Goal: Task Accomplishment & Management: Manage account settings

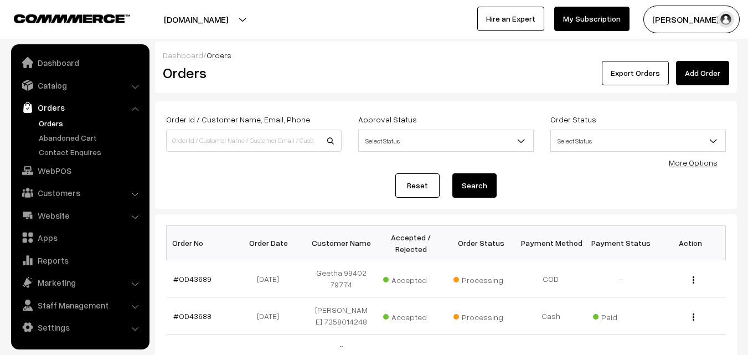
scroll to position [111, 0]
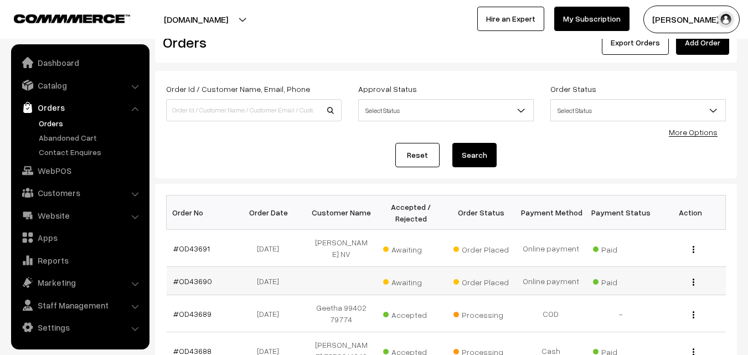
scroll to position [55, 0]
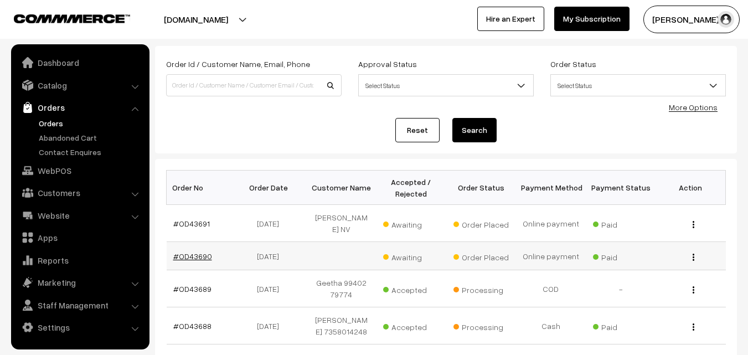
click at [199, 251] on link "#OD43690" at bounding box center [192, 255] width 39 height 9
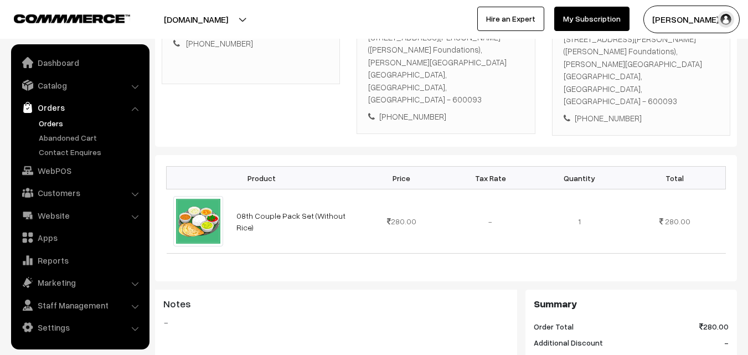
scroll to position [166, 0]
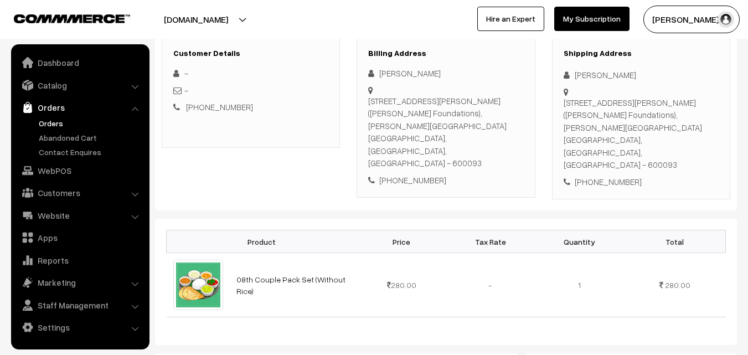
click at [418, 174] on div "[PHONE_NUMBER]" at bounding box center [445, 180] width 155 height 13
copy div "9867604037"
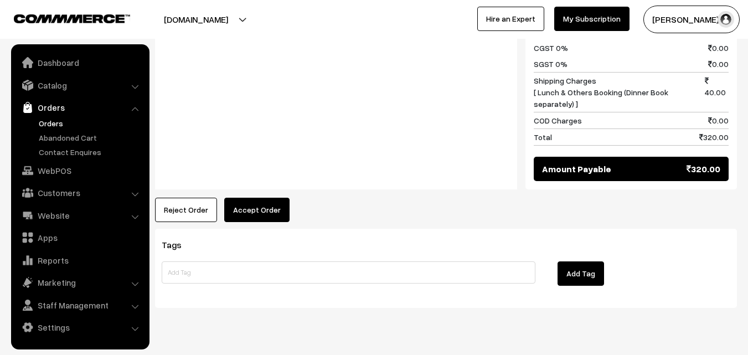
click at [271, 198] on button "Accept Order" at bounding box center [256, 210] width 65 height 24
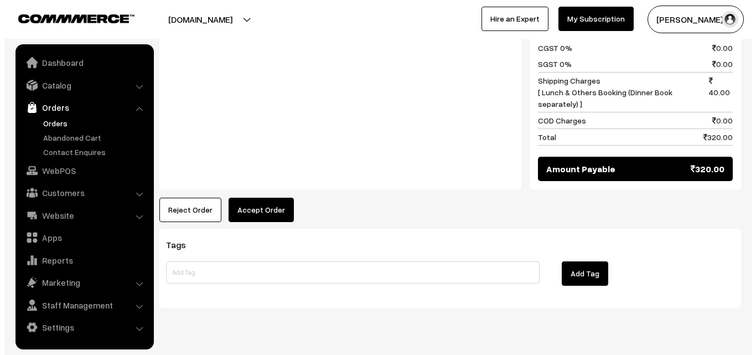
scroll to position [550, 0]
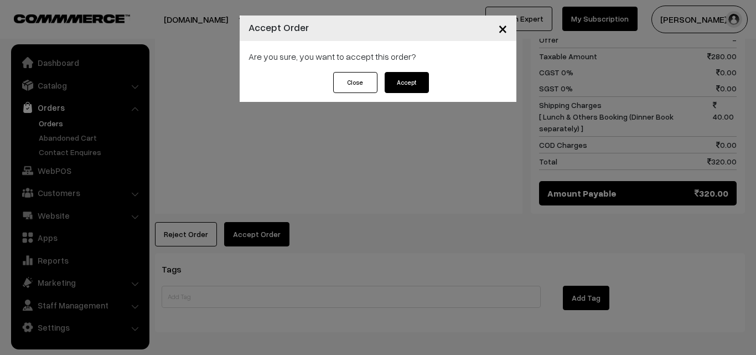
click at [411, 82] on button "Accept" at bounding box center [407, 82] width 44 height 21
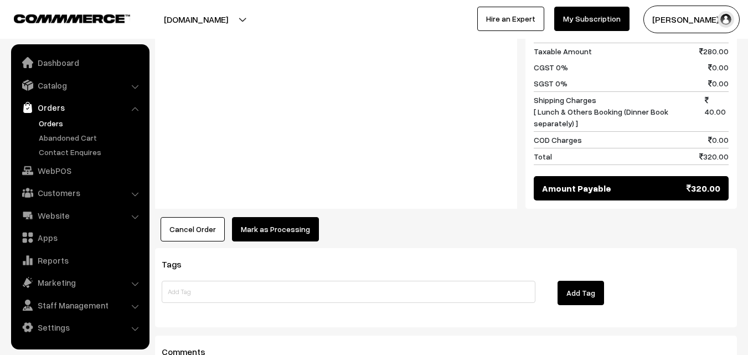
click at [306, 217] on button "Mark as Processing" at bounding box center [275, 229] width 87 height 24
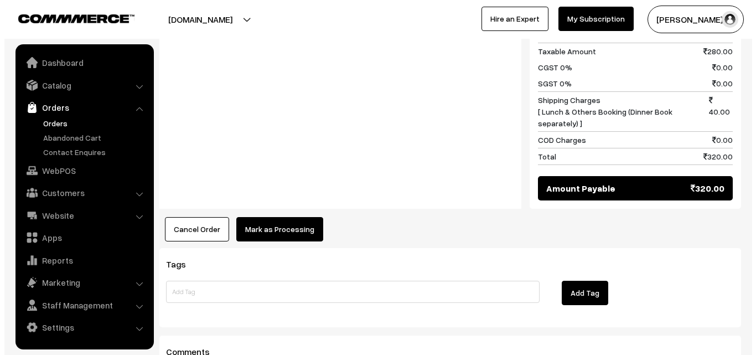
scroll to position [542, 0]
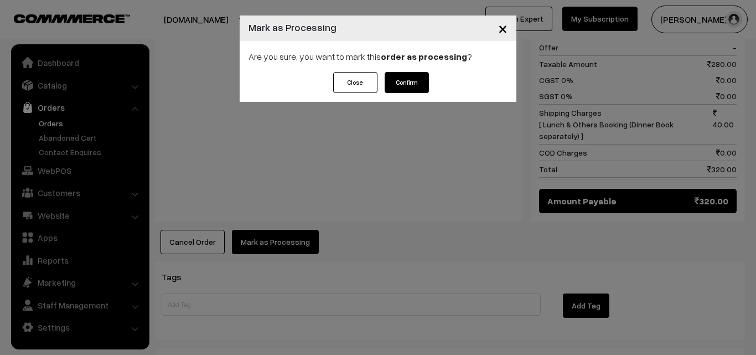
click at [402, 82] on button "Confirm" at bounding box center [407, 82] width 44 height 21
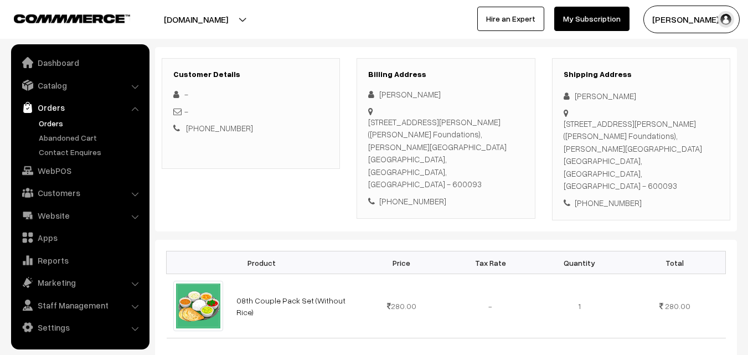
scroll to position [166, 0]
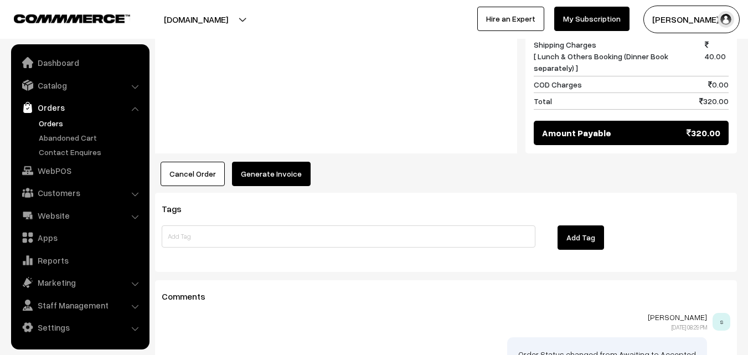
click at [260, 162] on button "Generate Invoice" at bounding box center [271, 174] width 79 height 24
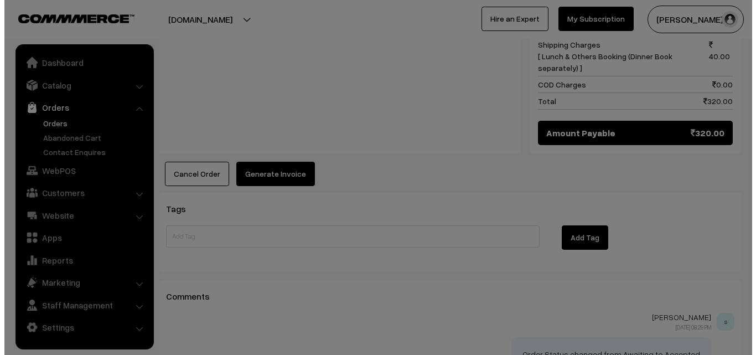
scroll to position [597, 0]
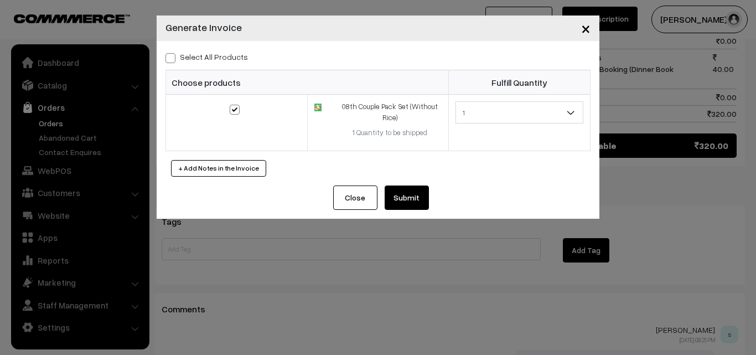
click at [411, 199] on button "Submit" at bounding box center [407, 198] width 44 height 24
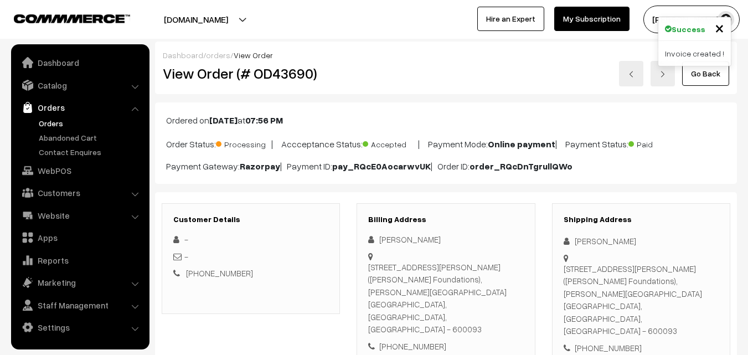
scroll to position [609, 0]
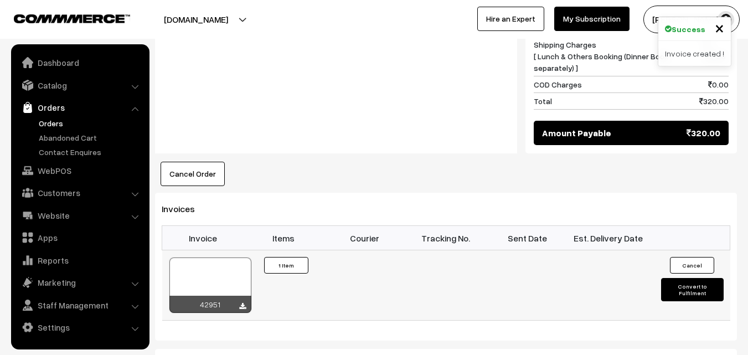
click at [221, 257] on div at bounding box center [210, 284] width 82 height 55
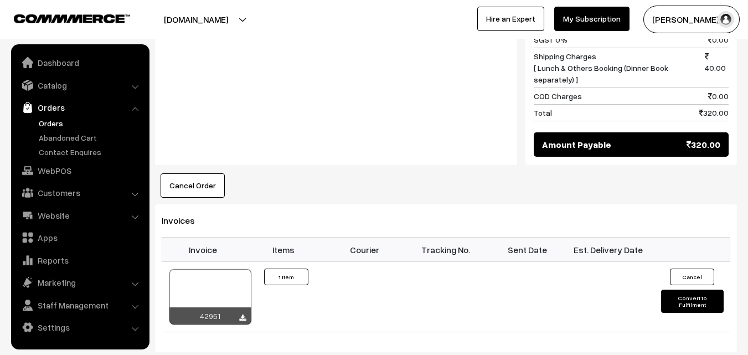
click at [58, 125] on link "Orders" at bounding box center [91, 123] width 110 height 12
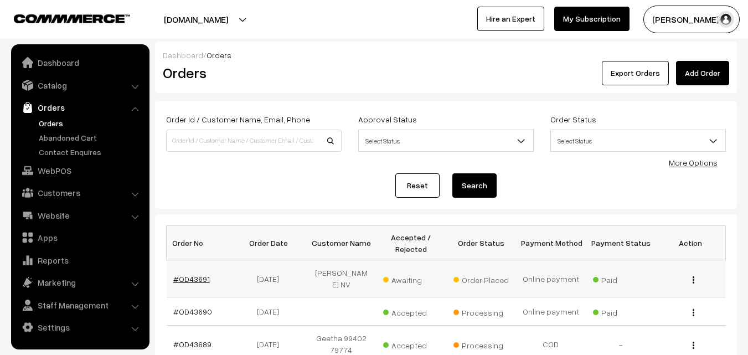
click at [194, 274] on link "#OD43691" at bounding box center [191, 278] width 37 height 9
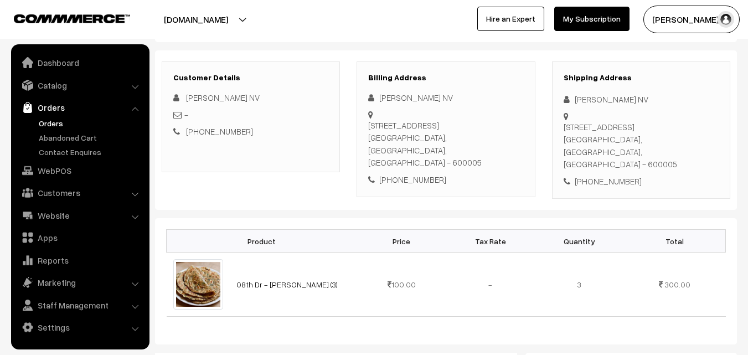
scroll to position [166, 0]
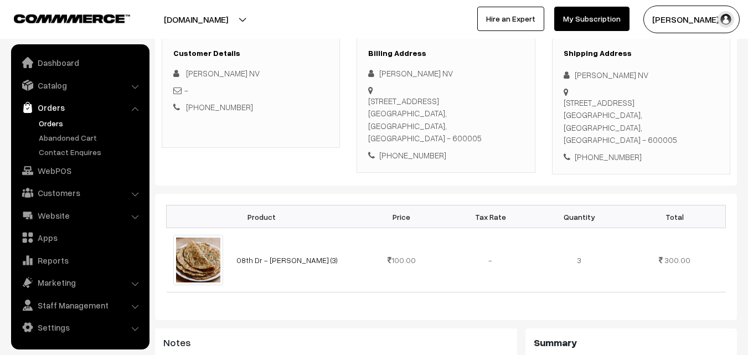
click at [419, 135] on div "[PERSON_NAME] NV [STREET_ADDRESS] [PHONE_NUMBER]" at bounding box center [445, 114] width 155 height 94
click at [418, 149] on div "[PHONE_NUMBER]" at bounding box center [445, 155] width 155 height 13
copy div "9840981613"
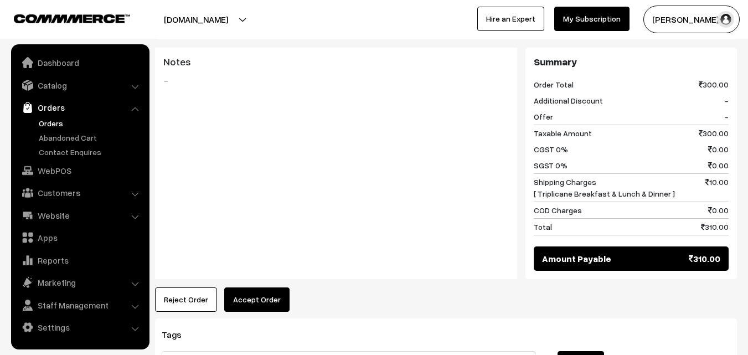
scroll to position [549, 0]
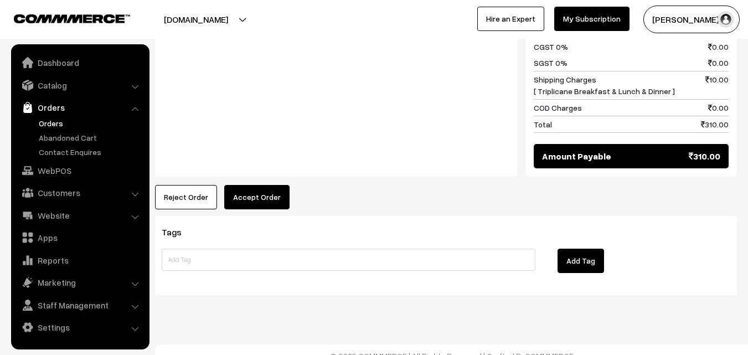
click at [264, 185] on button "Accept Order" at bounding box center [256, 197] width 65 height 24
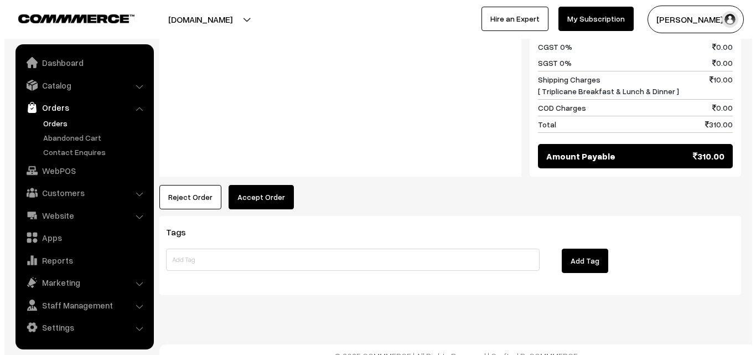
scroll to position [550, 0]
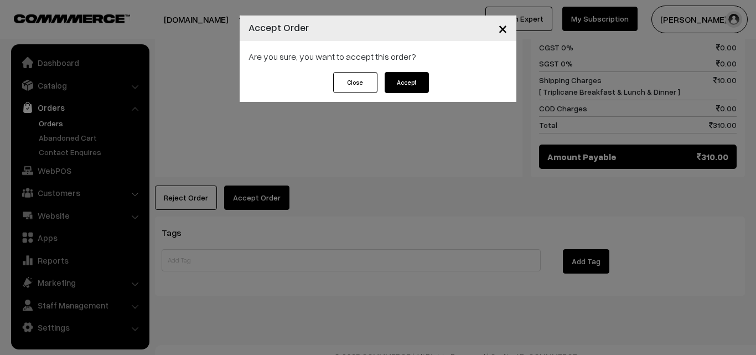
click at [400, 85] on button "Accept" at bounding box center [407, 82] width 44 height 21
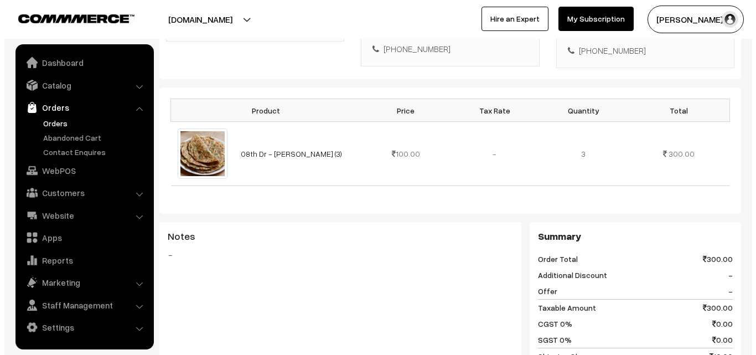
scroll to position [443, 0]
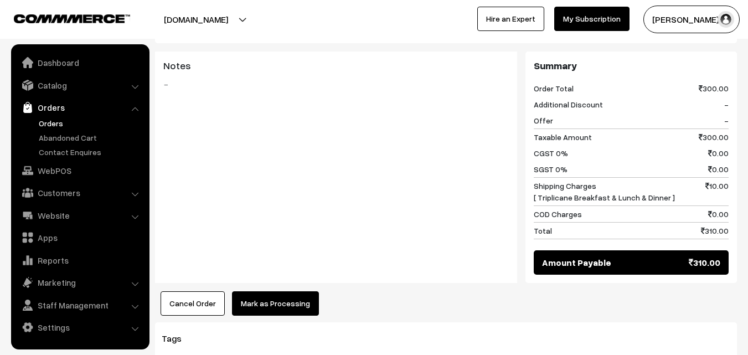
click at [283, 291] on button "Mark as Processing" at bounding box center [275, 303] width 87 height 24
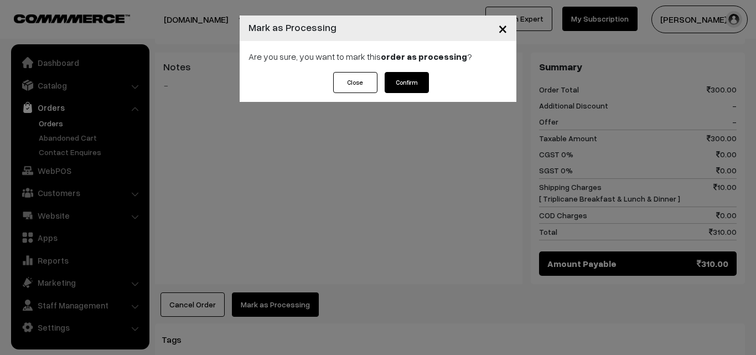
click at [415, 77] on button "Confirm" at bounding box center [407, 82] width 44 height 21
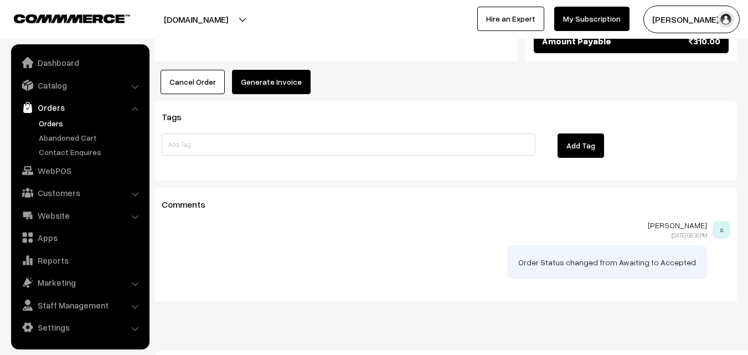
click at [271, 70] on button "Generate Invoice" at bounding box center [271, 82] width 79 height 24
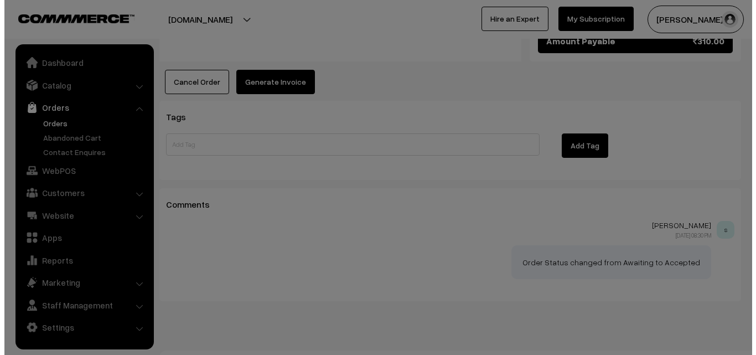
scroll to position [665, 0]
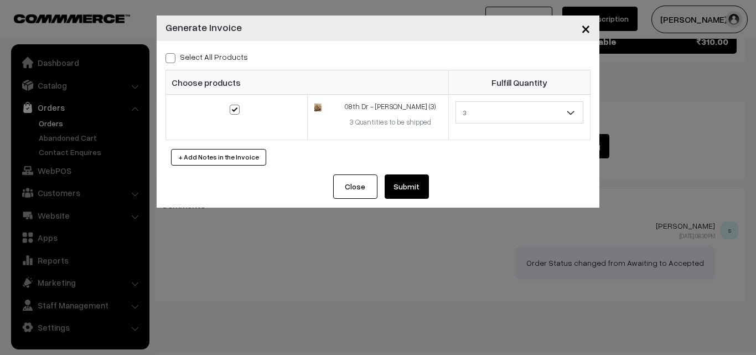
click at [194, 57] on label "Select All Products" at bounding box center [207, 57] width 83 height 12
click at [173, 57] on input "Select All Products" at bounding box center [169, 56] width 7 height 7
checkbox input "true"
click at [403, 193] on button "Submit" at bounding box center [407, 186] width 44 height 24
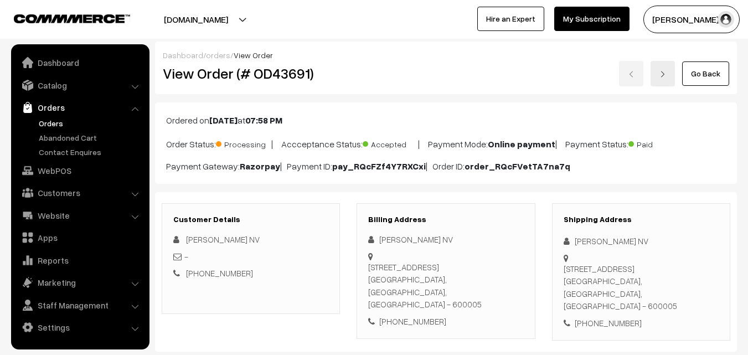
scroll to position [665, 0]
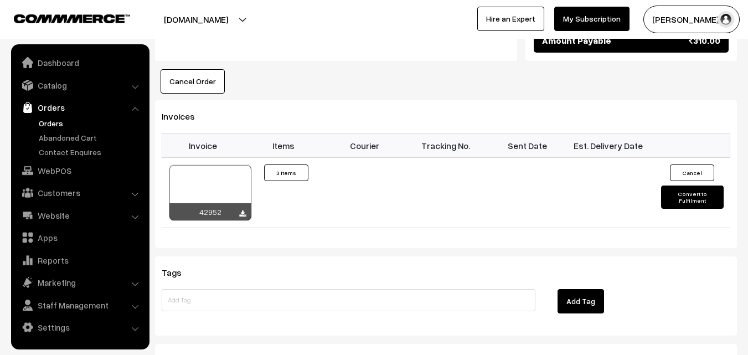
click at [57, 127] on link "Orders" at bounding box center [91, 123] width 110 height 12
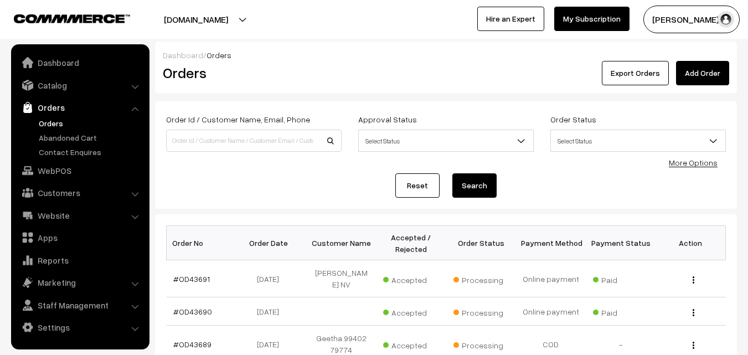
click at [74, 172] on link "WebPOS" at bounding box center [80, 171] width 132 height 20
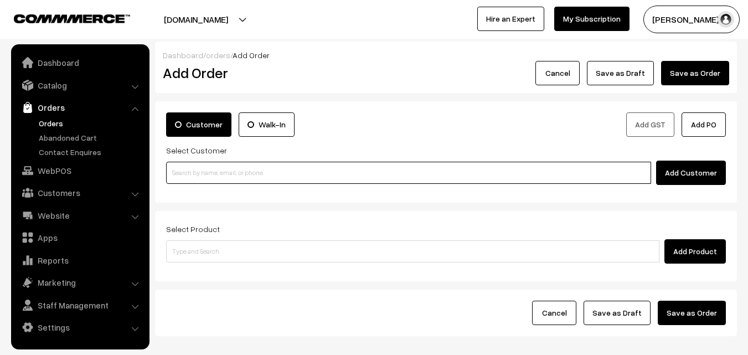
click at [214, 167] on input at bounding box center [408, 173] width 485 height 22
paste input "98842 43647"
click at [198, 168] on input "98842 43647" at bounding box center [408, 173] width 485 height 22
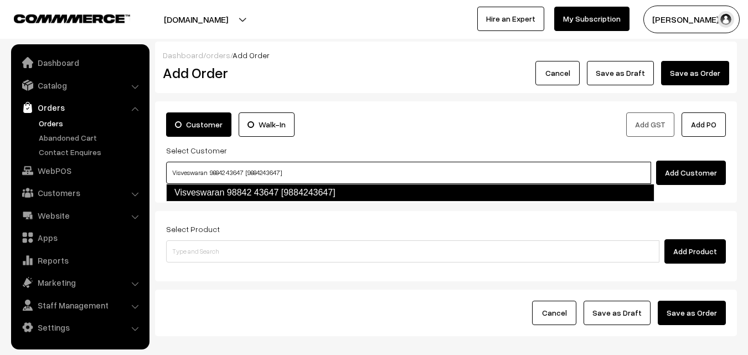
type input "Visveswaran 98842 43647 [9884243647]"
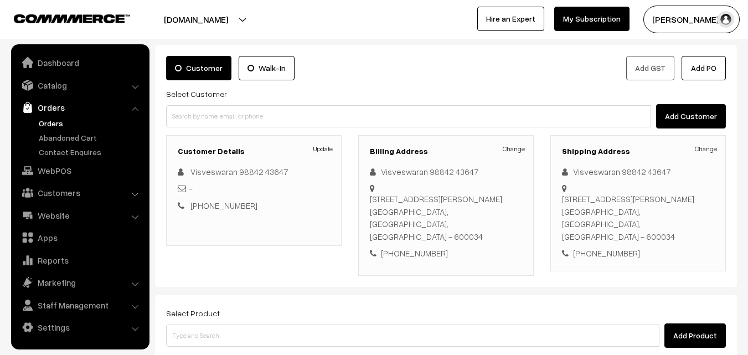
scroll to position [166, 0]
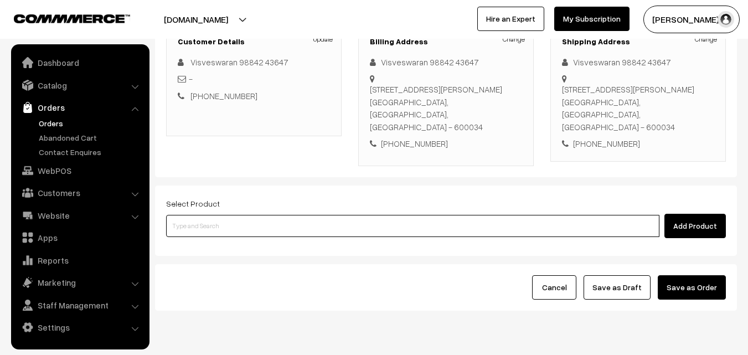
click at [321, 219] on input at bounding box center [412, 226] width 493 height 22
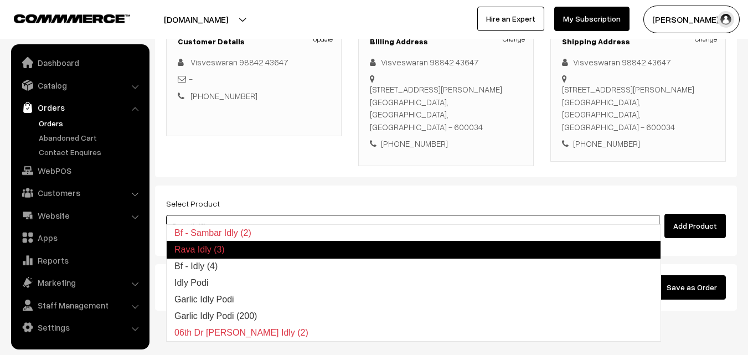
type input "Bf - Idly (4)"
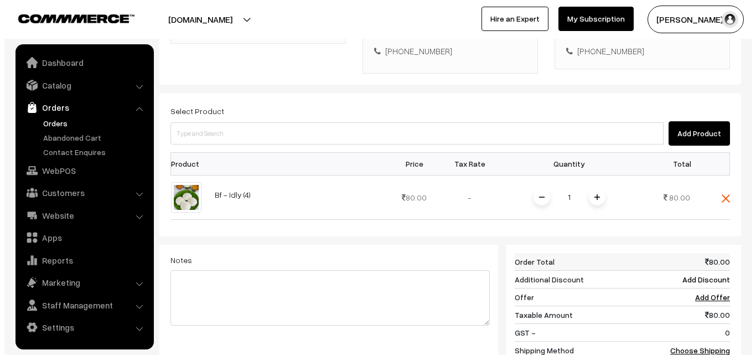
scroll to position [277, 0]
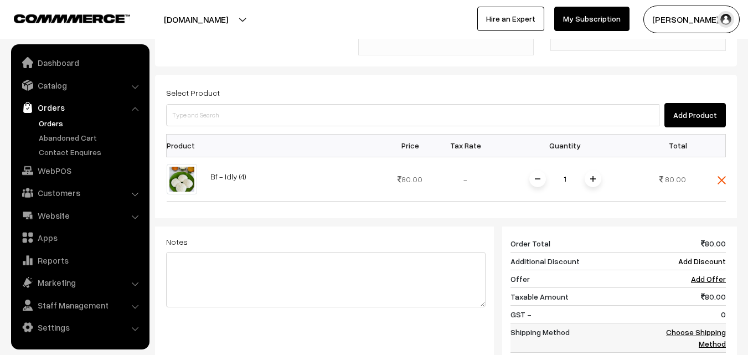
click at [722, 327] on link "Choose Shipping Method" at bounding box center [696, 337] width 60 height 21
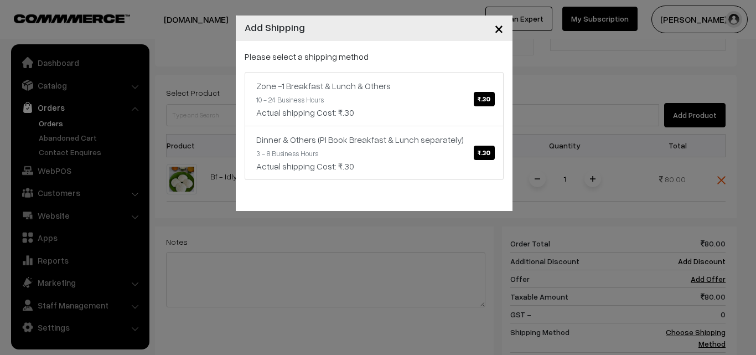
click at [323, 66] on div "Please select a shipping method Zone -1 Breakfast & Lunch & Others ₹.30 10 - 24…" at bounding box center [374, 115] width 259 height 130
drag, startPoint x: 324, startPoint y: 99, endPoint x: 330, endPoint y: 105, distance: 8.6
click at [325, 98] on link "Zone -1 Breakfast & Lunch & Others ₹.30 10 - 24 Business Hours Actual shipping …" at bounding box center [374, 99] width 259 height 54
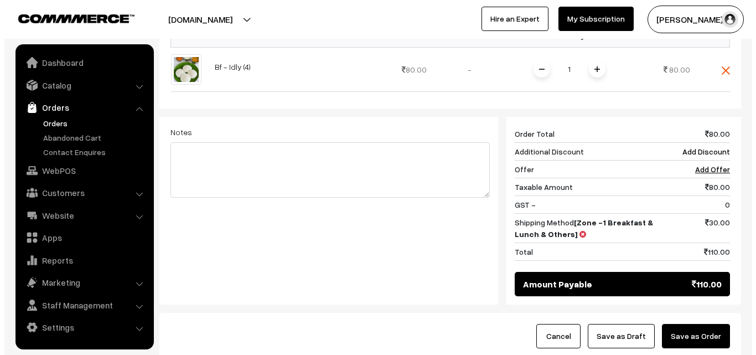
scroll to position [388, 0]
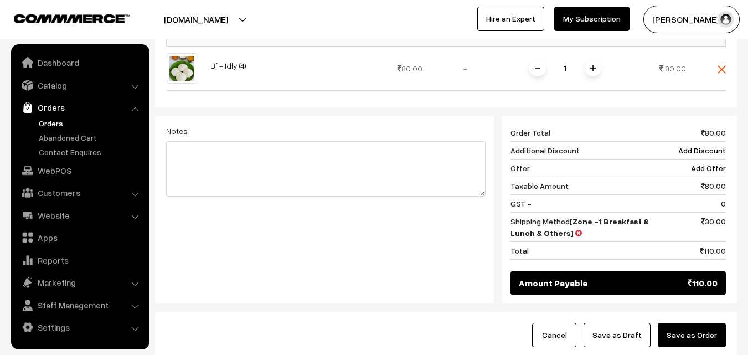
click at [713, 323] on button "Save as Order" at bounding box center [692, 335] width 68 height 24
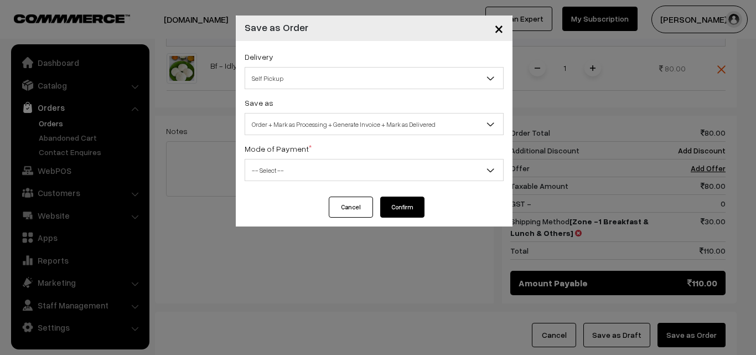
click at [301, 116] on span "Order + Mark as Processing + Generate Invoice + Mark as Delivered" at bounding box center [374, 124] width 258 height 19
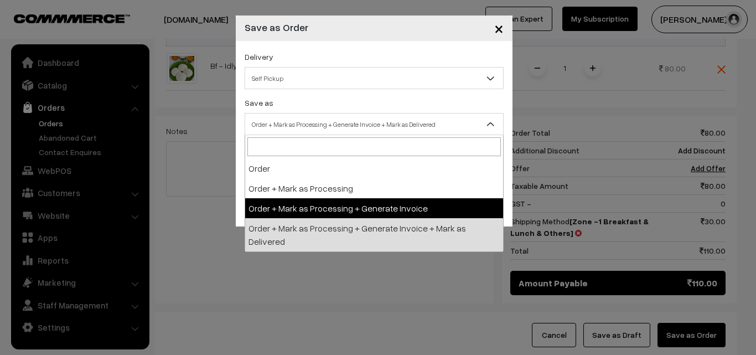
select select "3"
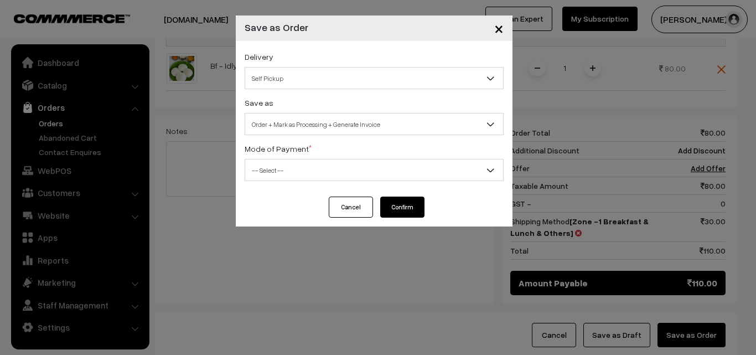
click at [297, 176] on span "-- Select --" at bounding box center [374, 170] width 258 height 19
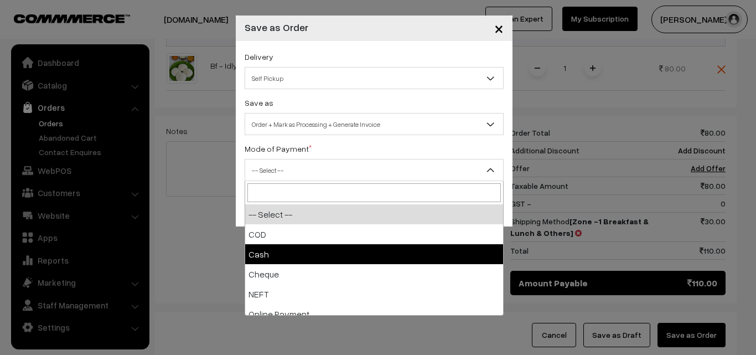
select select "2"
checkbox input "true"
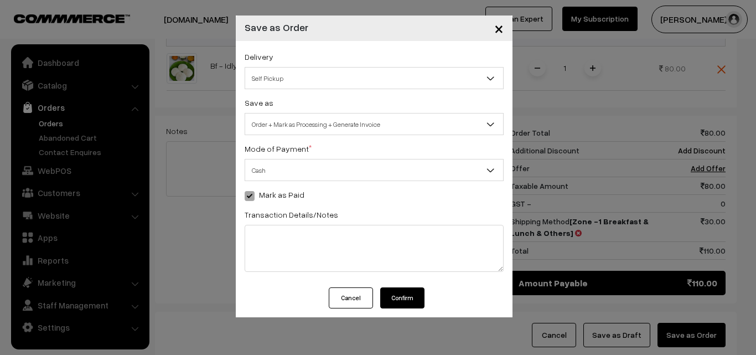
click at [401, 299] on button "Confirm" at bounding box center [402, 297] width 44 height 21
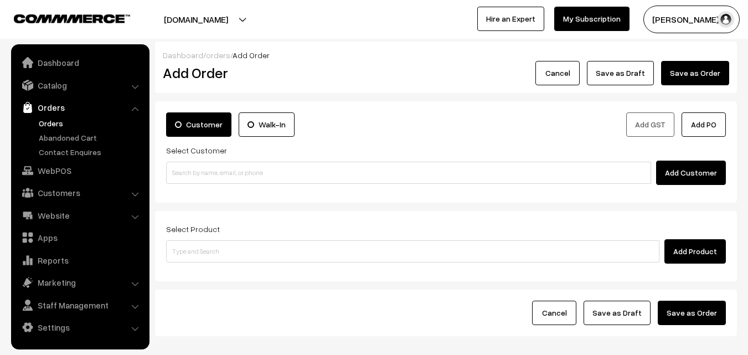
click at [53, 122] on link "Orders" at bounding box center [91, 123] width 110 height 12
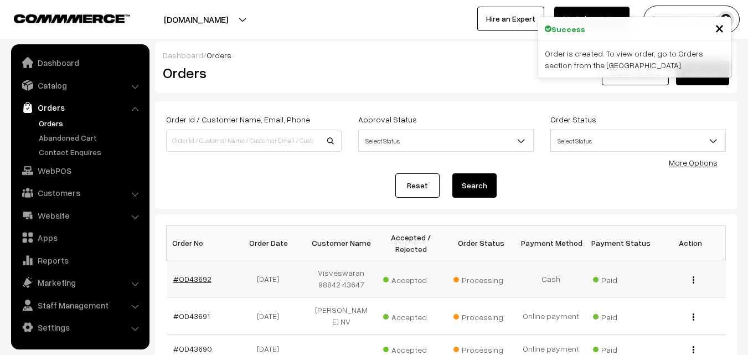
click at [202, 277] on link "#OD43692" at bounding box center [192, 278] width 38 height 9
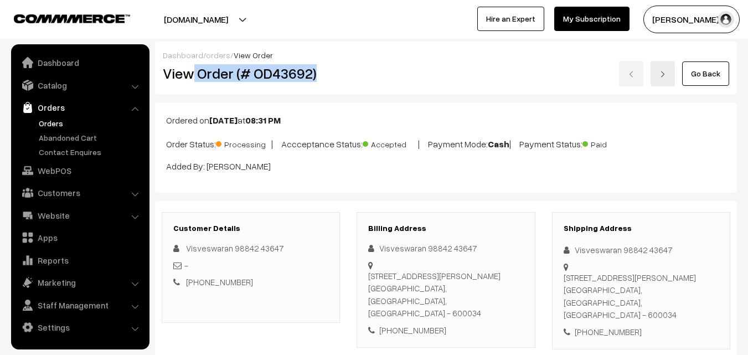
drag, startPoint x: 195, startPoint y: 66, endPoint x: 316, endPoint y: 80, distance: 121.5
click at [315, 80] on h2 "View Order (# OD43692)" at bounding box center [252, 73] width 178 height 17
copy h2 "Order (# OD43692)"
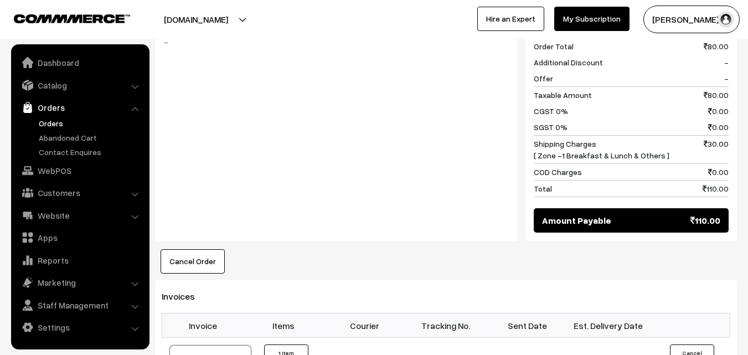
scroll to position [665, 0]
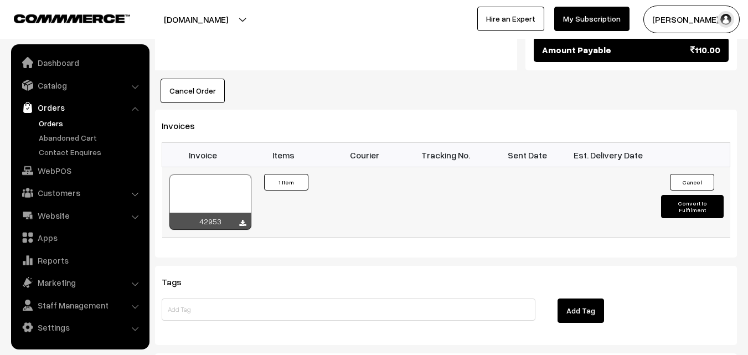
click at [220, 174] on div at bounding box center [210, 201] width 82 height 55
click at [63, 173] on link "WebPOS" at bounding box center [80, 171] width 132 height 20
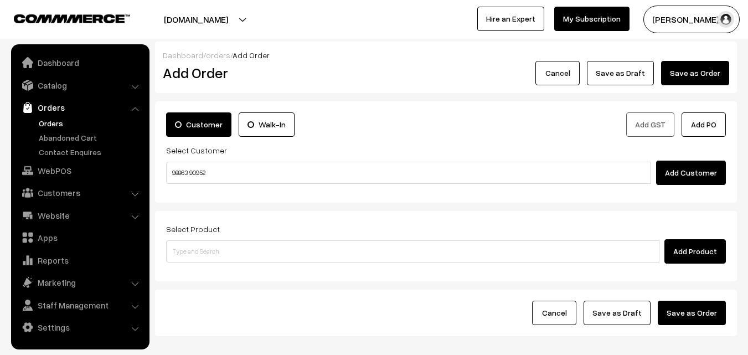
click at [199, 168] on input "98863 90952" at bounding box center [408, 173] width 485 height 22
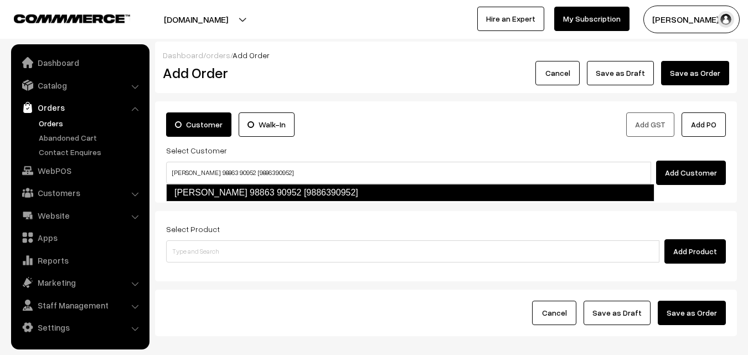
type input "Shoba 98863 90952 [9886390952]"
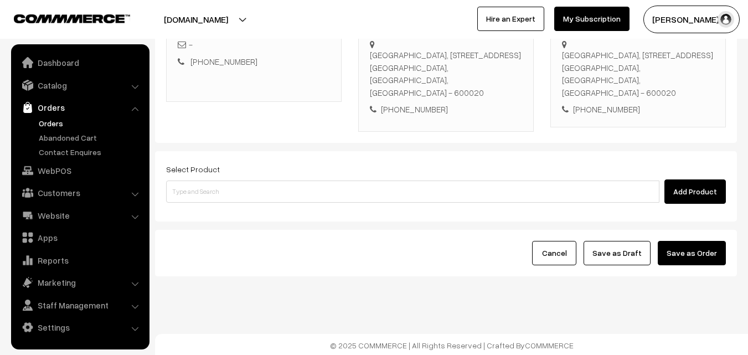
scroll to position [202, 0]
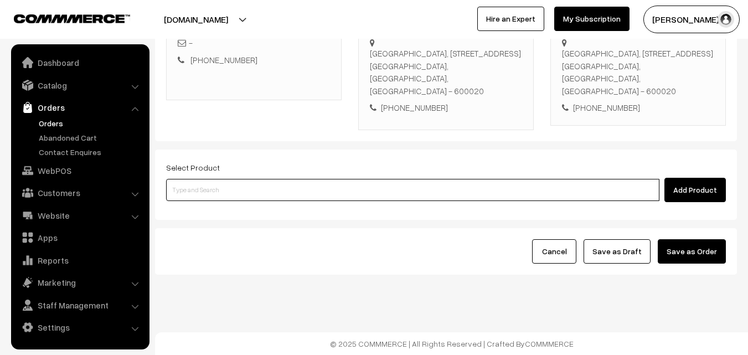
click at [273, 188] on input at bounding box center [412, 190] width 493 height 22
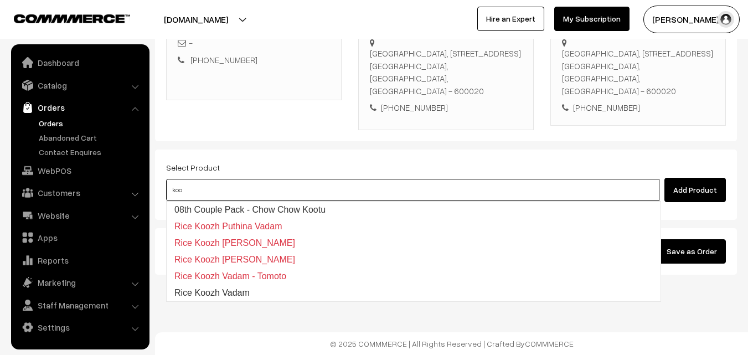
type input "08th Couple Pack - Chow Chow Kootu"
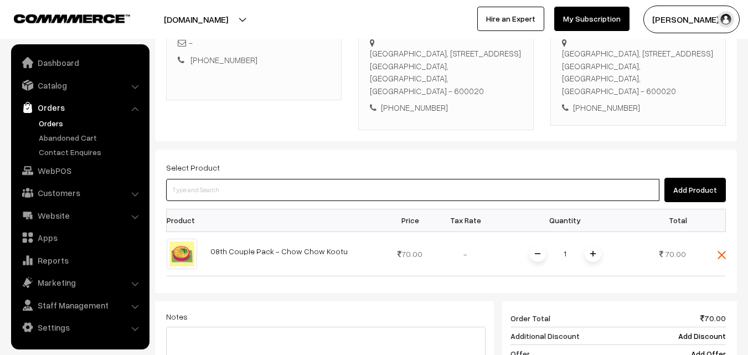
click at [298, 188] on input at bounding box center [412, 190] width 493 height 22
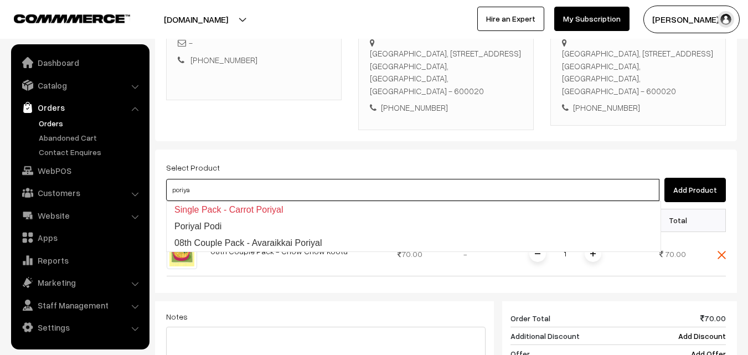
type input "08th Couple Pack - Avaraikkai Poriyal"
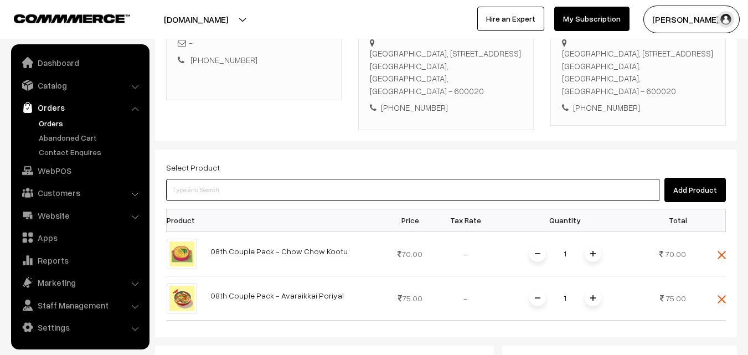
click at [298, 188] on input at bounding box center [412, 190] width 493 height 22
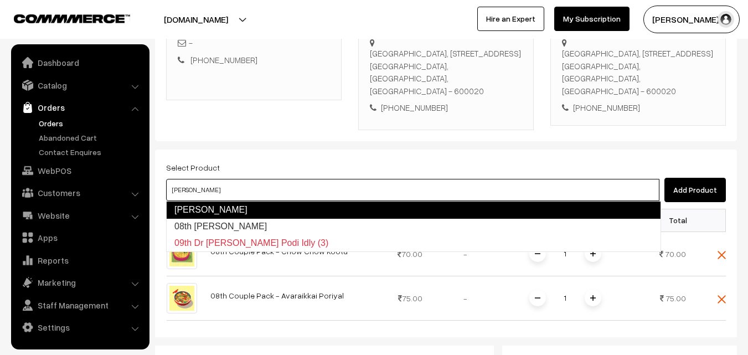
type input "08th Kariveppilai Sadam"
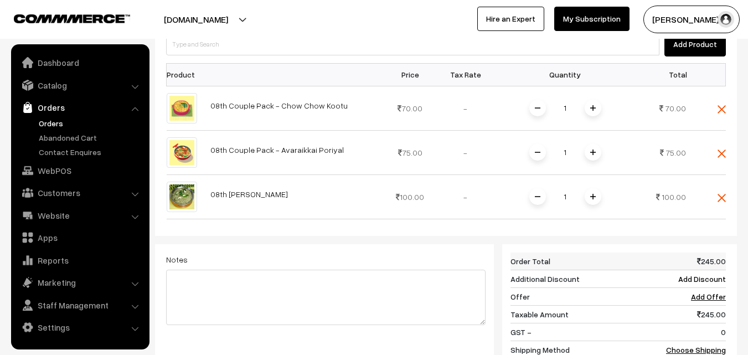
scroll to position [368, 0]
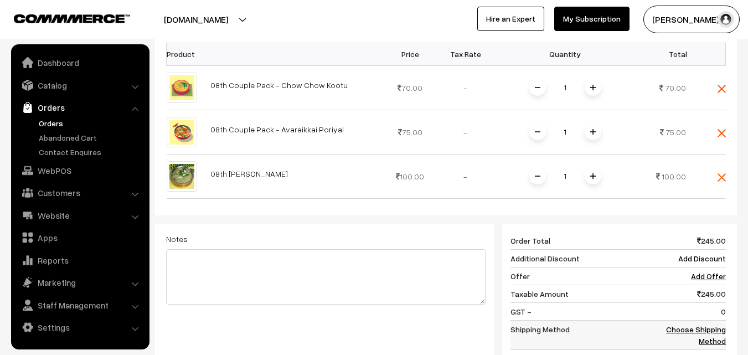
click at [714, 333] on link "Choose Shipping Method" at bounding box center [696, 334] width 60 height 21
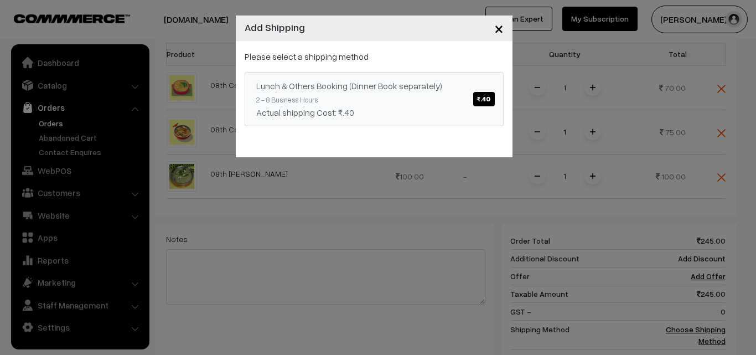
click at [423, 100] on link "Lunch & Others Booking (Dinner Book separately) ₹.40 2 - 8 Business Hours Actua…" at bounding box center [374, 99] width 259 height 54
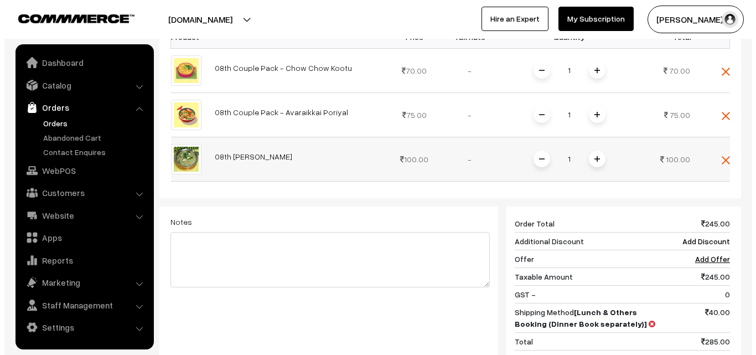
scroll to position [534, 0]
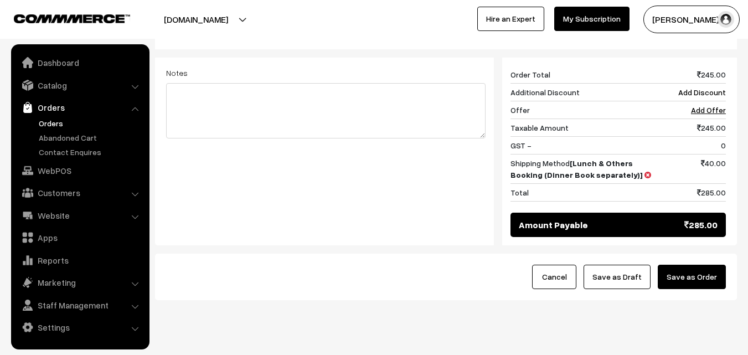
drag, startPoint x: 703, startPoint y: 281, endPoint x: 615, endPoint y: 267, distance: 89.1
click at [703, 281] on button "Save as Order" at bounding box center [692, 277] width 68 height 24
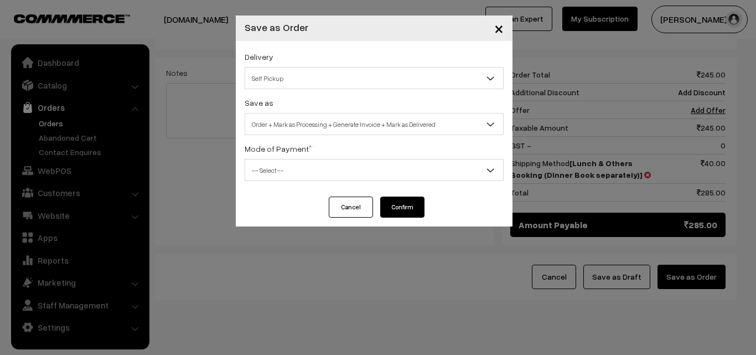
click at [337, 116] on span "Order + Mark as Processing + Generate Invoice + Mark as Delivered" at bounding box center [374, 124] width 258 height 19
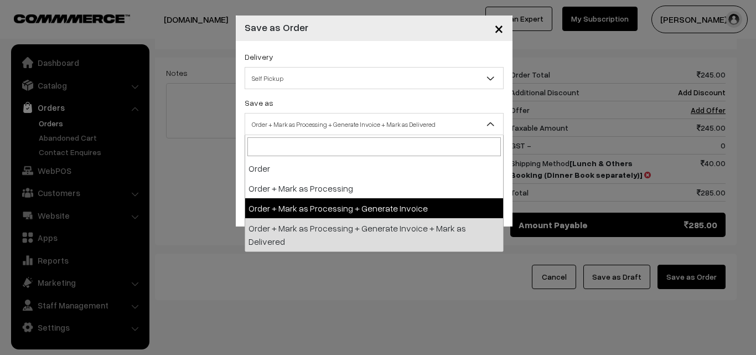
select select "3"
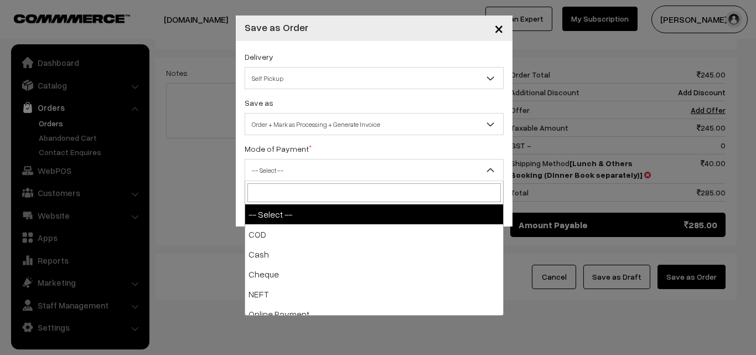
click at [291, 173] on span "-- Select --" at bounding box center [374, 170] width 258 height 19
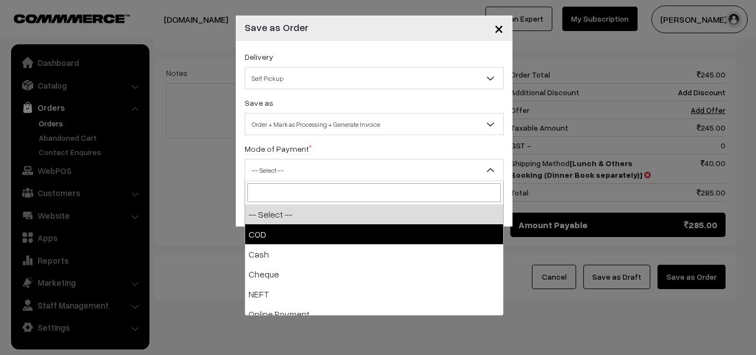
select select "1"
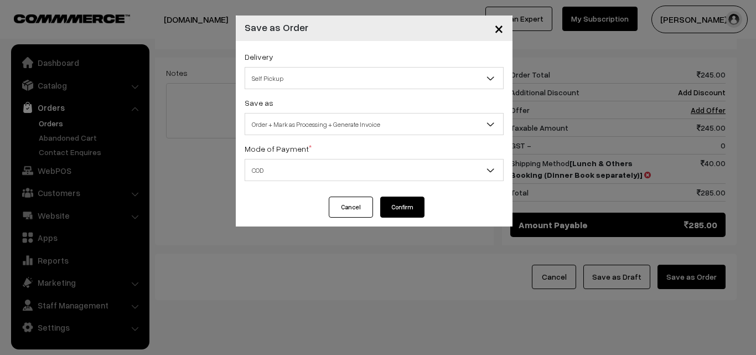
click at [382, 207] on button "Confirm" at bounding box center [402, 207] width 44 height 21
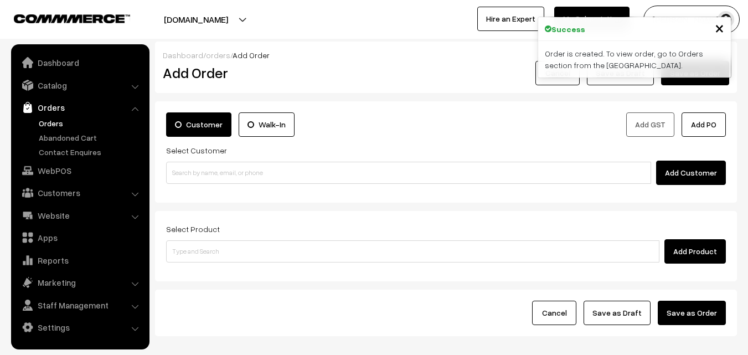
click at [59, 117] on link "Orders" at bounding box center [91, 123] width 110 height 12
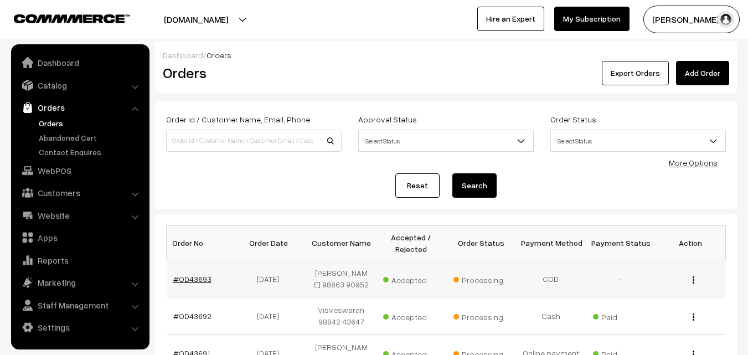
click at [196, 279] on link "#OD43693" at bounding box center [192, 278] width 38 height 9
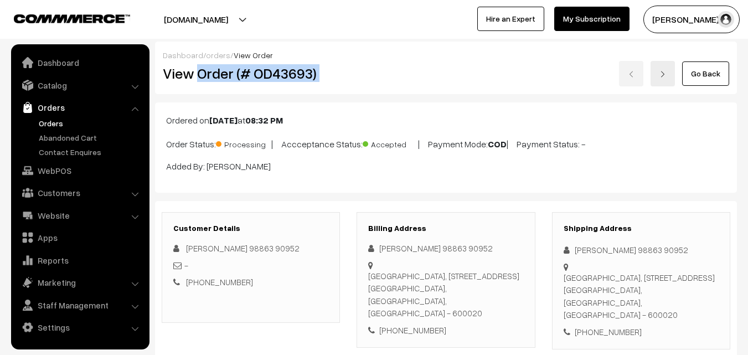
click at [429, 77] on div "View Order (# OD43693) Go Back" at bounding box center [445, 73] width 583 height 25
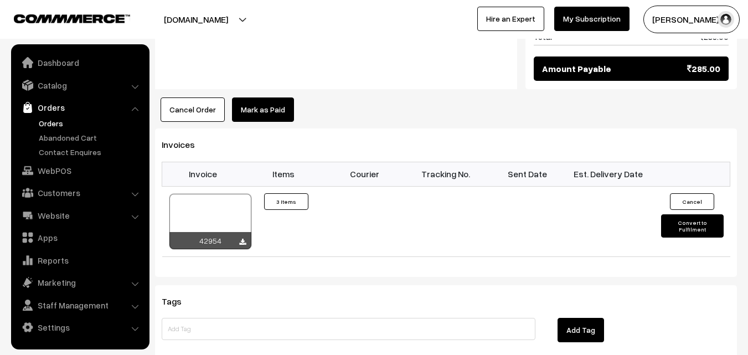
scroll to position [831, 0]
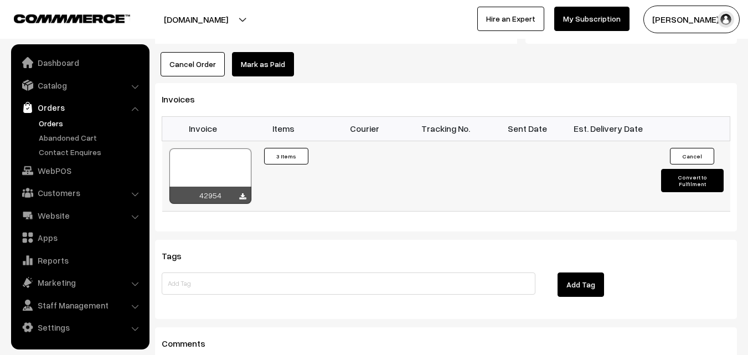
click at [195, 156] on div at bounding box center [210, 175] width 82 height 55
click at [79, 171] on link "WebPOS" at bounding box center [80, 171] width 132 height 20
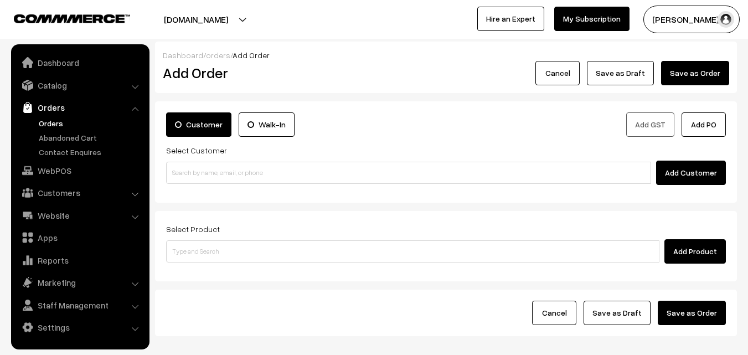
click at [212, 181] on input at bounding box center [408, 173] width 485 height 22
click at [181, 169] on input "98844 61761" at bounding box center [408, 173] width 485 height 22
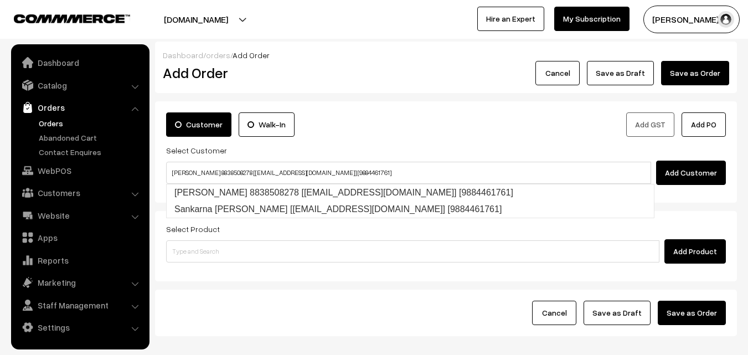
type input "Sankaran pillai 8838508278 [test14@gmail.com] [9884461761]"
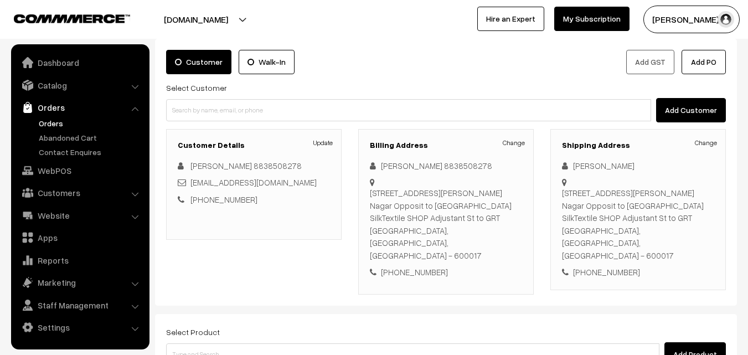
scroll to position [166, 0]
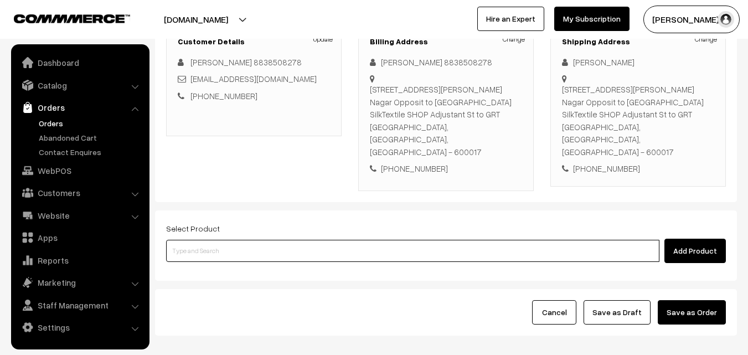
drag, startPoint x: 305, startPoint y: 229, endPoint x: 297, endPoint y: 225, distance: 8.5
click at [305, 240] on input at bounding box center [412, 251] width 493 height 22
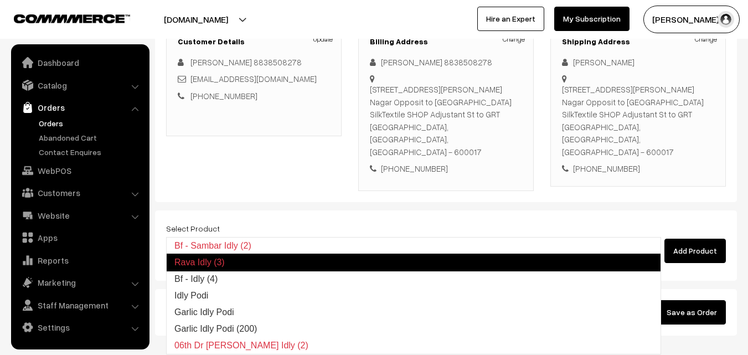
type input "Bf - Idly (4)"
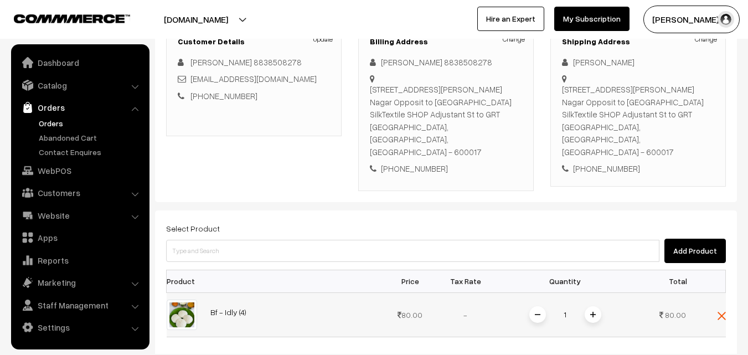
click at [596, 306] on span at bounding box center [593, 314] width 17 height 17
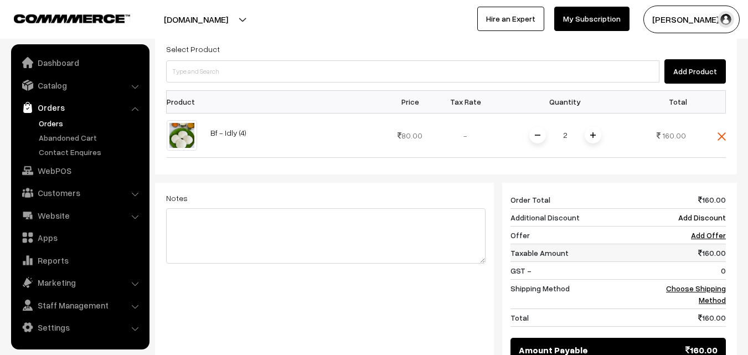
scroll to position [388, 0]
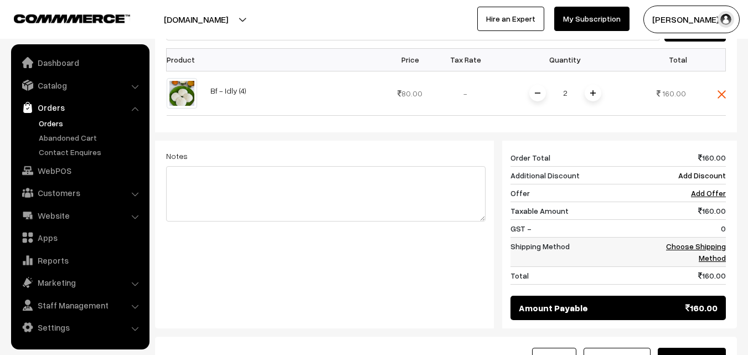
click at [717, 241] on link "Choose Shipping Method" at bounding box center [696, 251] width 60 height 21
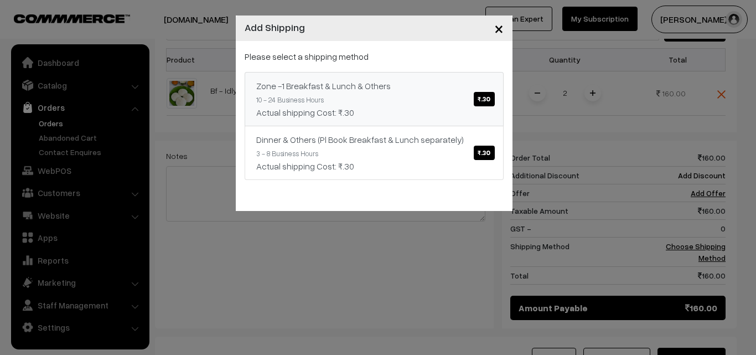
click at [331, 96] on link "Zone -1 Breakfast & Lunch & Others ₹.30 10 - 24 Business Hours Actual shipping …" at bounding box center [374, 99] width 259 height 54
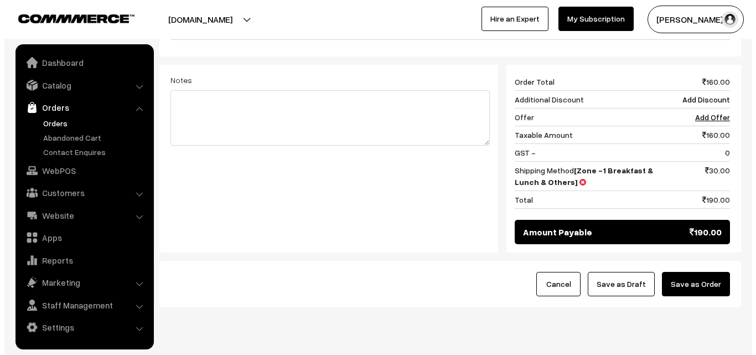
scroll to position [471, 0]
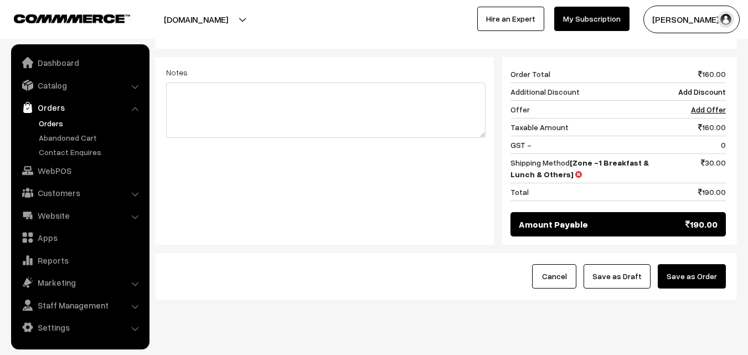
click at [700, 264] on button "Save as Order" at bounding box center [692, 276] width 68 height 24
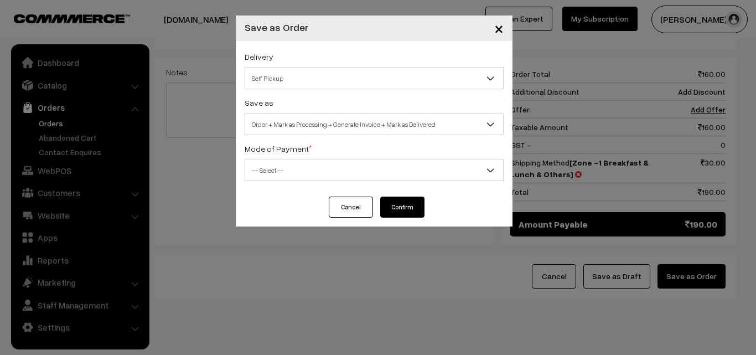
click at [366, 135] on div "Delivery Self Pickup Zone -1 Breakfast & Lunch & Others (₹30) (10 - 24 Business…" at bounding box center [374, 119] width 277 height 156
click at [363, 120] on span "Order + Mark as Processing + Generate Invoice + Mark as Delivered" at bounding box center [374, 124] width 258 height 19
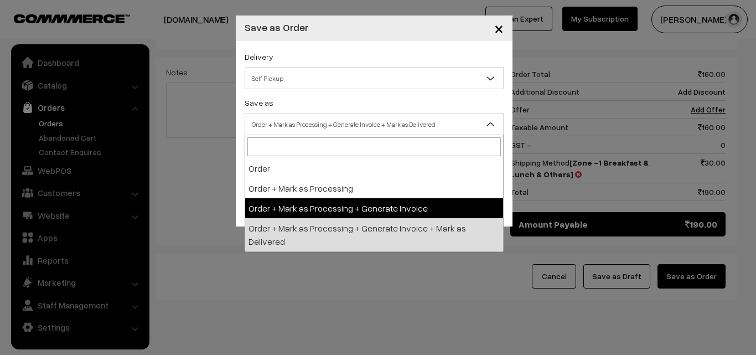
select select "3"
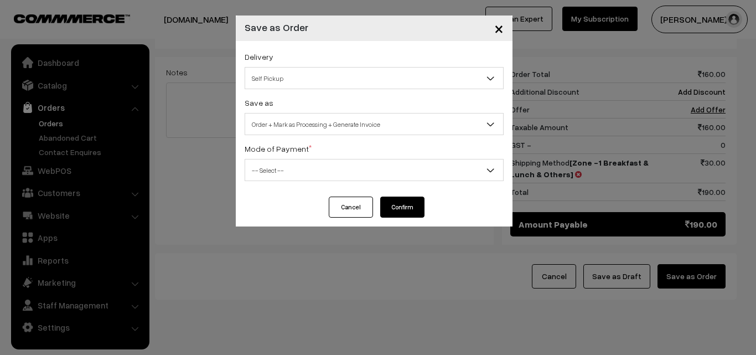
click at [322, 182] on div "Delivery Self Pickup Zone -1 Breakfast & Lunch & Others (₹30) (10 - 24 Business…" at bounding box center [374, 119] width 277 height 156
click at [318, 162] on span "-- Select --" at bounding box center [374, 170] width 258 height 19
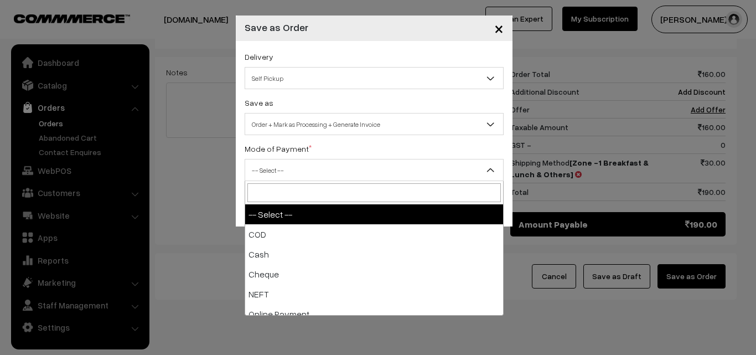
select select "1"
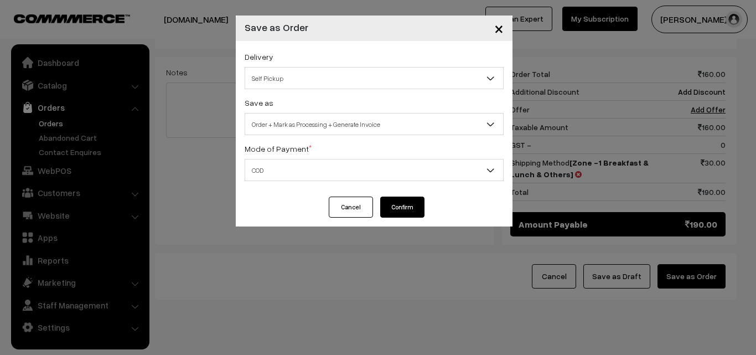
click at [408, 203] on button "Confirm" at bounding box center [402, 207] width 44 height 21
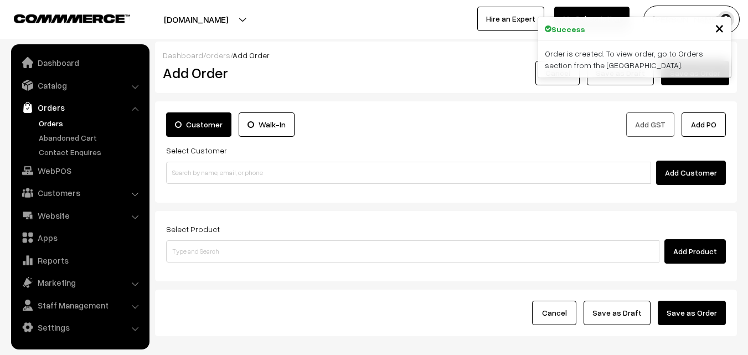
click at [49, 121] on link "Orders" at bounding box center [91, 123] width 110 height 12
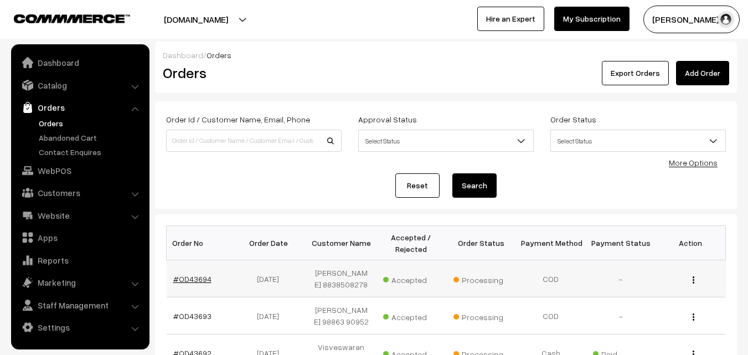
click at [189, 282] on link "#OD43694" at bounding box center [192, 278] width 38 height 9
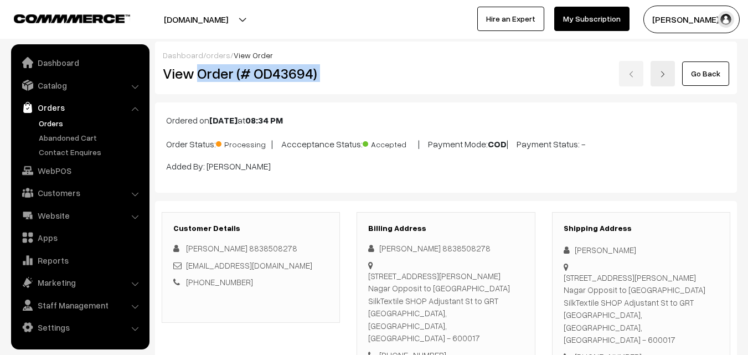
drag, startPoint x: 353, startPoint y: 83, endPoint x: 343, endPoint y: 83, distance: 9.4
click at [354, 83] on div "View Order (# OD43694) Go Back" at bounding box center [445, 73] width 583 height 25
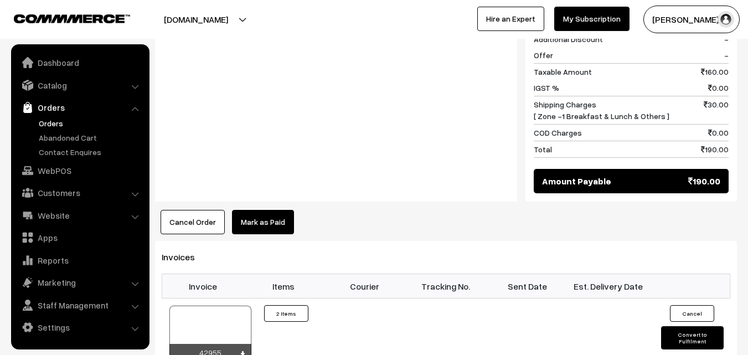
scroll to position [554, 0]
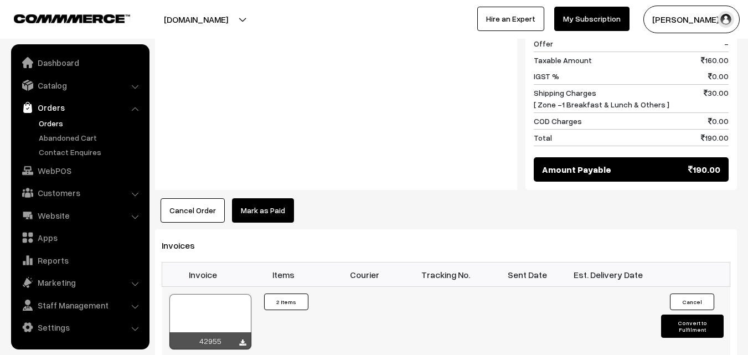
click at [219, 297] on div at bounding box center [210, 321] width 82 height 55
click at [53, 181] on ul "Dashboard Catalog" at bounding box center [80, 196] width 138 height 305
click at [58, 171] on link "WebPOS" at bounding box center [80, 171] width 132 height 20
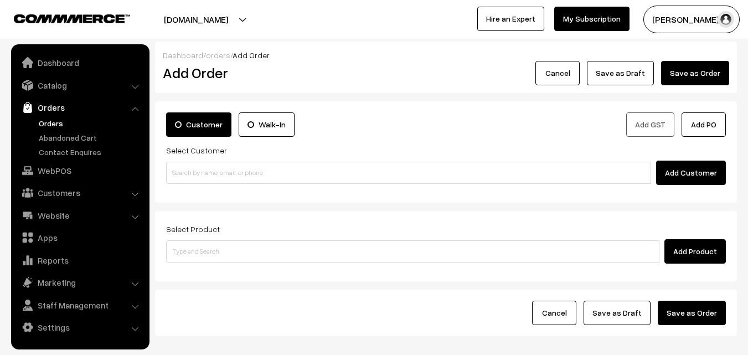
click at [195, 169] on input at bounding box center [408, 173] width 485 height 22
click at [195, 174] on input "97908 30616" at bounding box center [408, 173] width 485 height 22
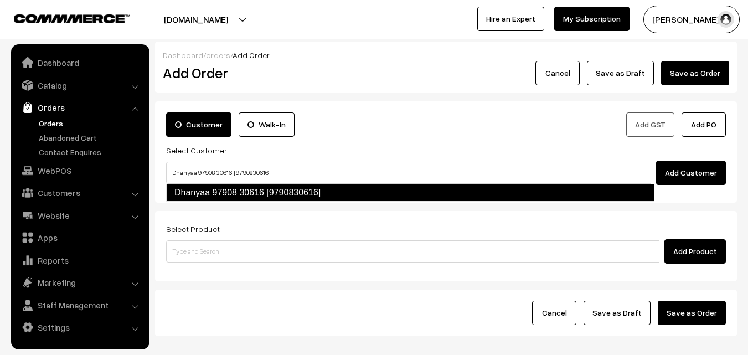
type input "Dhanyaa 97908 30616 [9790830616]"
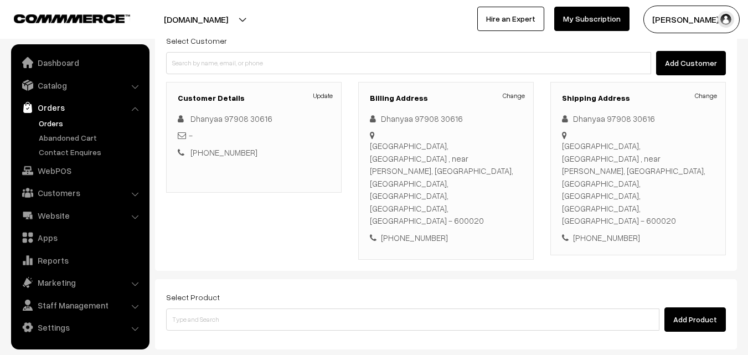
scroll to position [111, 0]
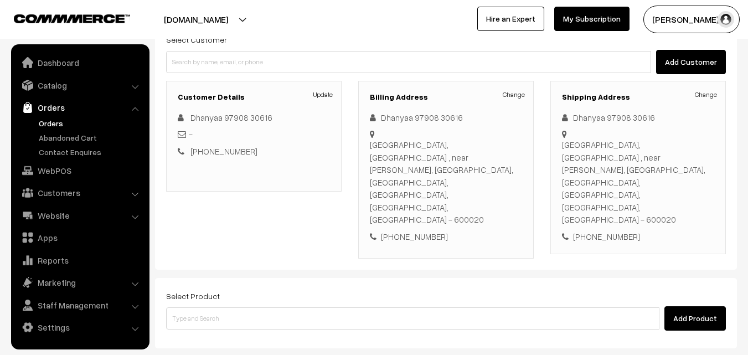
click at [287, 289] on div "Select Product Add Product" at bounding box center [446, 310] width 560 height 42
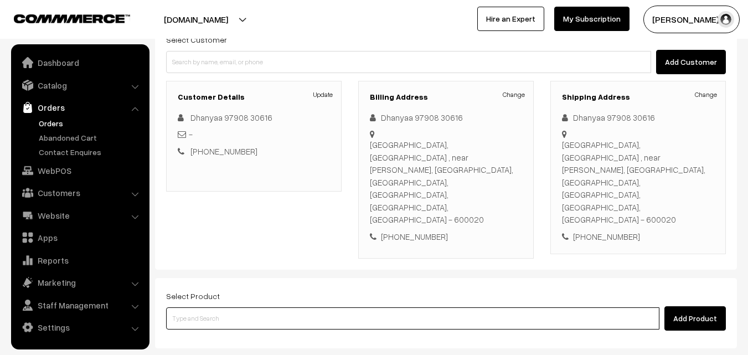
drag, startPoint x: 292, startPoint y: 280, endPoint x: 284, endPoint y: 282, distance: 8.1
click at [289, 307] on input at bounding box center [412, 318] width 493 height 22
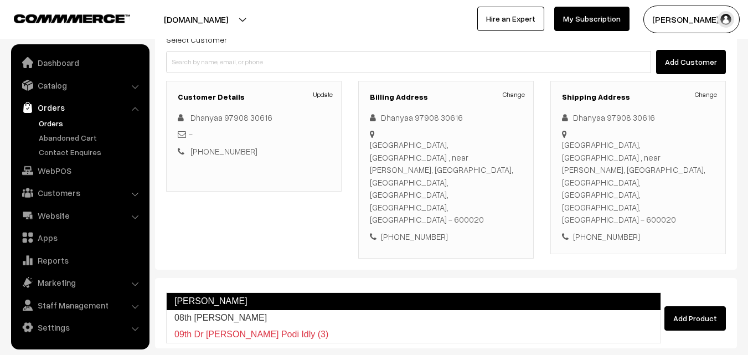
type input "08th Kariveppilai Sadam"
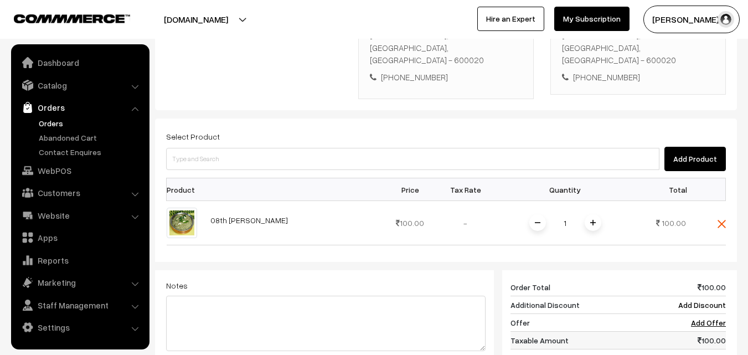
scroll to position [443, 0]
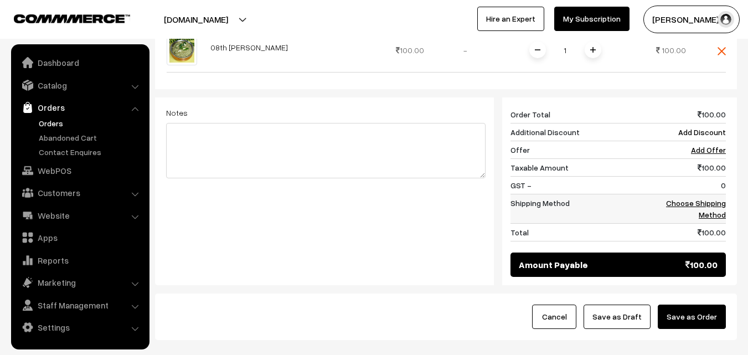
click at [718, 198] on link "Choose Shipping Method" at bounding box center [696, 208] width 60 height 21
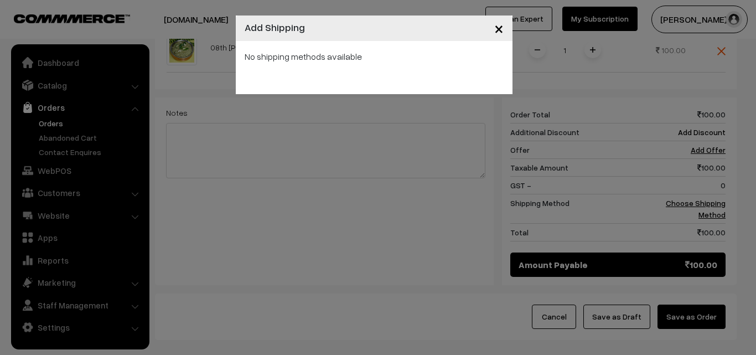
click at [463, 100] on div "× Add Shipping No shipping methods available" at bounding box center [378, 177] width 756 height 355
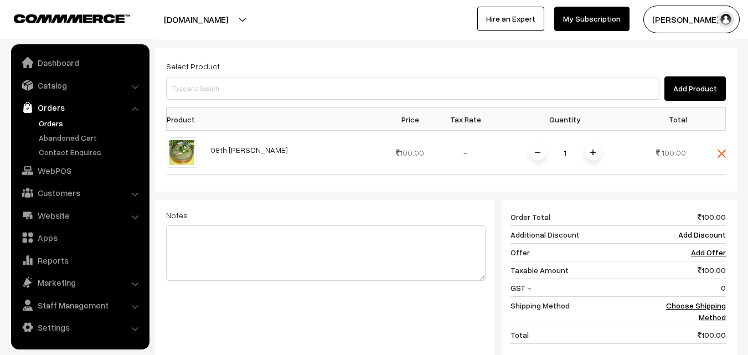
scroll to position [332, 0]
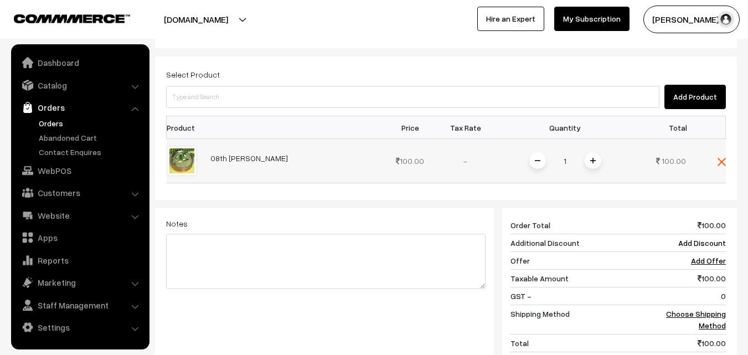
click at [595, 139] on td "1" at bounding box center [565, 161] width 144 height 44
click at [594, 152] on span at bounding box center [593, 160] width 17 height 17
click at [720, 309] on link "Choose Shipping Method" at bounding box center [696, 319] width 60 height 21
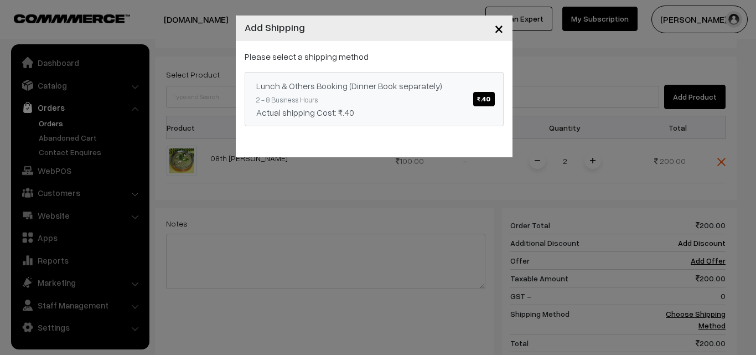
click at [430, 102] on link "Lunch & Others Booking (Dinner Book separately) ₹.40 2 - 8 Business Hours Actua…" at bounding box center [374, 99] width 259 height 54
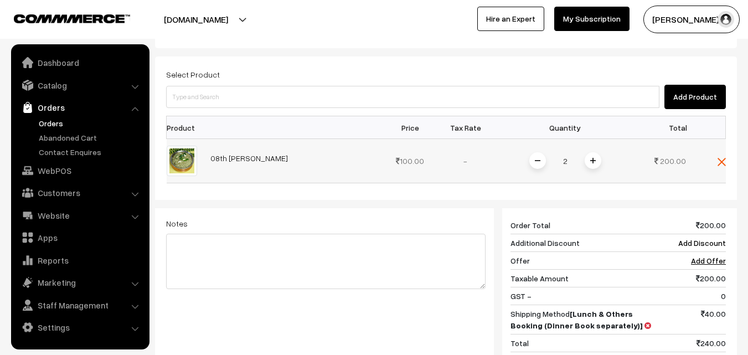
click at [536, 152] on span at bounding box center [537, 160] width 17 height 17
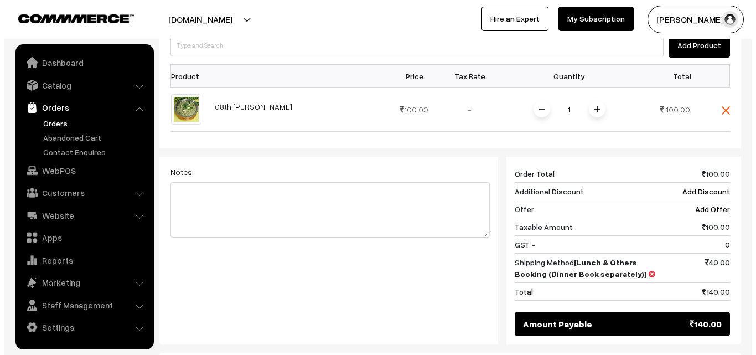
scroll to position [471, 0]
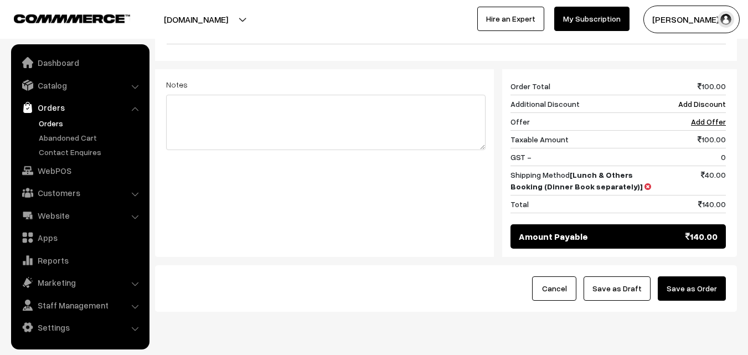
click at [694, 276] on button "Save as Order" at bounding box center [692, 288] width 68 height 24
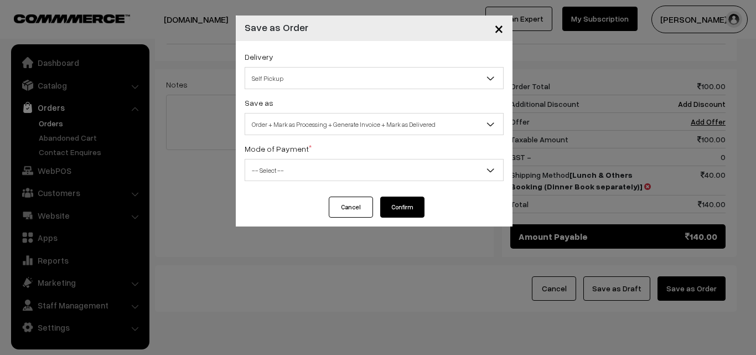
click at [332, 126] on span "Order + Mark as Processing + Generate Invoice + Mark as Delivered" at bounding box center [374, 124] width 258 height 19
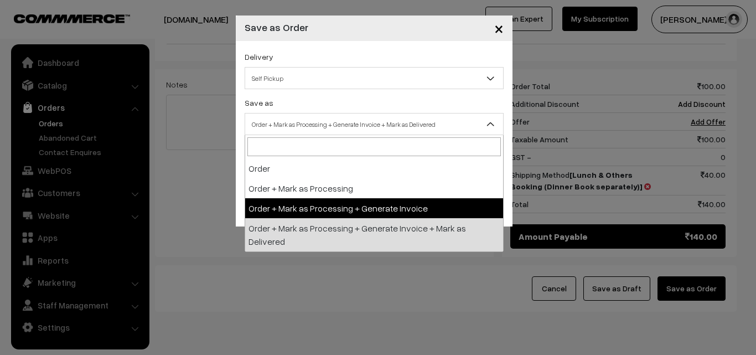
select select "3"
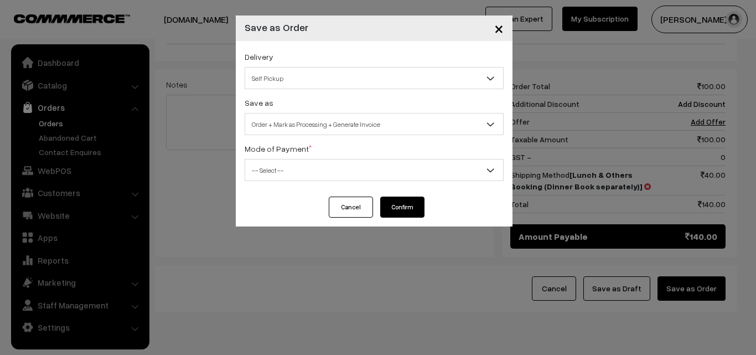
click at [296, 169] on span "-- Select --" at bounding box center [374, 170] width 258 height 19
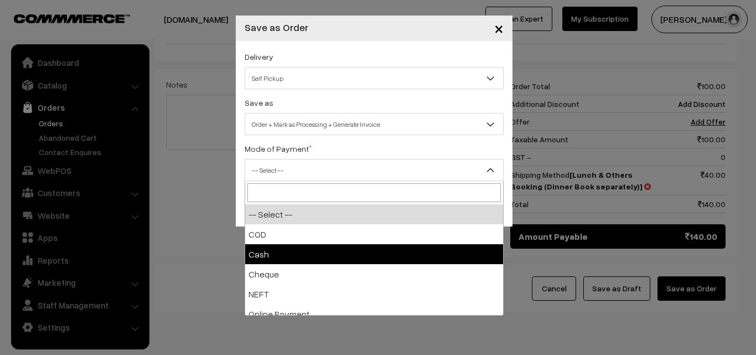
select select "2"
checkbox input "true"
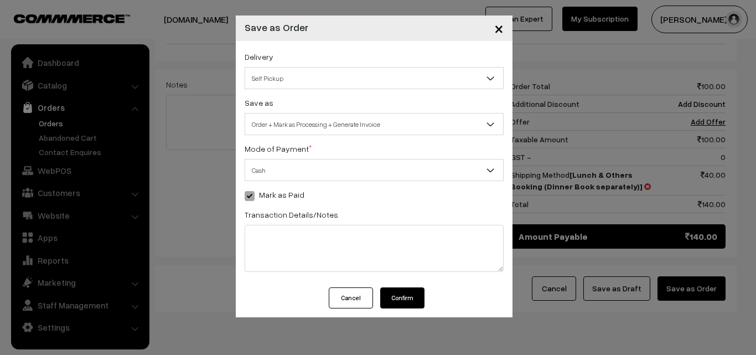
click at [400, 298] on button "Confirm" at bounding box center [402, 297] width 44 height 21
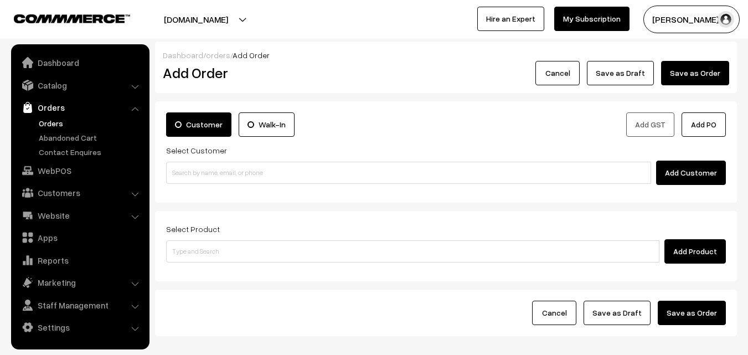
click at [56, 123] on link "Orders" at bounding box center [91, 123] width 110 height 12
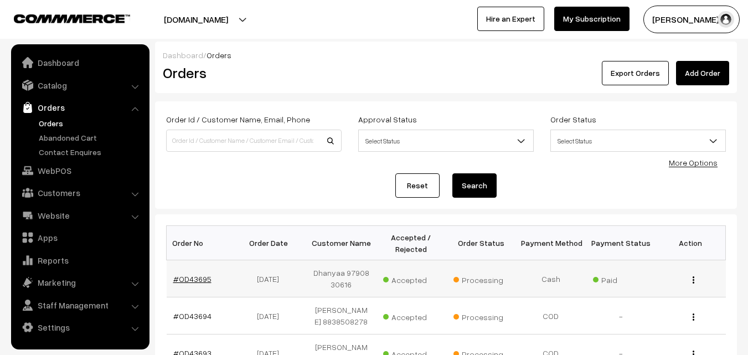
click at [204, 280] on link "#OD43695" at bounding box center [192, 278] width 38 height 9
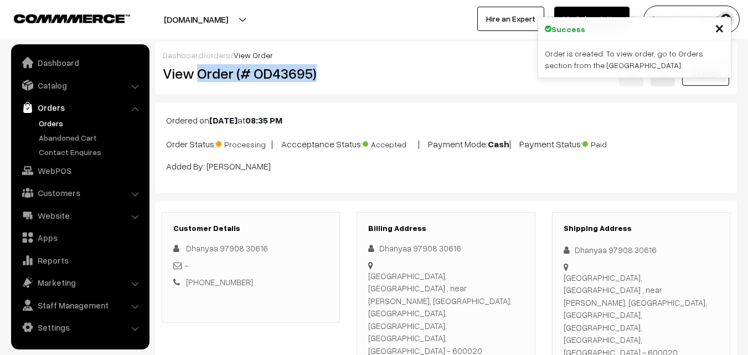
drag, startPoint x: 265, startPoint y: 76, endPoint x: 318, endPoint y: 76, distance: 53.7
click at [318, 76] on h2 "View Order (# OD43695)" at bounding box center [252, 73] width 178 height 17
copy h2 "Order (# OD43695)"
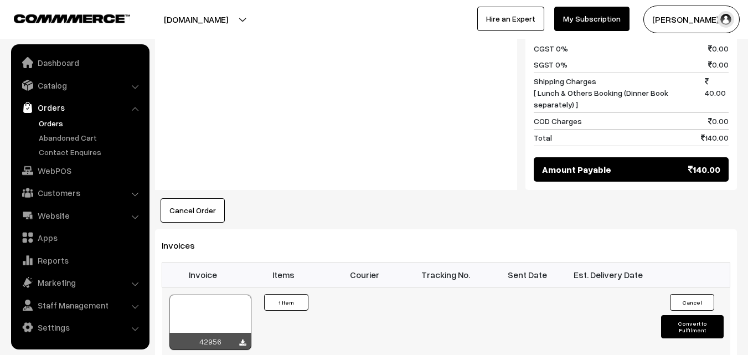
scroll to position [609, 0]
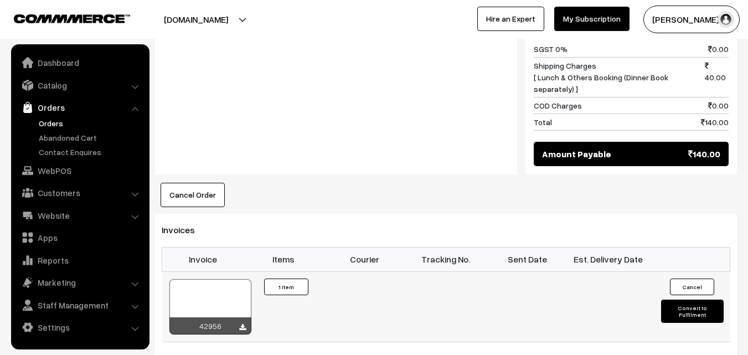
click at [212, 279] on div at bounding box center [210, 306] width 82 height 55
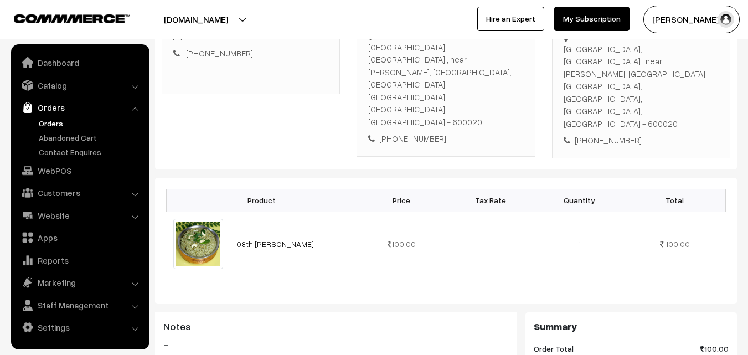
scroll to position [0, 0]
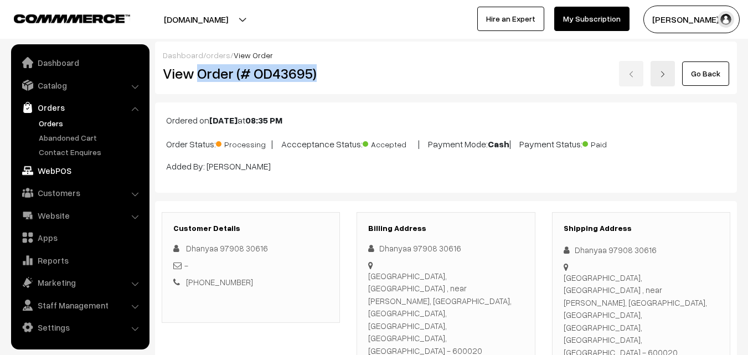
click at [63, 173] on link "WebPOS" at bounding box center [80, 171] width 132 height 20
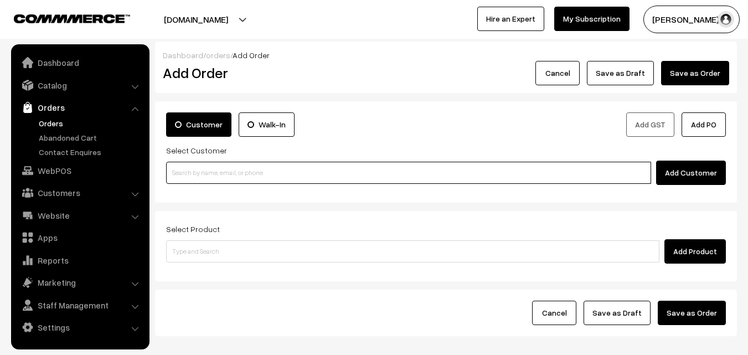
click at [238, 171] on input at bounding box center [408, 173] width 485 height 22
drag, startPoint x: 284, startPoint y: 167, endPoint x: 223, endPoint y: 169, distance: 61.5
click at [284, 167] on input at bounding box center [408, 173] width 485 height 22
paste input "94449 39379"
click at [212, 167] on input "94449 39379" at bounding box center [408, 173] width 485 height 22
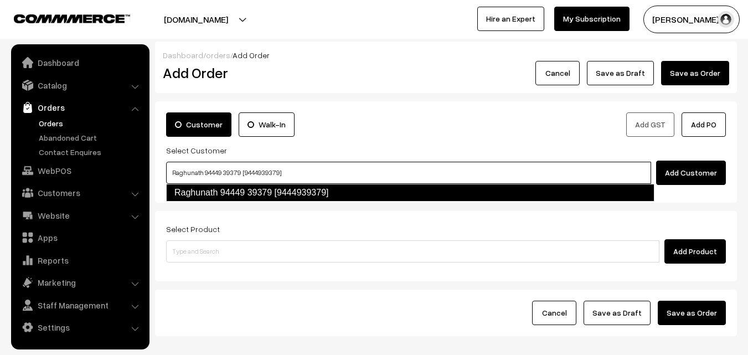
type input "Raghunath 94449 39379 [9444939379]"
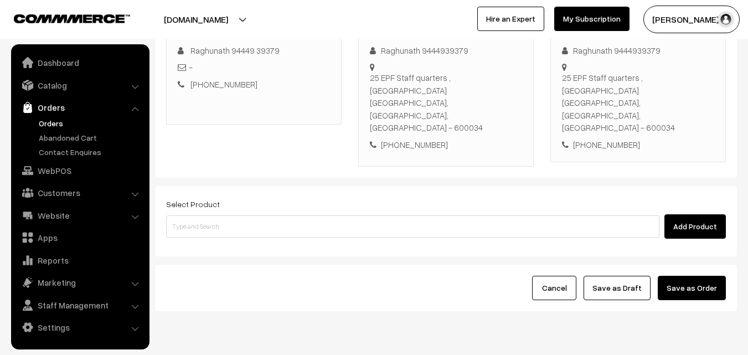
scroll to position [189, 0]
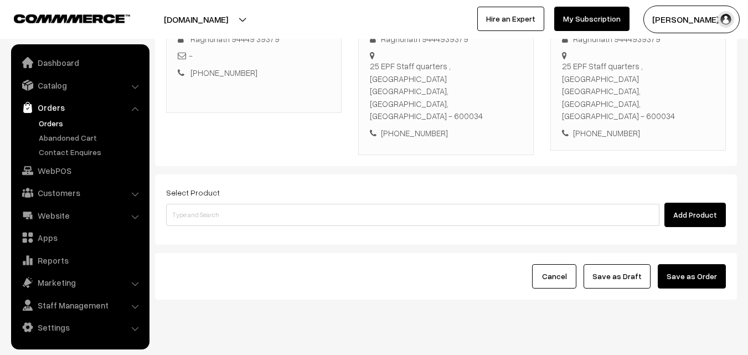
click at [240, 203] on div "Add Product" at bounding box center [446, 215] width 560 height 24
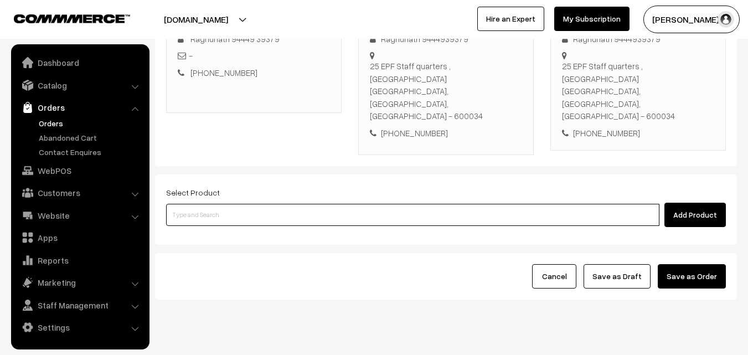
click at [236, 204] on input at bounding box center [412, 215] width 493 height 22
paste input "08th Without Rice..."
type input "08th Without Rice..."
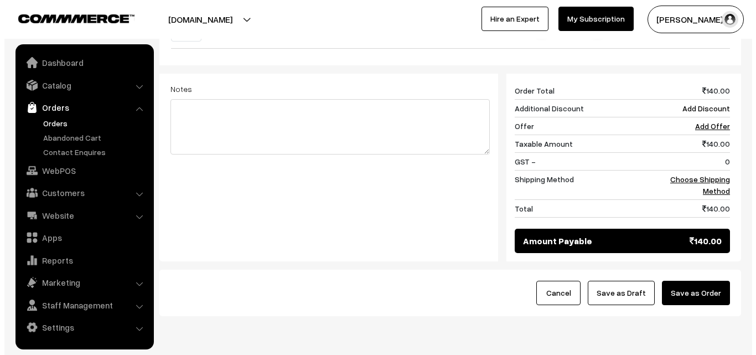
scroll to position [459, 0]
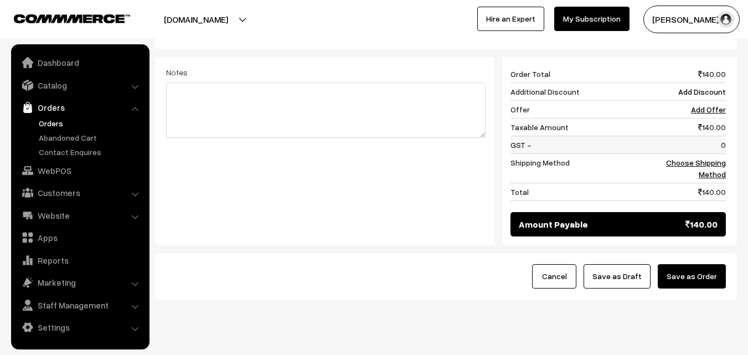
click at [724, 136] on td "0" at bounding box center [691, 145] width 69 height 18
click at [711, 158] on link "Choose Shipping Method" at bounding box center [696, 168] width 60 height 21
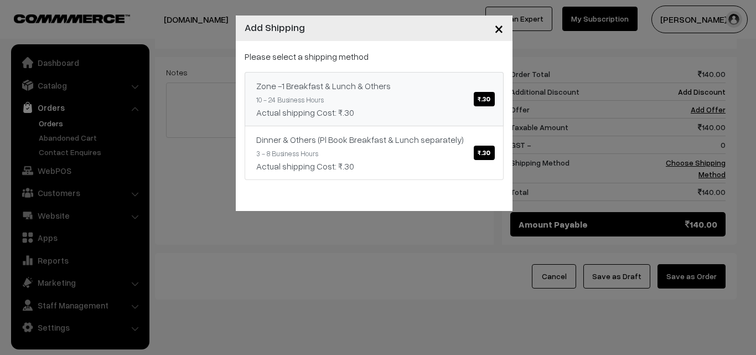
click at [410, 86] on link "Zone -1 Breakfast & Lunch & Others ₹.30 10 - 24 Business Hours Actual shipping …" at bounding box center [374, 99] width 259 height 54
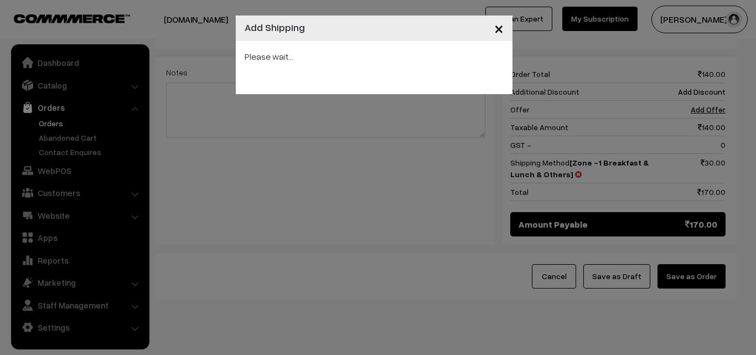
drag, startPoint x: 694, startPoint y: 249, endPoint x: 688, endPoint y: 248, distance: 6.1
click at [695, 249] on div "× Add Shipping Please wait..." at bounding box center [378, 177] width 756 height 355
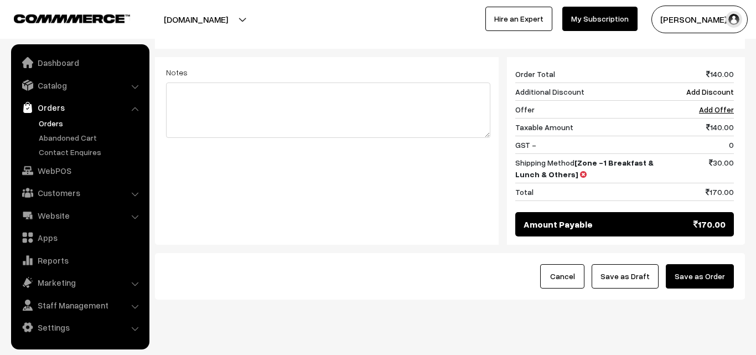
click at [686, 264] on button "Save as Order" at bounding box center [700, 276] width 68 height 24
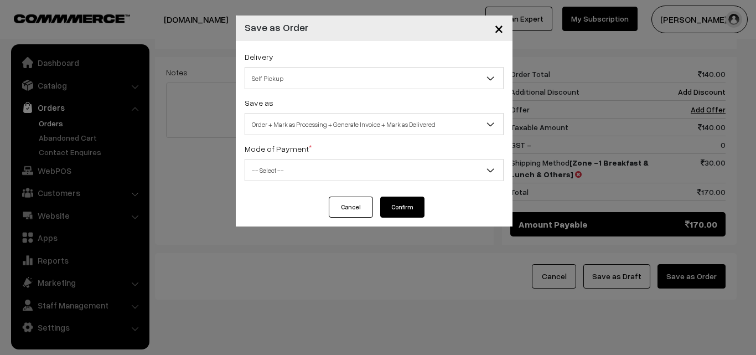
drag, startPoint x: 353, startPoint y: 132, endPoint x: 354, endPoint y: 126, distance: 6.2
click at [353, 131] on span "Order + Mark as Processing + Generate Invoice + Mark as Delivered" at bounding box center [374, 124] width 258 height 19
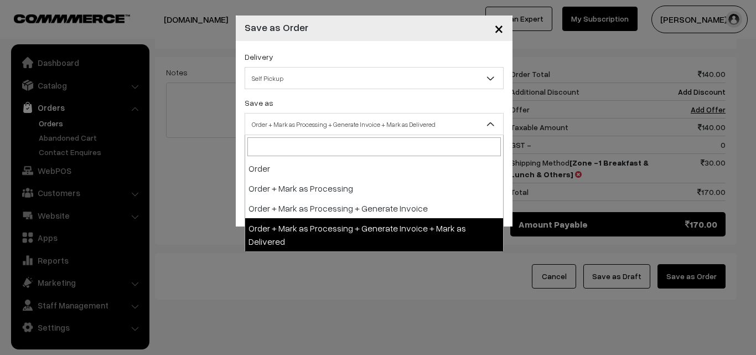
click at [354, 124] on span "Order + Mark as Processing + Generate Invoice + Mark as Delivered" at bounding box center [374, 124] width 258 height 19
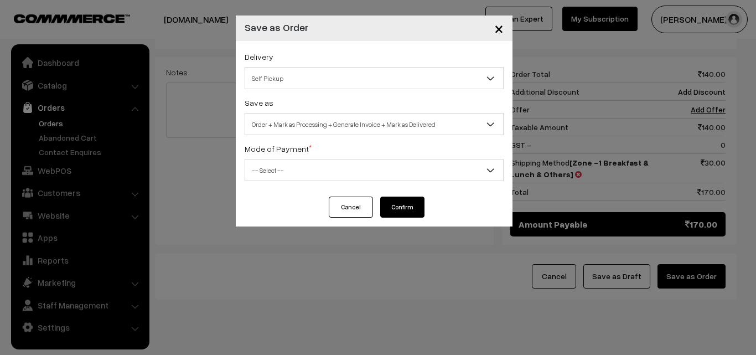
click at [348, 125] on span "Order + Mark as Processing + Generate Invoice + Mark as Delivered" at bounding box center [374, 124] width 258 height 19
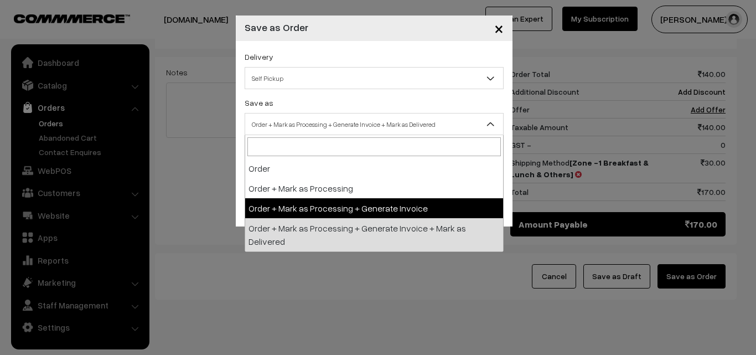
drag, startPoint x: 336, startPoint y: 209, endPoint x: 317, endPoint y: 169, distance: 44.4
select select "3"
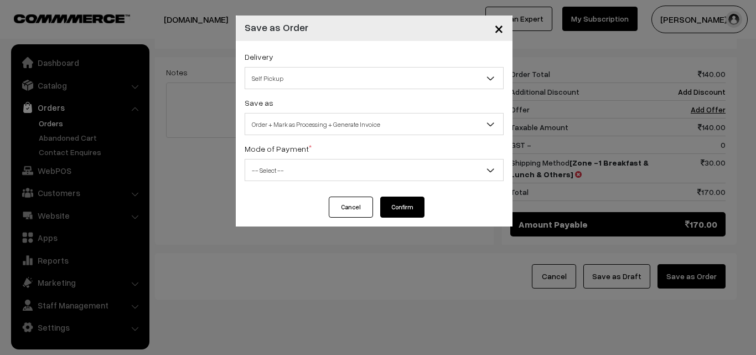
click at [317, 169] on span "-- Select --" at bounding box center [374, 170] width 258 height 19
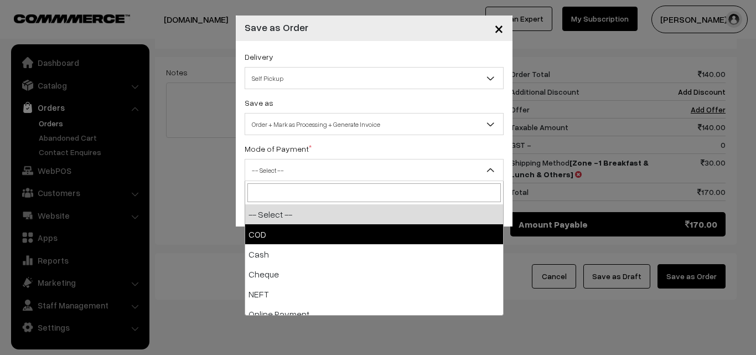
select select "1"
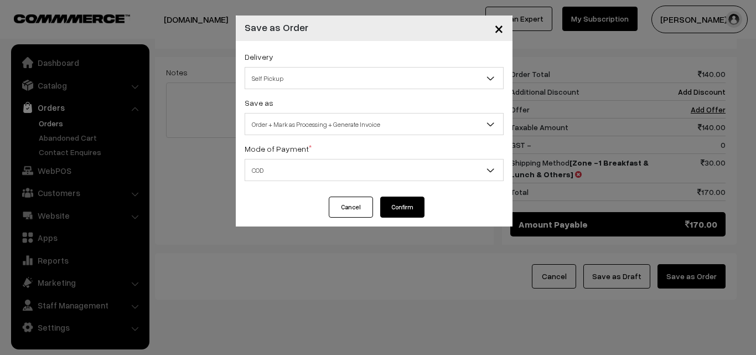
click at [404, 206] on button "Confirm" at bounding box center [402, 207] width 44 height 21
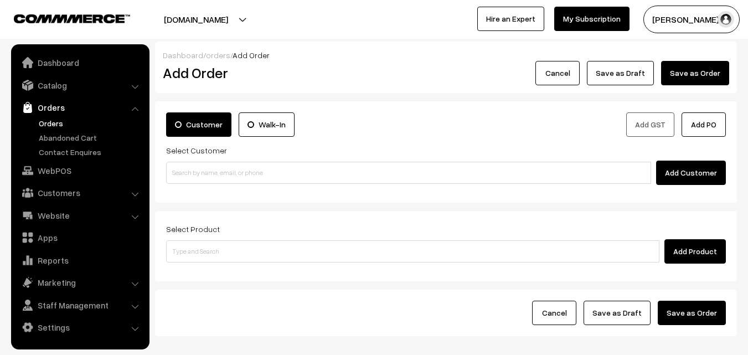
click at [60, 127] on link "Orders" at bounding box center [91, 123] width 110 height 12
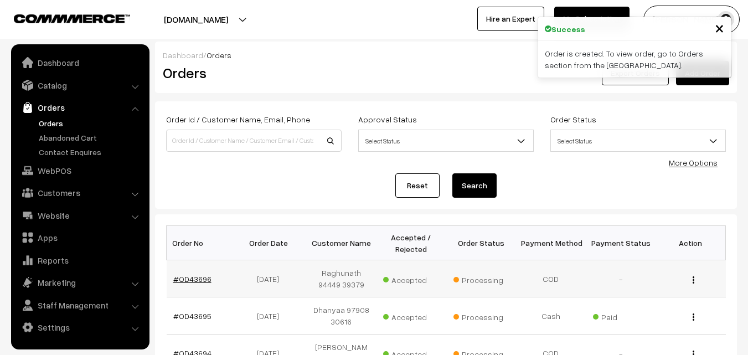
click at [195, 280] on link "#OD43696" at bounding box center [192, 278] width 38 height 9
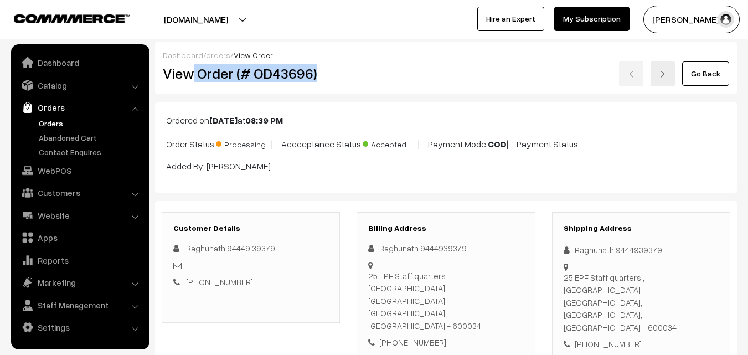
drag, startPoint x: 195, startPoint y: 74, endPoint x: 344, endPoint y: 103, distance: 152.4
click at [343, 78] on div "View Order (# OD43696)" at bounding box center [251, 73] width 194 height 25
copy h2 "Order (# OD43696)"
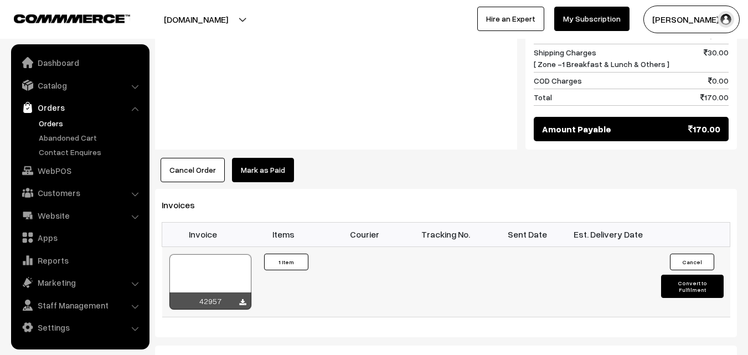
scroll to position [609, 0]
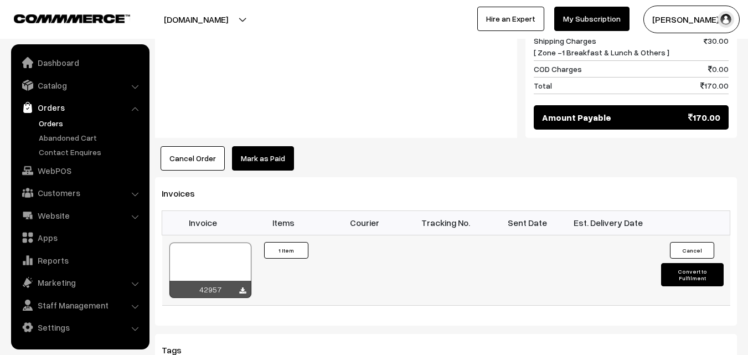
click at [220, 243] on div at bounding box center [210, 270] width 82 height 55
click at [64, 174] on link "WebPOS" at bounding box center [80, 171] width 132 height 20
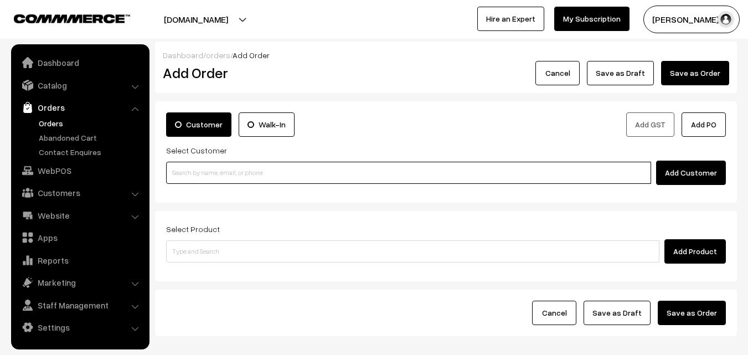
paste input "98409 14776"
click at [221, 164] on input "98409 14776" at bounding box center [408, 173] width 485 height 22
click at [195, 164] on input "98409 14776" at bounding box center [408, 173] width 485 height 22
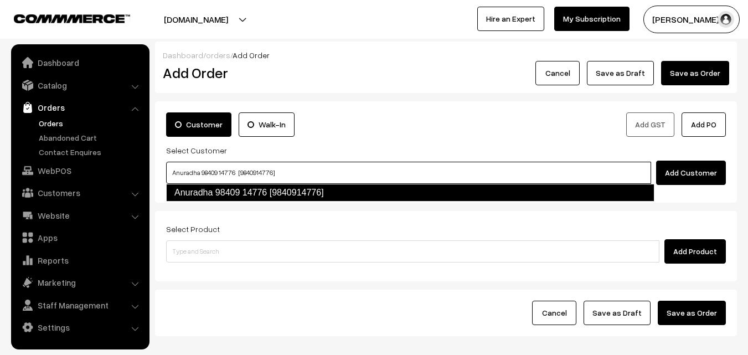
type input "Anuradha 98409 14776 [9840914776]"
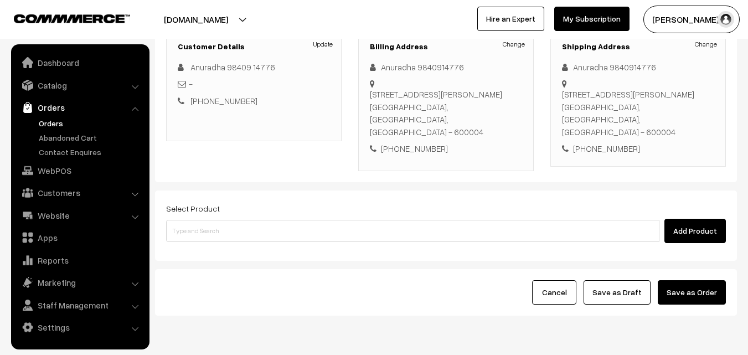
scroll to position [166, 0]
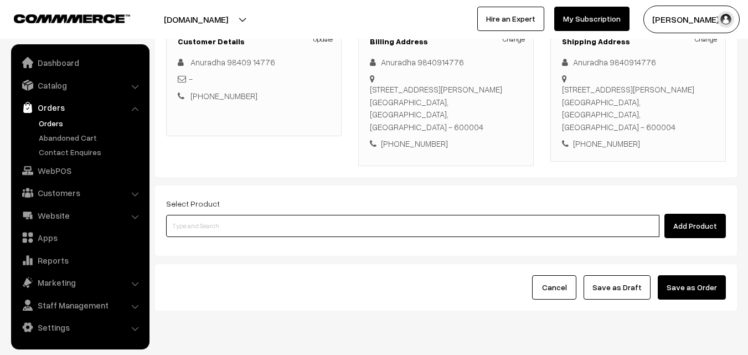
click at [262, 222] on input at bounding box center [412, 226] width 493 height 22
paste input "08th Without Rice..."
type input "08th Without Rice..."
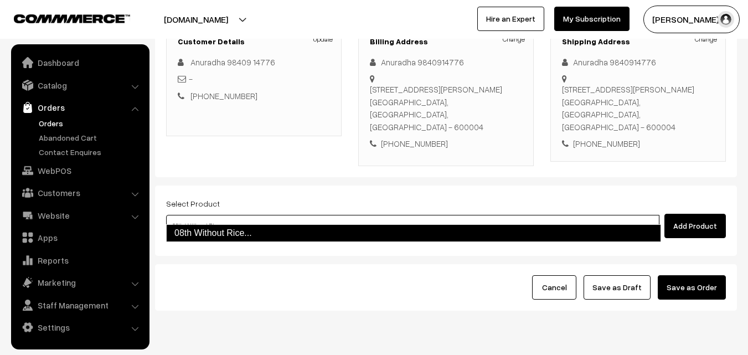
click at [215, 229] on link "08th Without Rice..." at bounding box center [413, 233] width 495 height 18
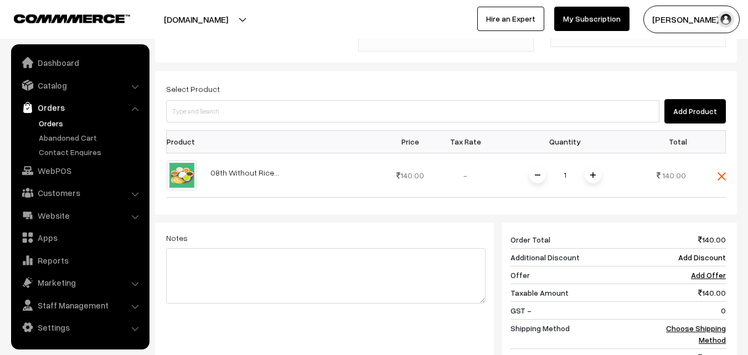
scroll to position [300, 0]
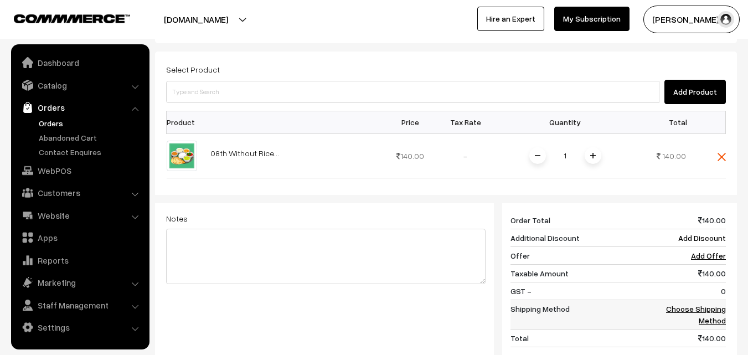
click at [721, 305] on link "Choose Shipping Method" at bounding box center [696, 314] width 60 height 21
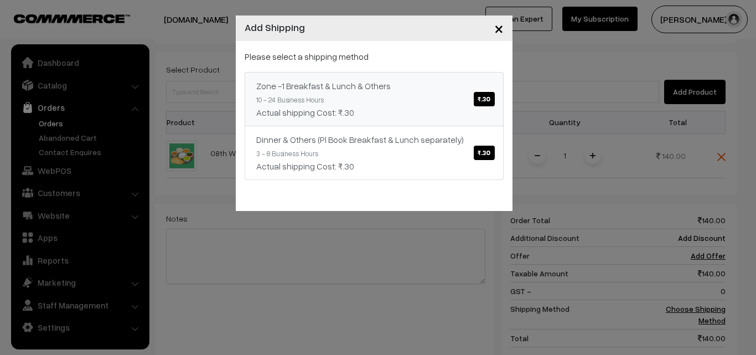
click at [426, 87] on div "Zone -1 Breakfast & Lunch & Others ₹.30" at bounding box center [374, 85] width 236 height 13
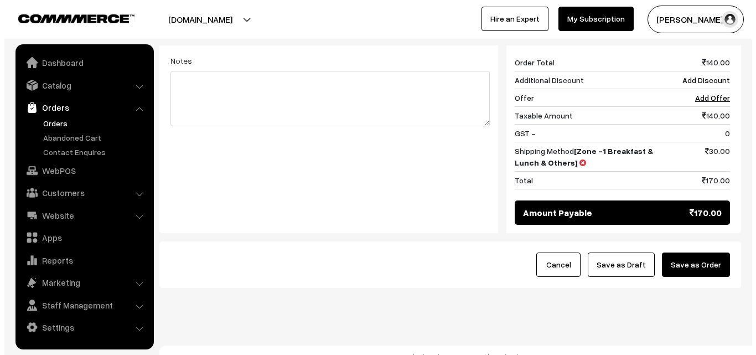
scroll to position [459, 0]
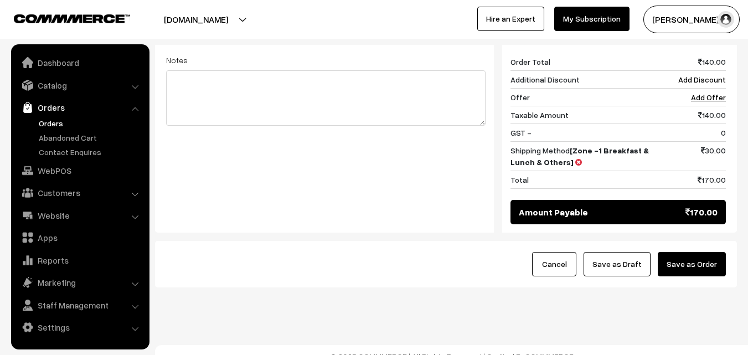
click at [703, 252] on button "Save as Order" at bounding box center [692, 264] width 68 height 24
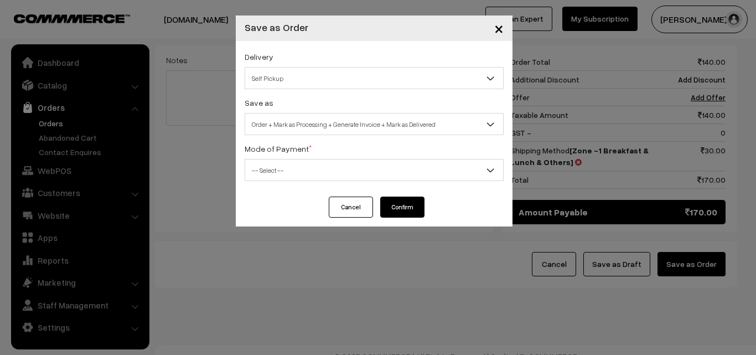
click at [290, 126] on span "Order + Mark as Processing + Generate Invoice + Mark as Delivered" at bounding box center [374, 124] width 258 height 19
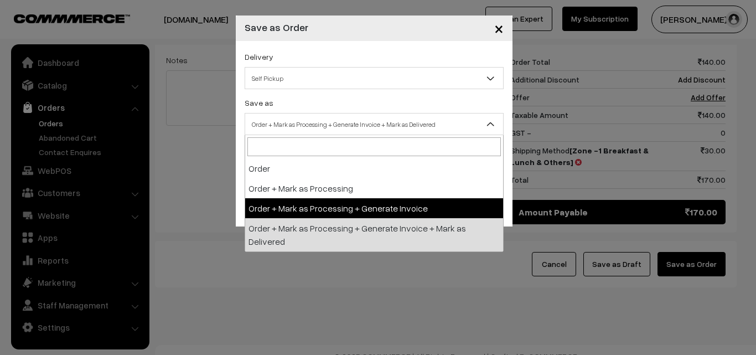
drag, startPoint x: 290, startPoint y: 207, endPoint x: 280, endPoint y: 183, distance: 26.3
select select "3"
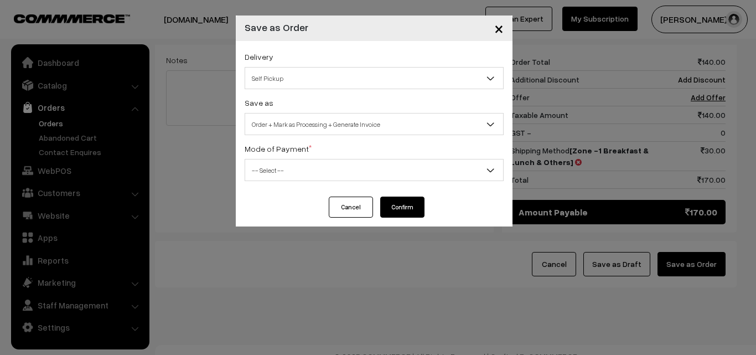
click at [276, 170] on span "-- Select --" at bounding box center [374, 170] width 258 height 19
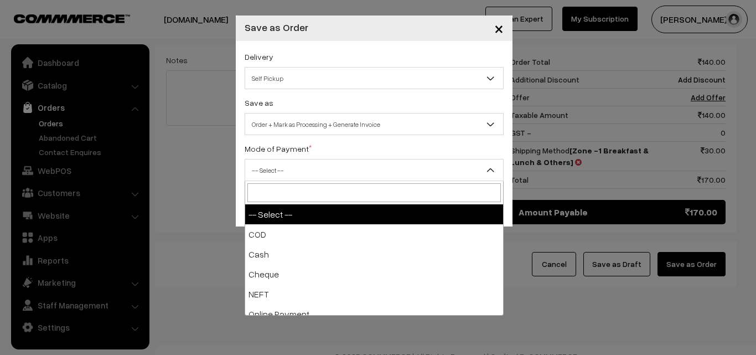
select select "2"
checkbox input "true"
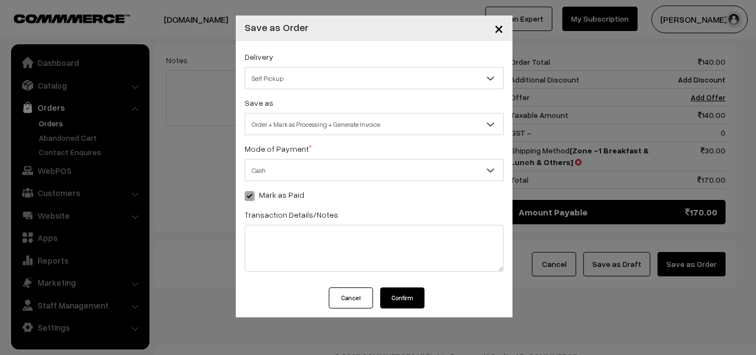
click at [404, 304] on button "Confirm" at bounding box center [402, 297] width 44 height 21
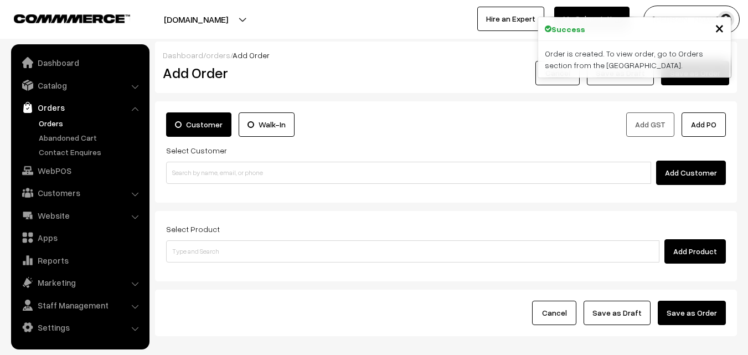
click at [65, 125] on link "Orders" at bounding box center [91, 123] width 110 height 12
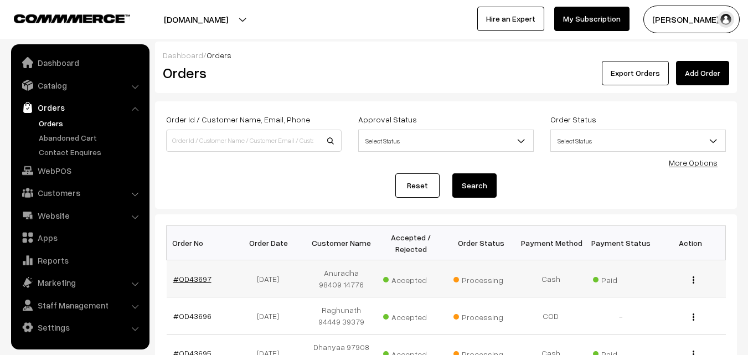
click at [182, 277] on link "#OD43697" at bounding box center [192, 278] width 38 height 9
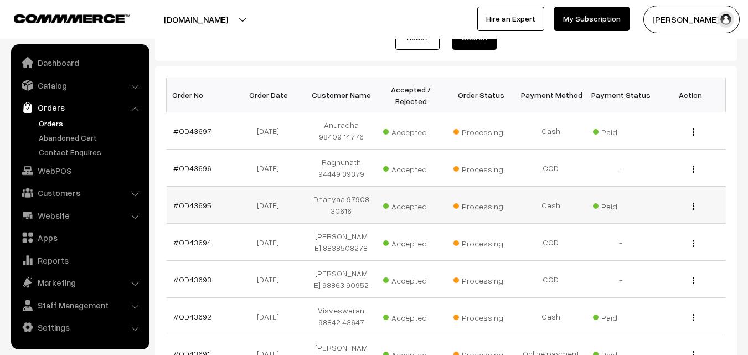
scroll to position [55, 0]
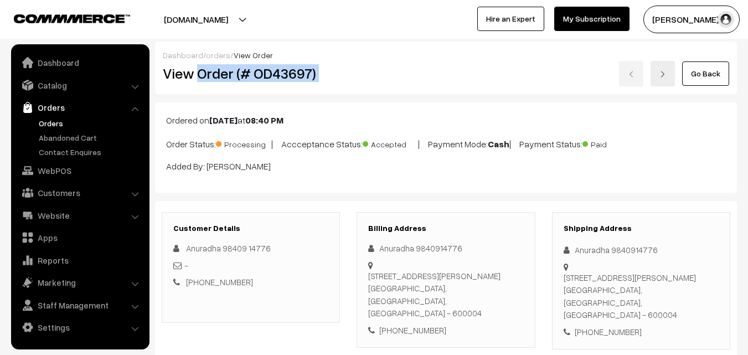
drag, startPoint x: 199, startPoint y: 76, endPoint x: 431, endPoint y: 80, distance: 231.5
click at [431, 81] on div "View Order (# OD43697) Go Back" at bounding box center [445, 73] width 583 height 25
copy div "Order (# OD43697)"
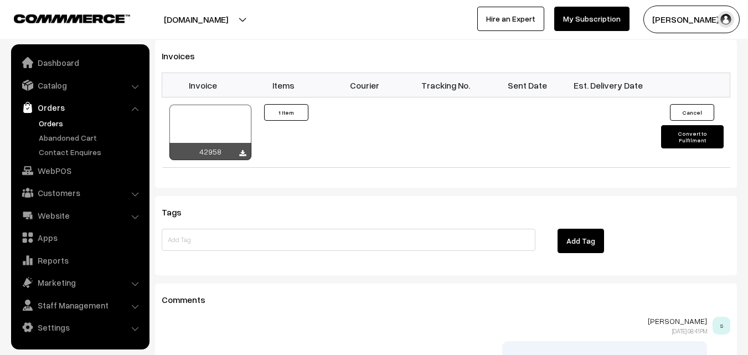
scroll to position [775, 0]
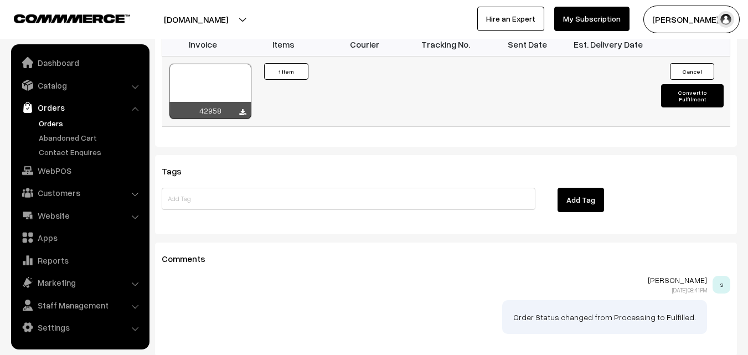
click at [229, 80] on div at bounding box center [210, 91] width 82 height 55
click at [58, 119] on link "Orders" at bounding box center [91, 123] width 110 height 12
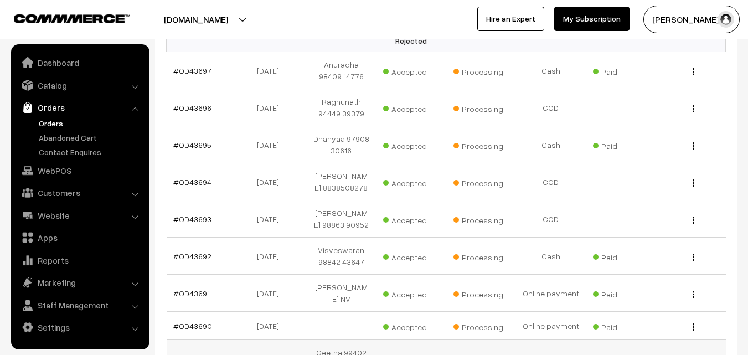
scroll to position [222, 0]
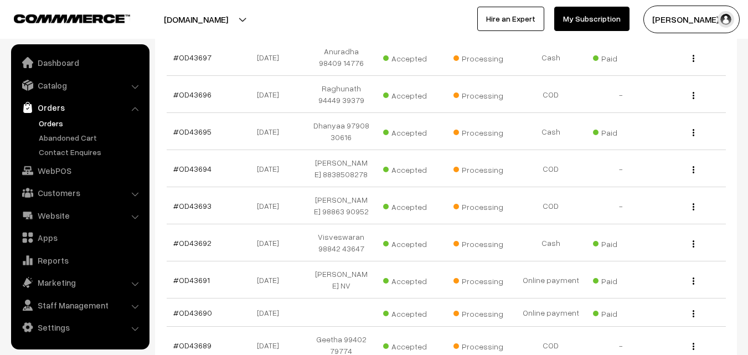
click at [56, 121] on link "Orders" at bounding box center [91, 123] width 110 height 12
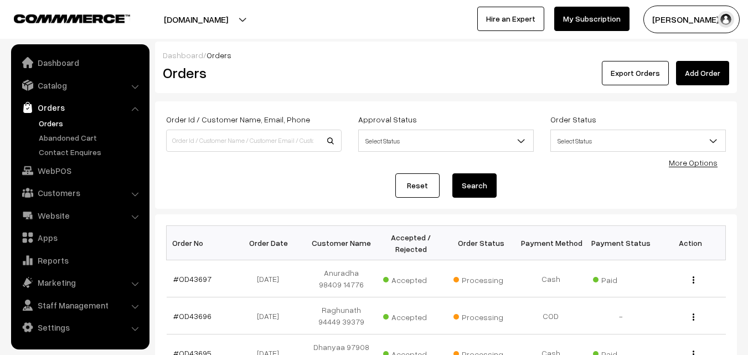
click at [54, 125] on link "Orders" at bounding box center [91, 123] width 110 height 12
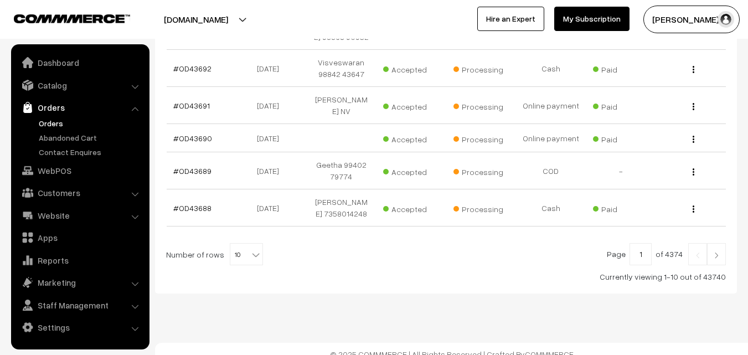
scroll to position [398, 0]
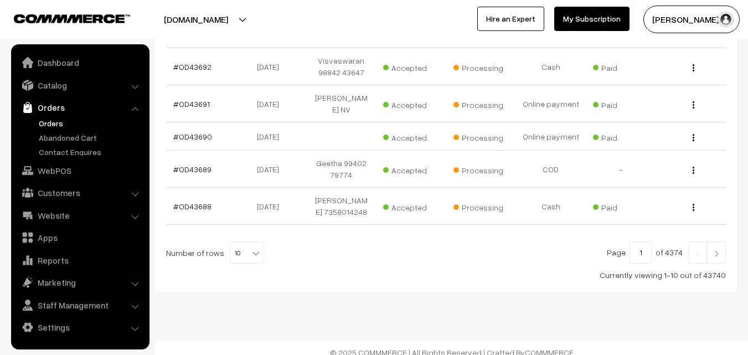
click at [40, 121] on link "Orders" at bounding box center [91, 123] width 110 height 12
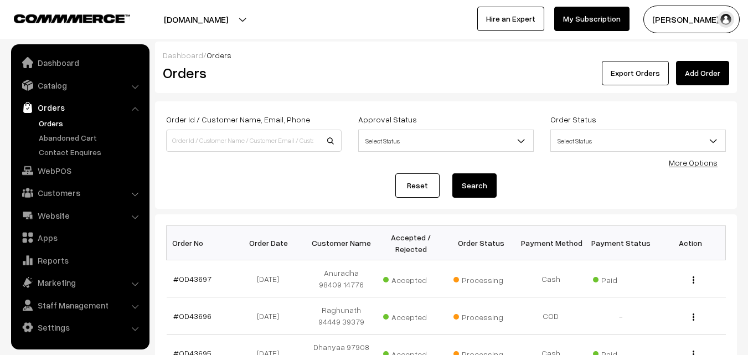
click at [61, 123] on link "Orders" at bounding box center [91, 123] width 110 height 12
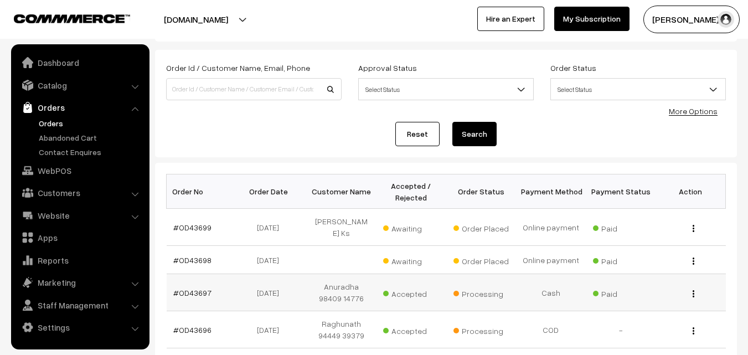
scroll to position [111, 0]
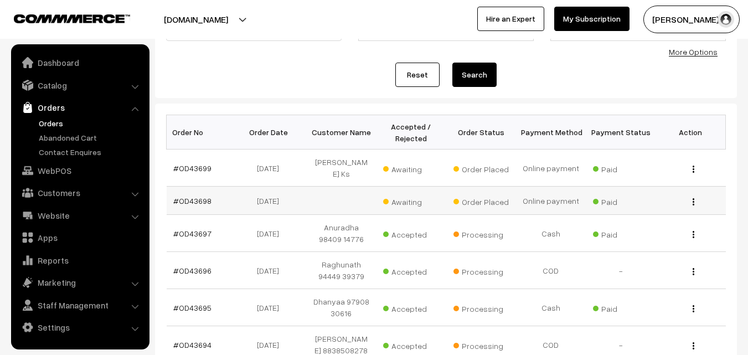
click at [202, 187] on td "#OD43698" at bounding box center [202, 201] width 70 height 28
click at [200, 196] on link "#OD43698" at bounding box center [192, 200] width 38 height 9
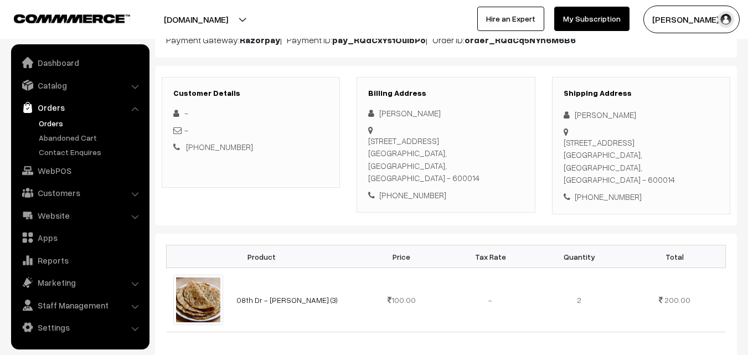
scroll to position [111, 0]
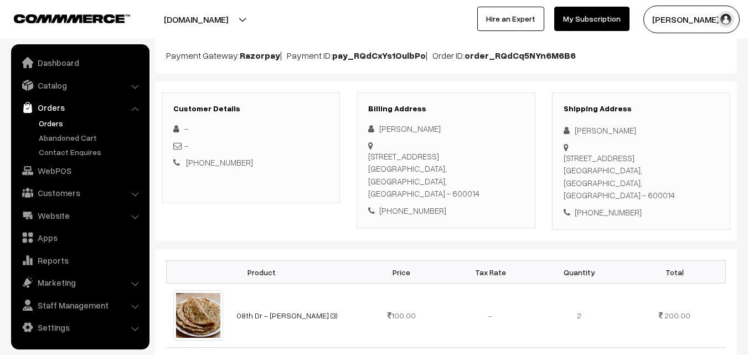
click at [423, 204] on div "[PHONE_NUMBER]" at bounding box center [445, 210] width 155 height 13
copy div "9884420892"
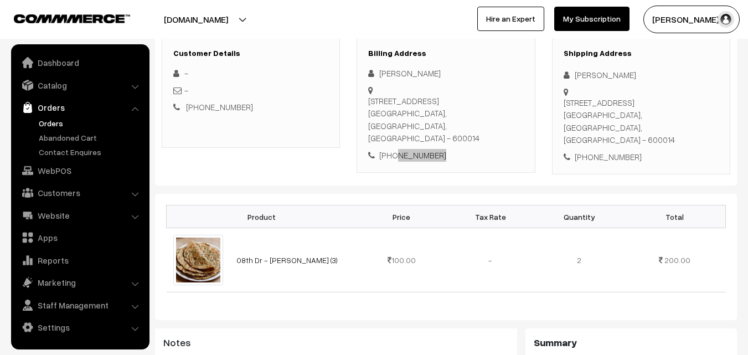
scroll to position [443, 0]
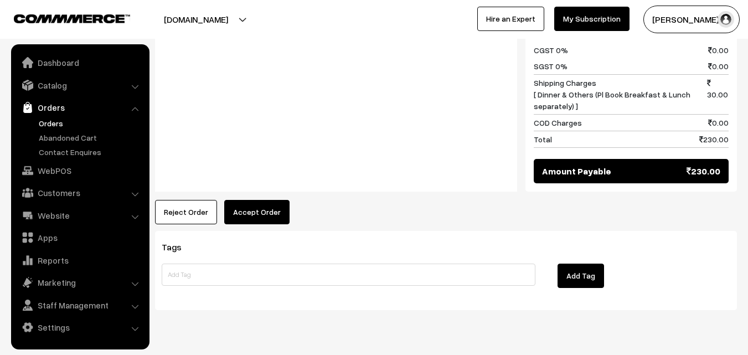
click at [252, 200] on button "Accept Order" at bounding box center [256, 212] width 65 height 24
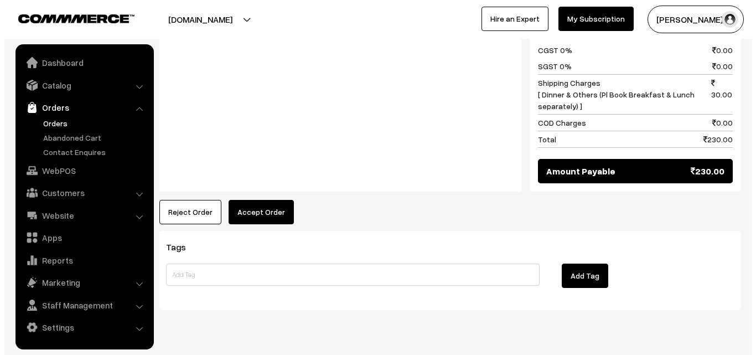
scroll to position [547, 0]
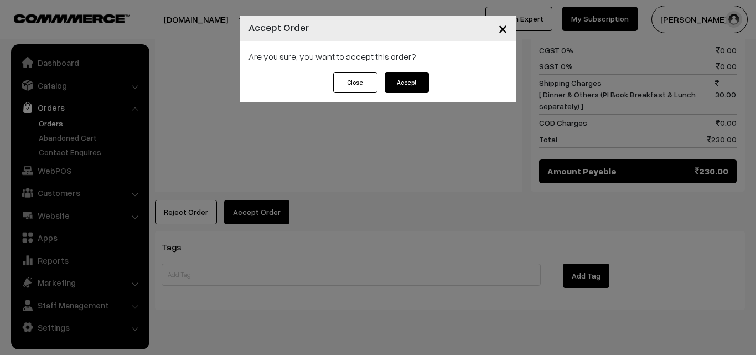
click at [406, 87] on button "Accept" at bounding box center [407, 82] width 44 height 21
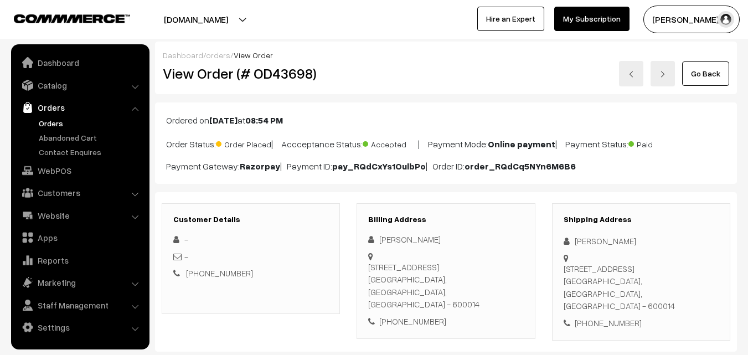
click at [53, 129] on ul "Orders" at bounding box center [80, 137] width 133 height 40
click at [51, 125] on link "Orders" at bounding box center [91, 123] width 110 height 12
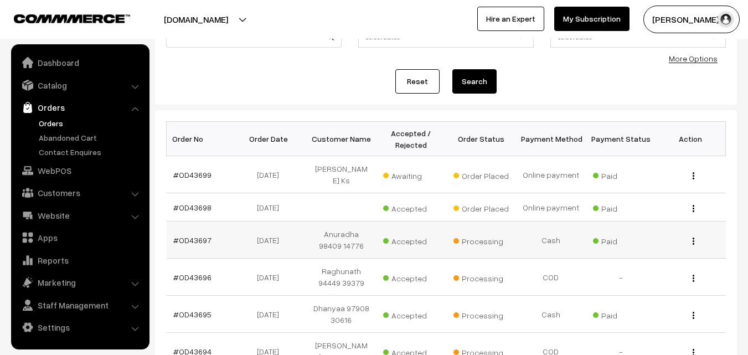
scroll to position [166, 0]
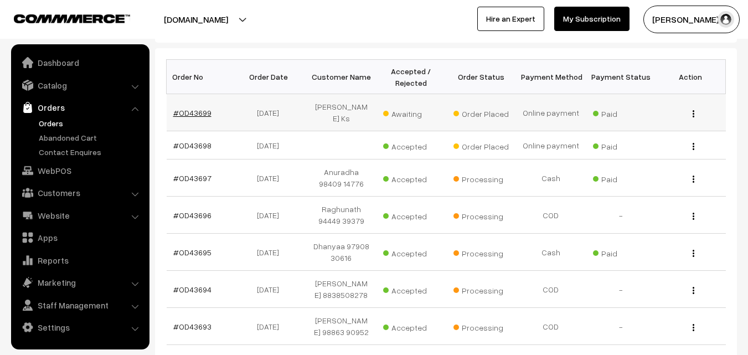
click at [197, 112] on link "#OD43699" at bounding box center [192, 112] width 38 height 9
click at [188, 141] on link "#OD43698" at bounding box center [192, 145] width 38 height 9
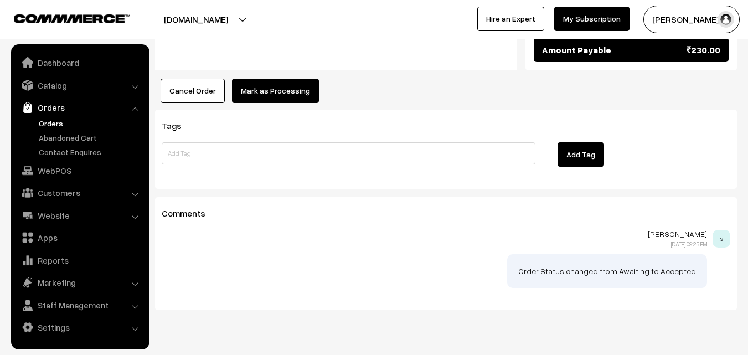
click at [275, 79] on button "Mark as Processing" at bounding box center [275, 91] width 87 height 24
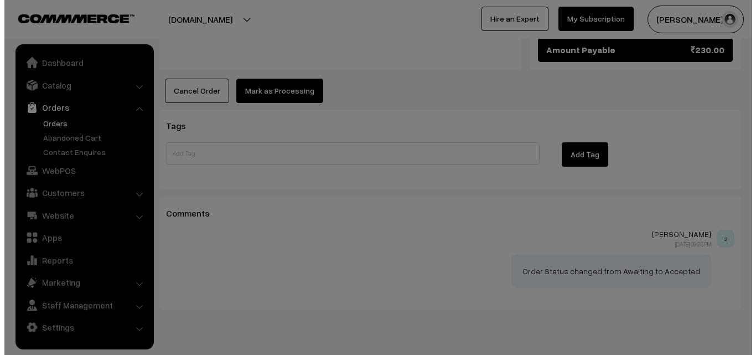
scroll to position [668, 0]
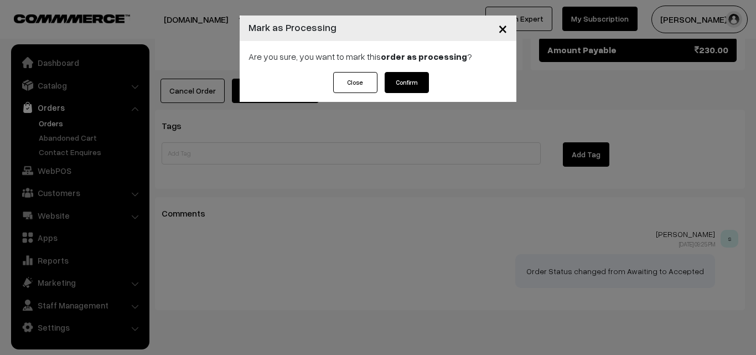
click at [399, 84] on button "Confirm" at bounding box center [407, 82] width 44 height 21
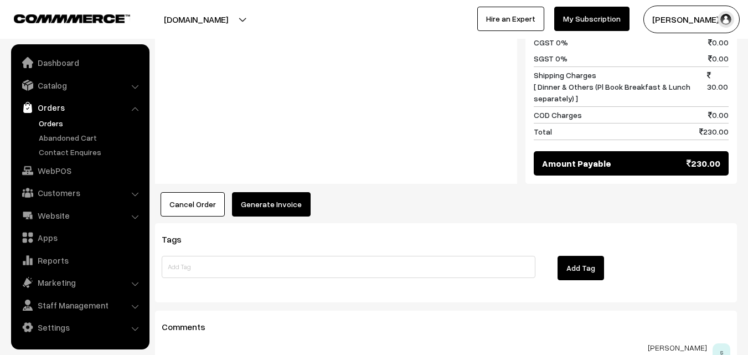
click at [278, 192] on button "Generate Invoice" at bounding box center [271, 204] width 79 height 24
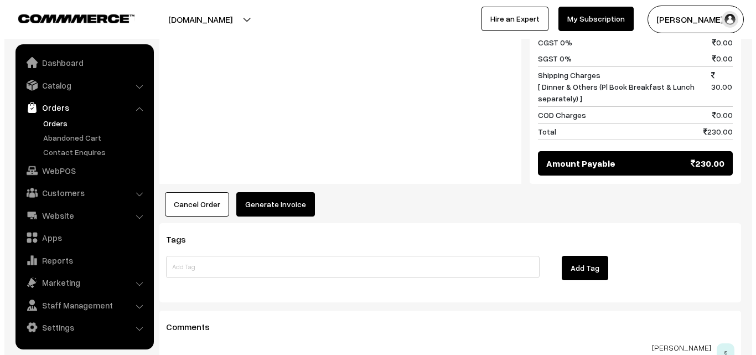
scroll to position [555, 0]
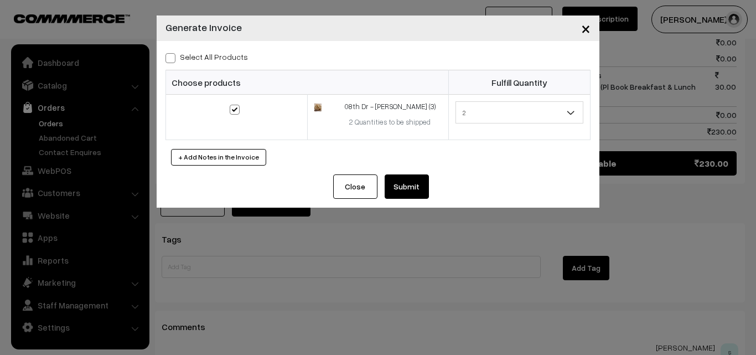
click at [409, 193] on button "Submit" at bounding box center [407, 186] width 44 height 24
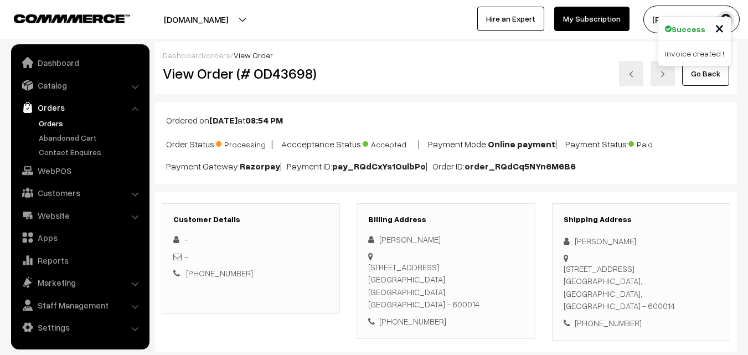
scroll to position [554, 0]
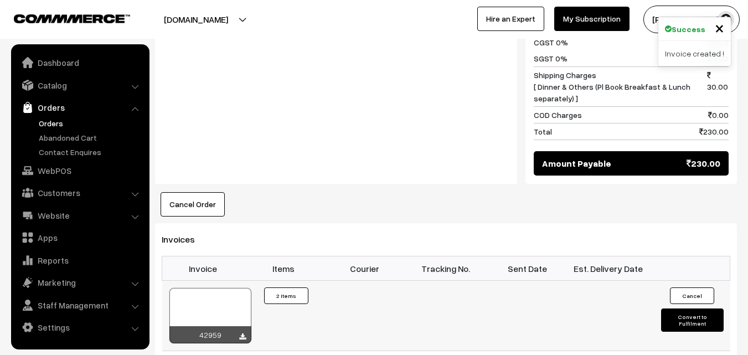
click at [238, 288] on div at bounding box center [210, 315] width 82 height 55
click at [56, 120] on link "Orders" at bounding box center [91, 123] width 110 height 12
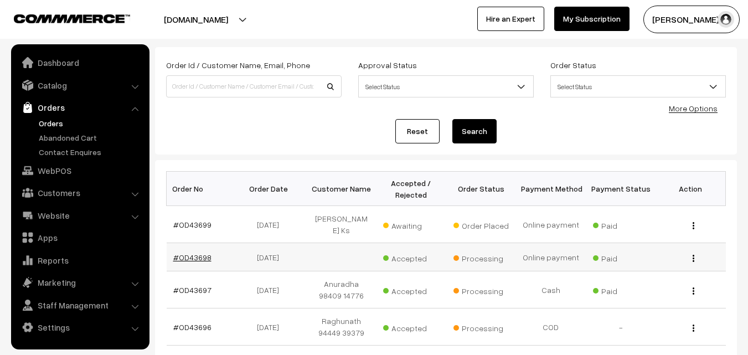
scroll to position [111, 0]
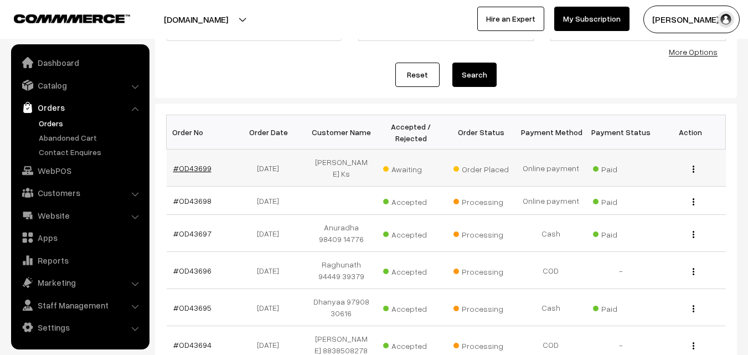
click at [198, 167] on link "#OD43699" at bounding box center [192, 167] width 38 height 9
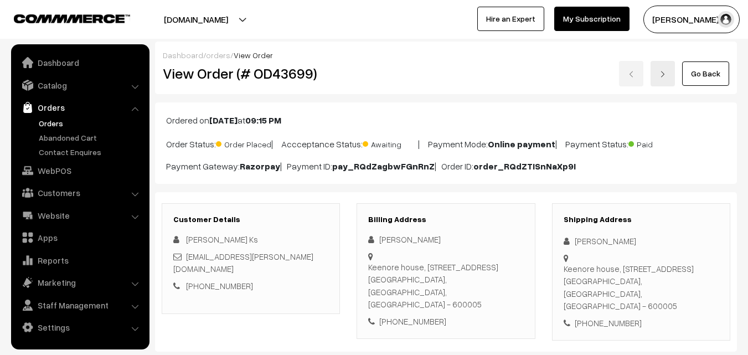
scroll to position [166, 0]
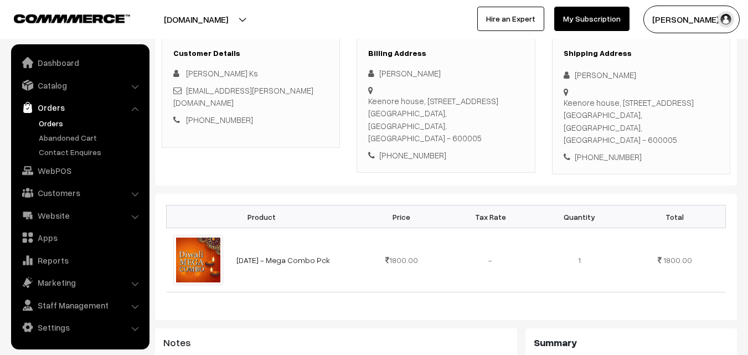
click at [398, 149] on div "[PHONE_NUMBER]" at bounding box center [445, 155] width 155 height 13
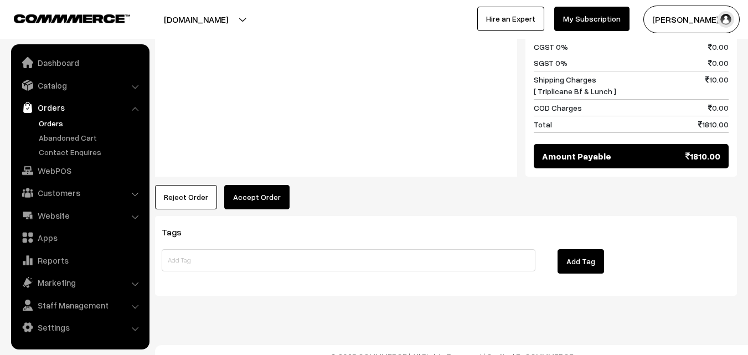
click at [267, 191] on button "Accept Order" at bounding box center [256, 197] width 65 height 24
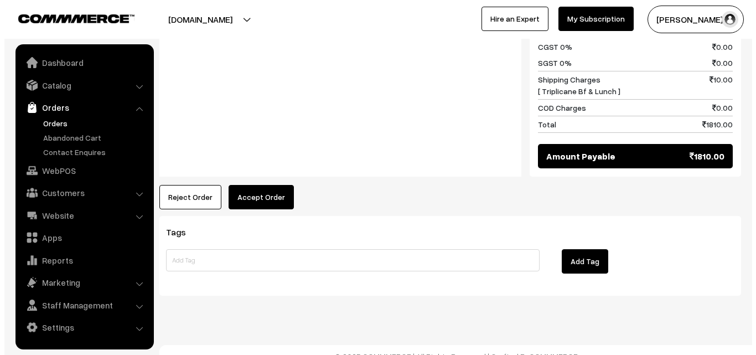
scroll to position [550, 0]
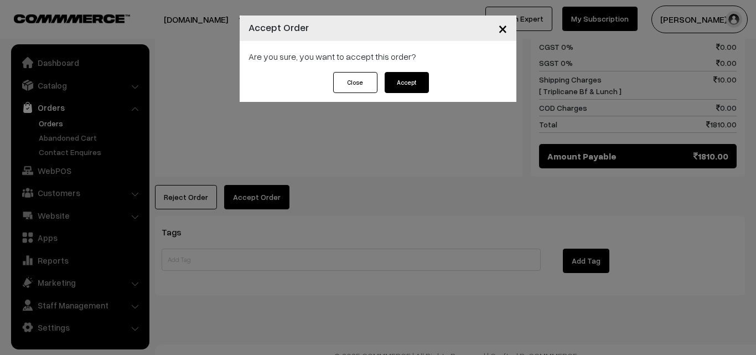
click at [416, 83] on button "Accept" at bounding box center [407, 82] width 44 height 21
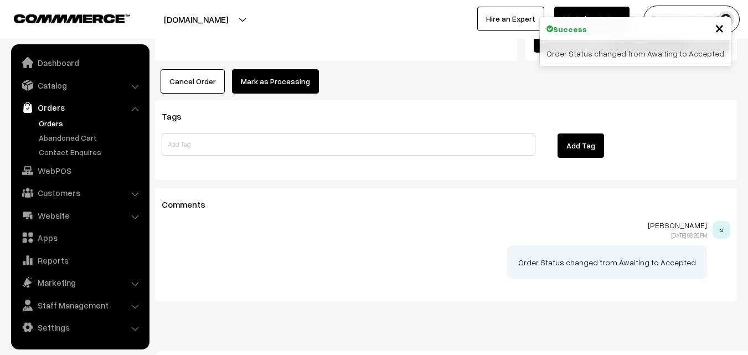
click at [283, 69] on button "Mark as Processing" at bounding box center [275, 81] width 87 height 24
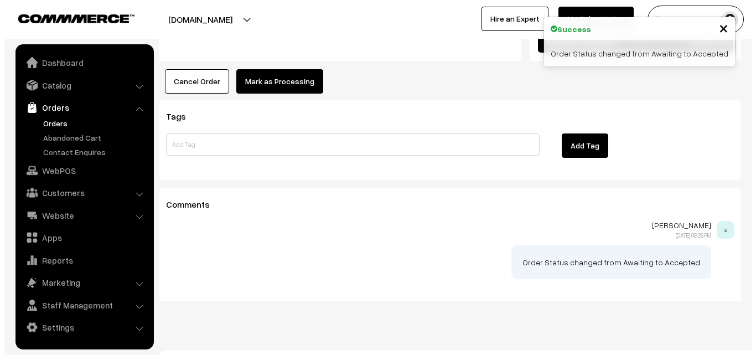
scroll to position [666, 0]
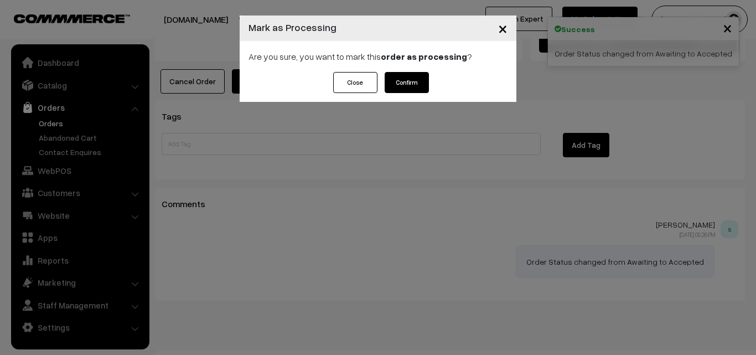
click at [401, 85] on button "Confirm" at bounding box center [407, 82] width 44 height 21
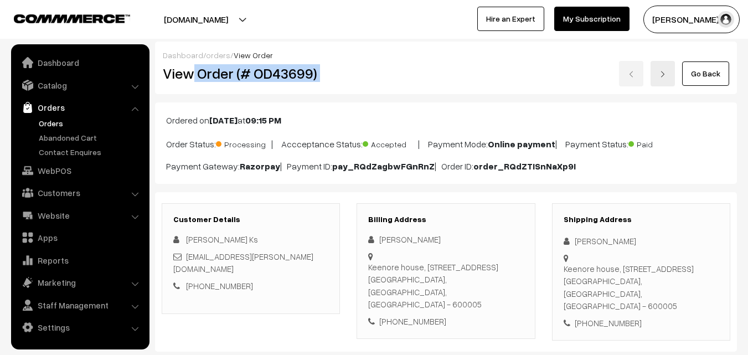
drag, startPoint x: 195, startPoint y: 78, endPoint x: 344, endPoint y: 69, distance: 148.7
click at [370, 72] on div "View Order (# OD43699) Go Back" at bounding box center [445, 73] width 583 height 25
copy div "Order (# OD43699)"
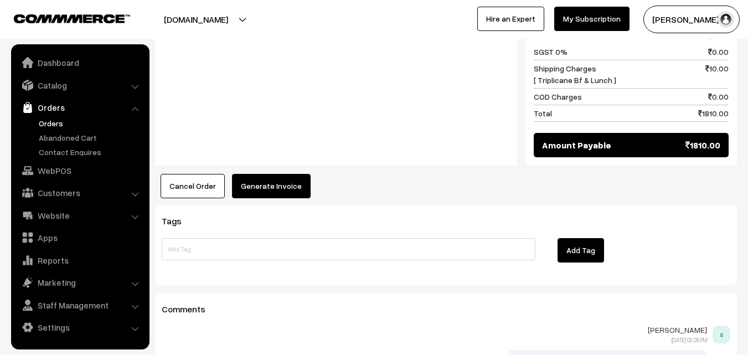
scroll to position [559, 0]
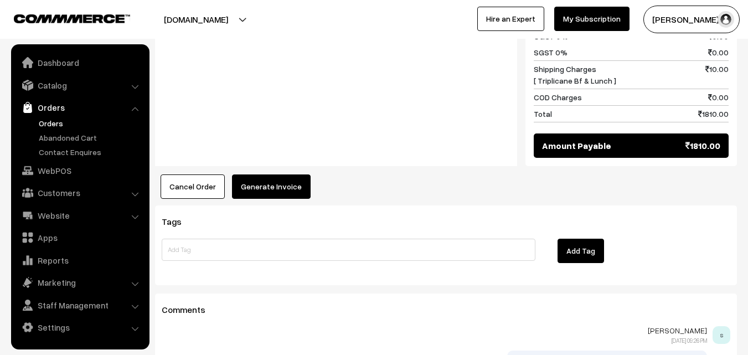
click at [297, 174] on button "Generate Invoice" at bounding box center [271, 186] width 79 height 24
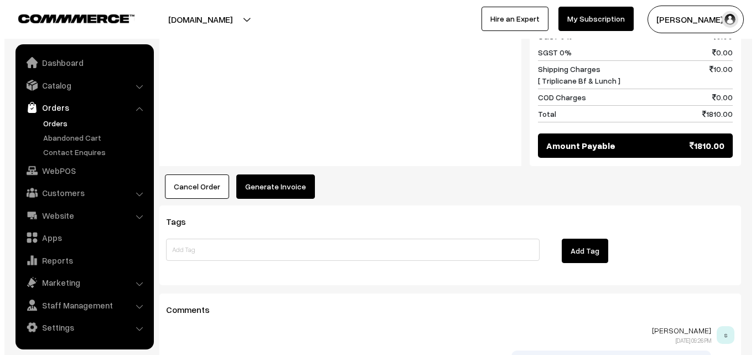
scroll to position [560, 0]
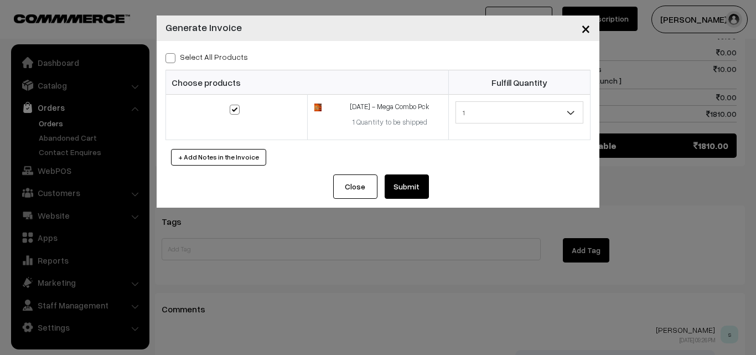
click at [406, 189] on button "Submit" at bounding box center [407, 186] width 44 height 24
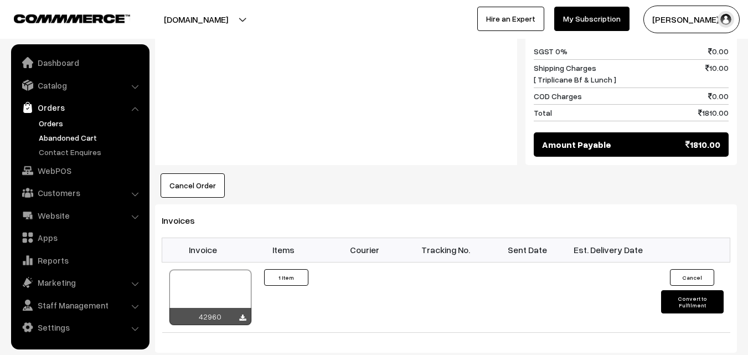
scroll to position [560, 0]
click at [49, 169] on link "WebPOS" at bounding box center [80, 171] width 132 height 20
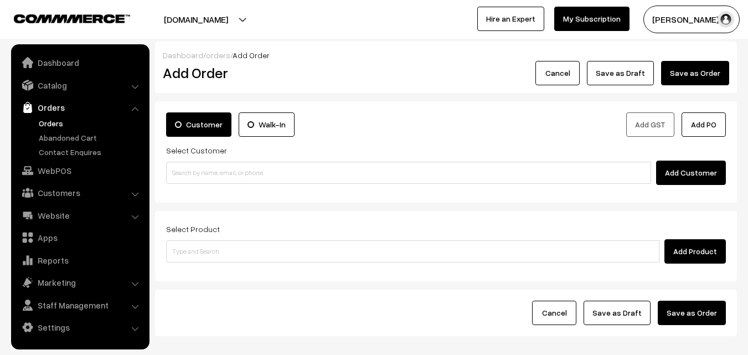
click at [180, 165] on input at bounding box center [408, 173] width 485 height 22
click at [185, 171] on input "98410 27189" at bounding box center [408, 173] width 485 height 22
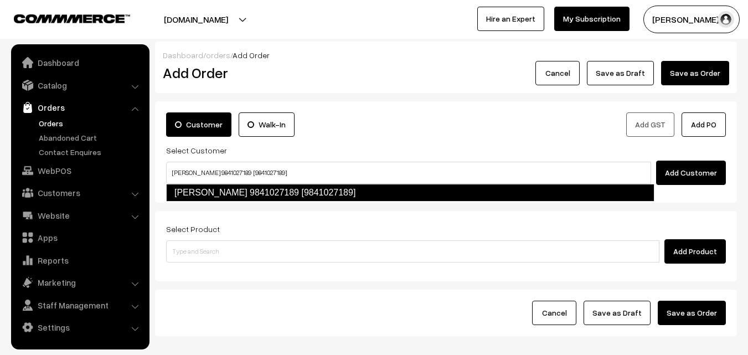
type input "Natesan M S 9841027189 [9841027189]"
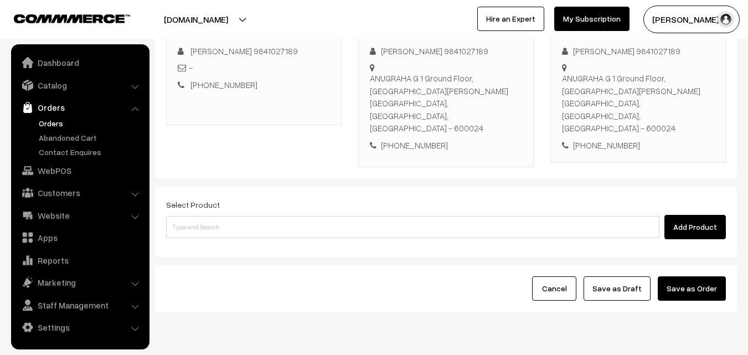
scroll to position [189, 0]
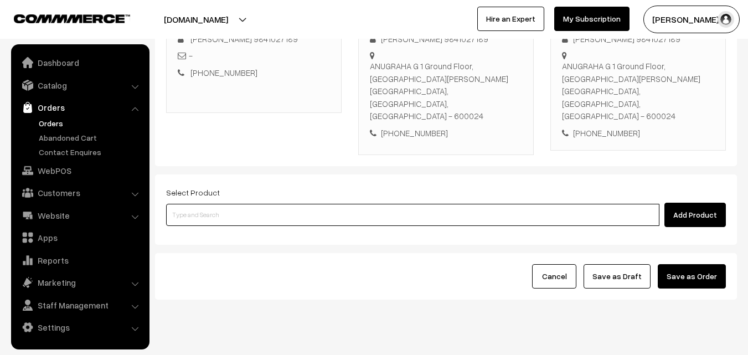
click at [377, 204] on input at bounding box center [412, 215] width 493 height 22
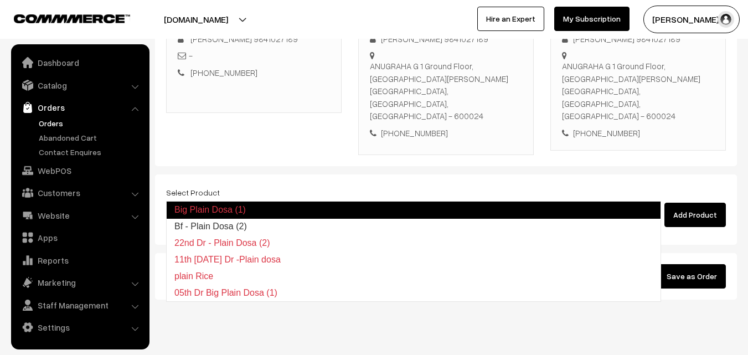
type input "Bf - Plain Dosa (2)"
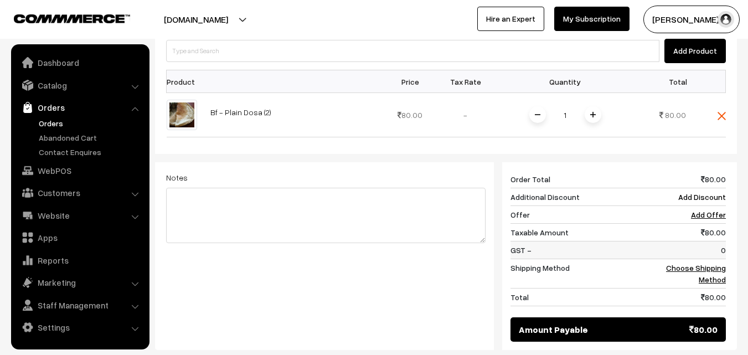
scroll to position [356, 0]
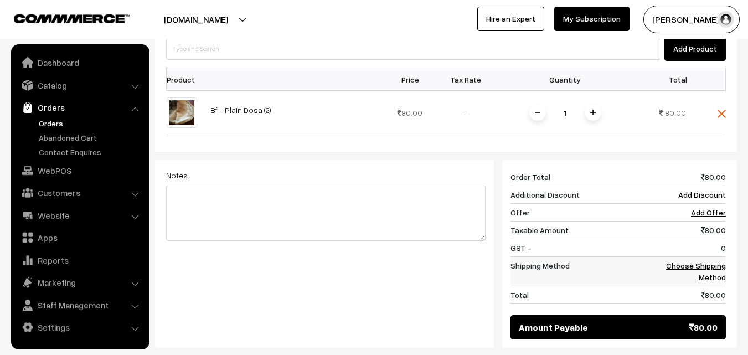
click at [720, 261] on link "Choose Shipping Method" at bounding box center [696, 271] width 60 height 21
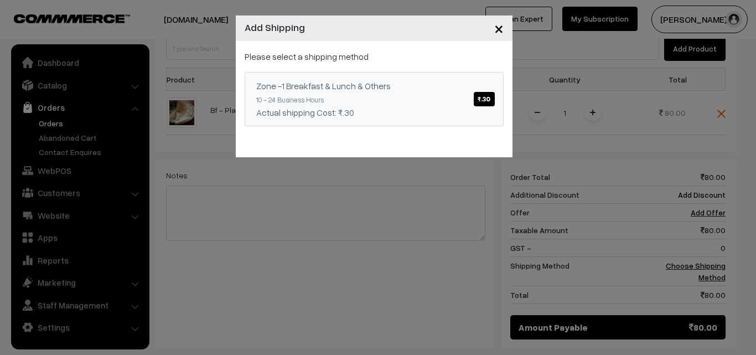
click at [426, 78] on link "Zone -1 Breakfast & Lunch & Others ₹.30 10 - 24 Business Hours Actual shipping …" at bounding box center [374, 99] width 259 height 54
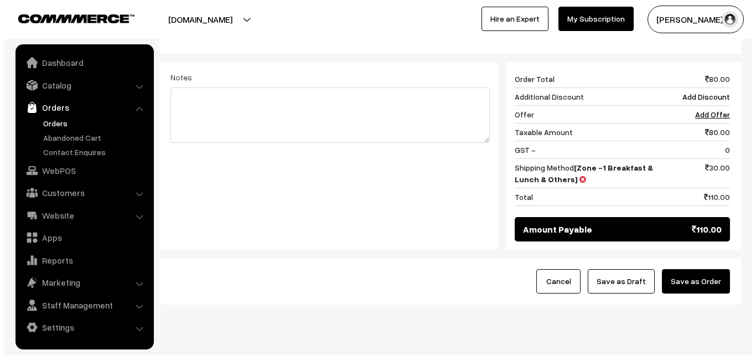
scroll to position [459, 0]
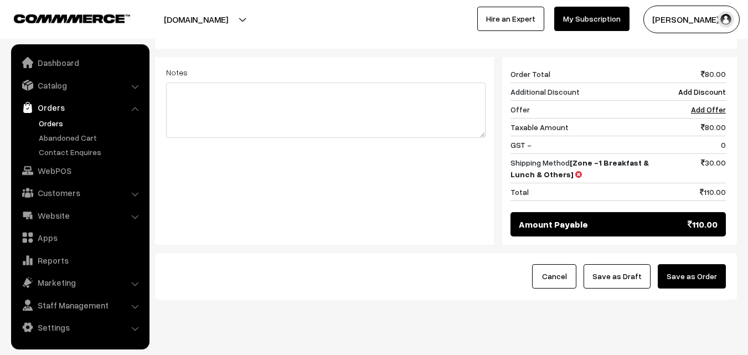
click at [703, 264] on button "Save as Order" at bounding box center [692, 276] width 68 height 24
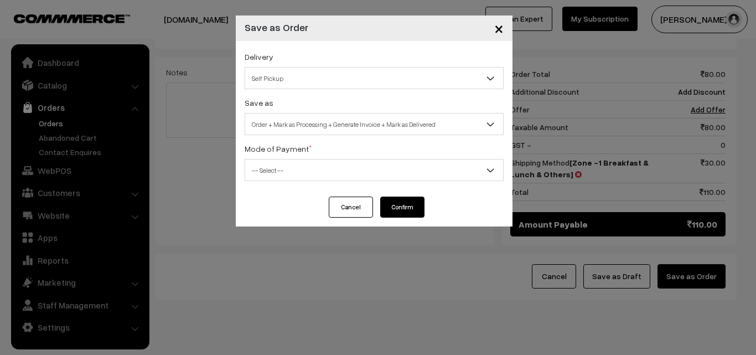
click at [422, 140] on div "Delivery Self Pickup Zone -1 Breakfast & Lunch & Others (₹30) (10 - 24 Business…" at bounding box center [374, 119] width 277 height 156
click at [418, 122] on span "Order + Mark as Processing + Generate Invoice + Mark as Delivered" at bounding box center [374, 124] width 258 height 19
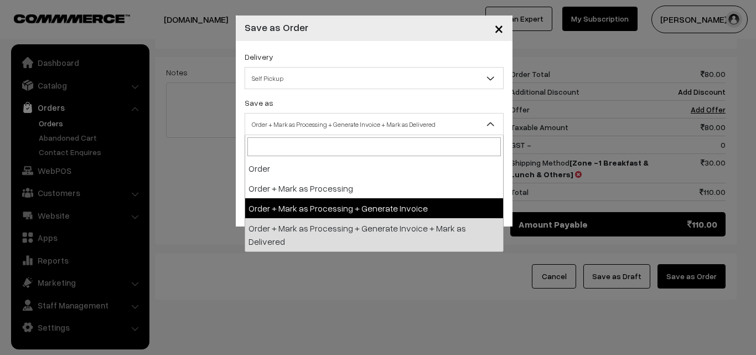
select select "3"
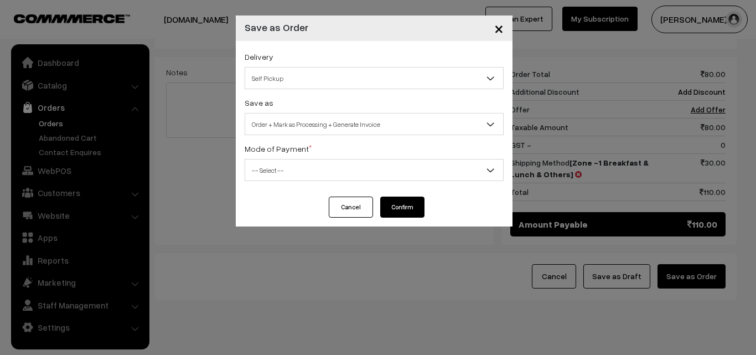
click at [338, 181] on div "Delivery Self Pickup Zone -1 Breakfast & Lunch & Others (₹30) (10 - 24 Business…" at bounding box center [374, 119] width 277 height 156
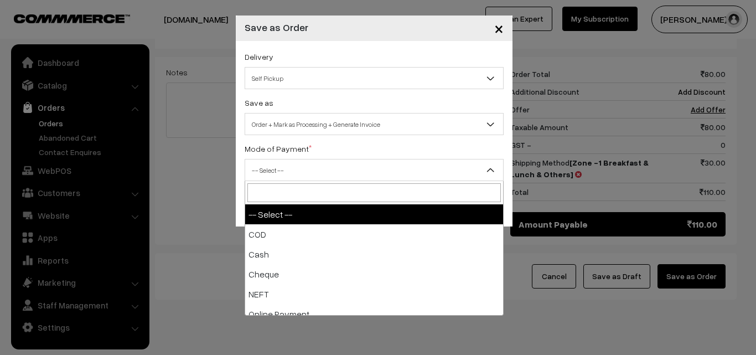
click at [341, 169] on span "-- Select --" at bounding box center [374, 170] width 258 height 19
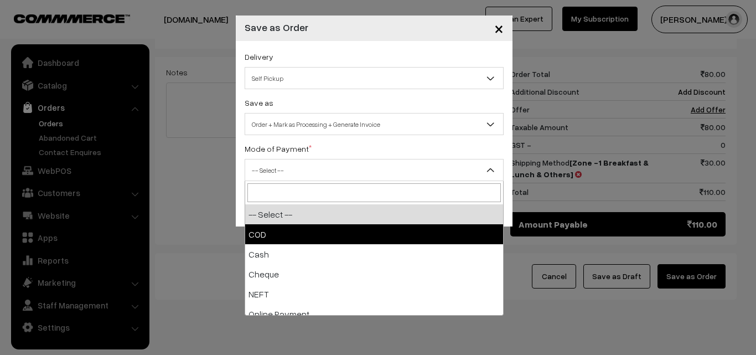
select select "1"
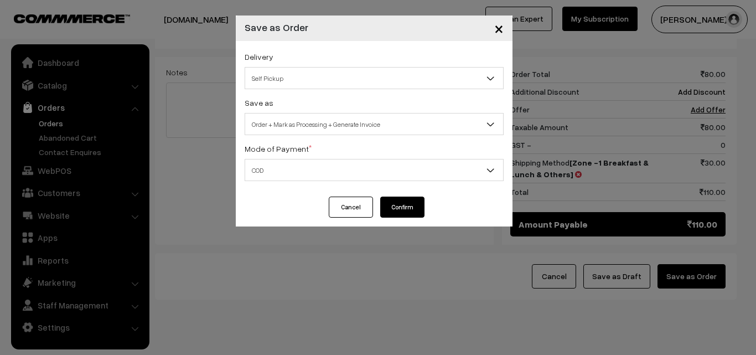
click at [404, 208] on button "Confirm" at bounding box center [402, 207] width 44 height 21
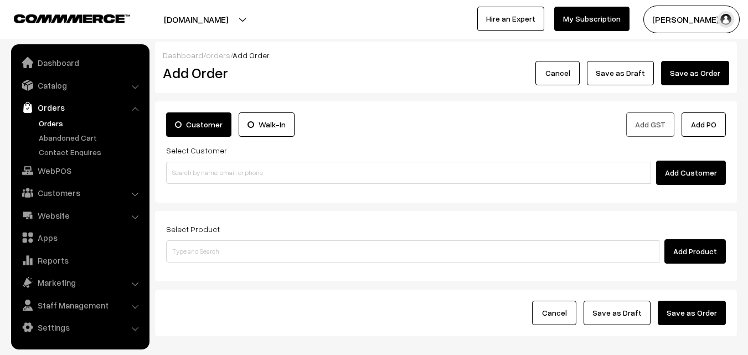
click at [63, 118] on link "Orders" at bounding box center [91, 123] width 110 height 12
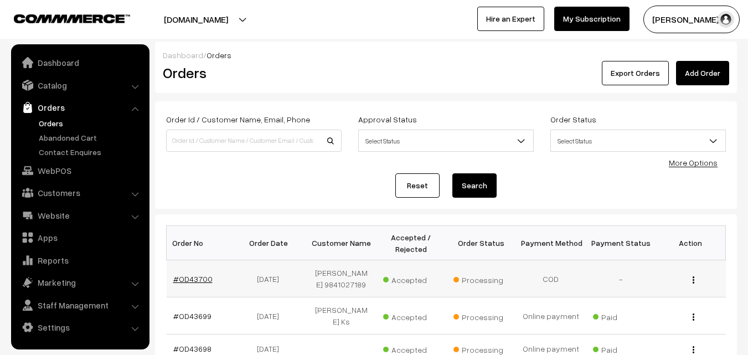
click at [195, 278] on link "#OD43700" at bounding box center [192, 278] width 39 height 9
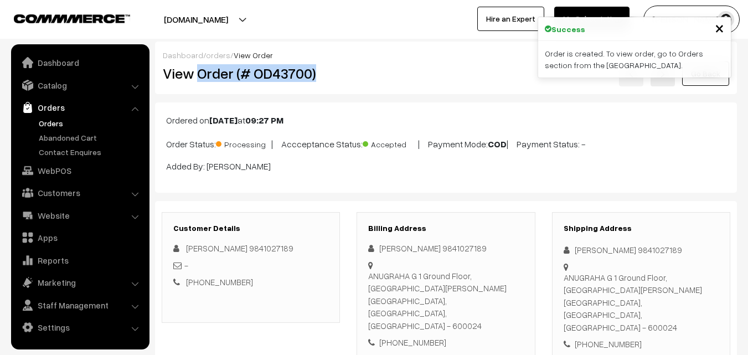
click at [344, 71] on div "View Order (# OD43700)" at bounding box center [251, 73] width 194 height 25
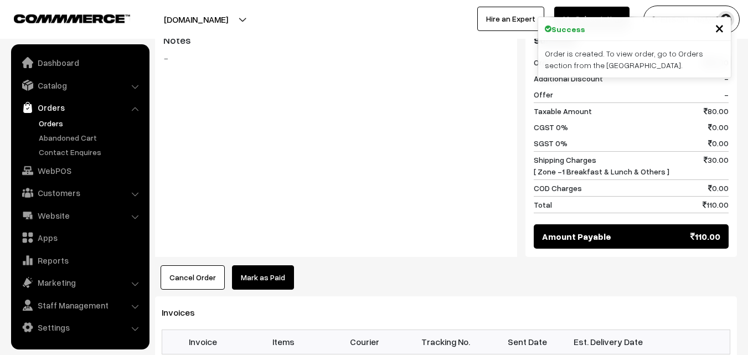
scroll to position [609, 0]
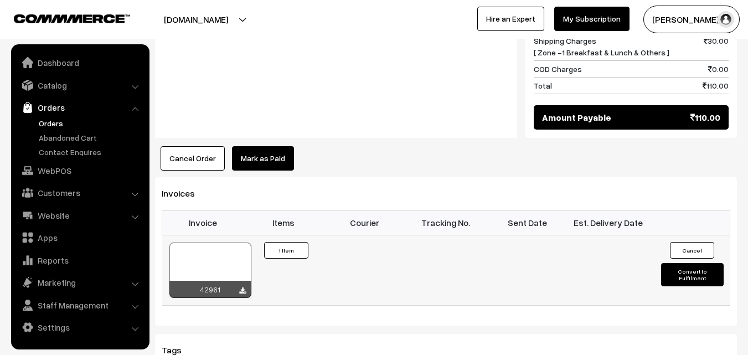
click at [218, 243] on div at bounding box center [210, 270] width 82 height 55
click at [53, 168] on link "WebPOS" at bounding box center [80, 171] width 132 height 20
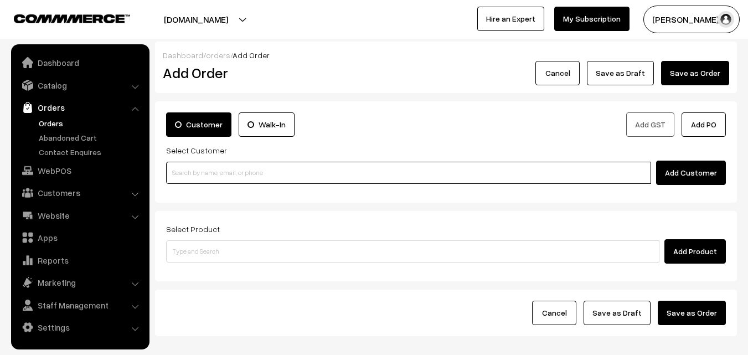
click at [234, 170] on input at bounding box center [408, 173] width 485 height 22
paste input "99401 94447"
click at [203, 169] on input "99401 94447" at bounding box center [408, 173] width 485 height 22
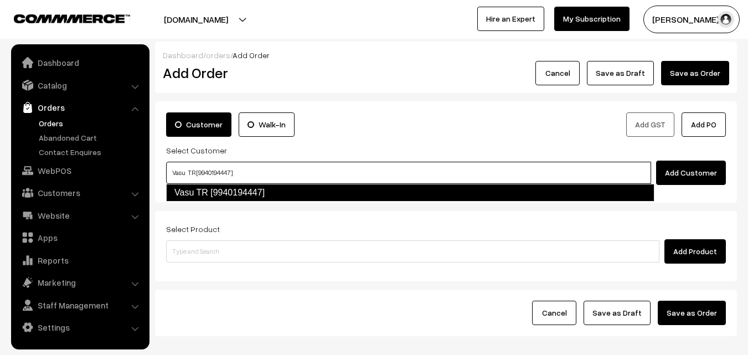
type input "Vasu TR [9940194447]"
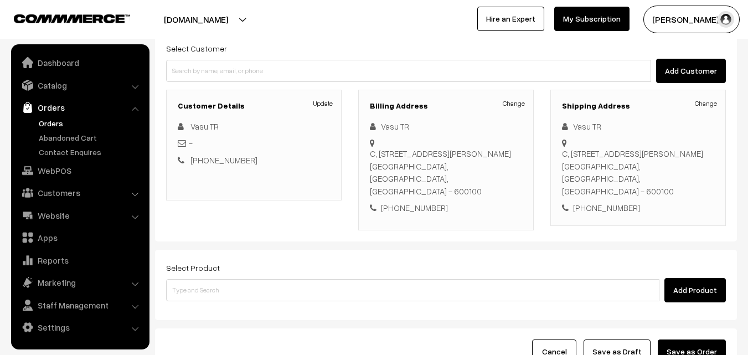
scroll to position [111, 0]
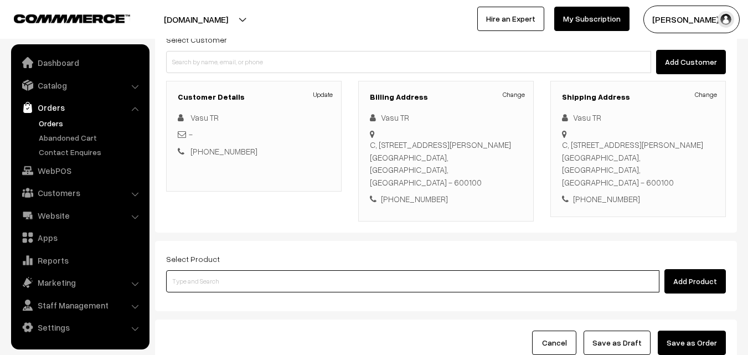
drag, startPoint x: 427, startPoint y: 277, endPoint x: 415, endPoint y: 270, distance: 14.4
click at [427, 277] on input at bounding box center [412, 281] width 493 height 22
type input "a"
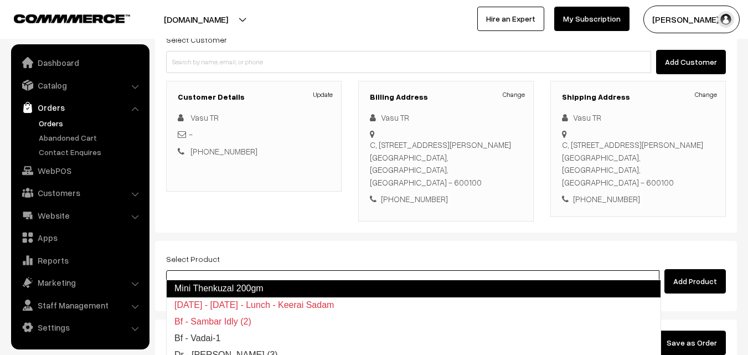
click at [253, 284] on link "Mini Thenkuzal 200gm" at bounding box center [413, 289] width 495 height 18
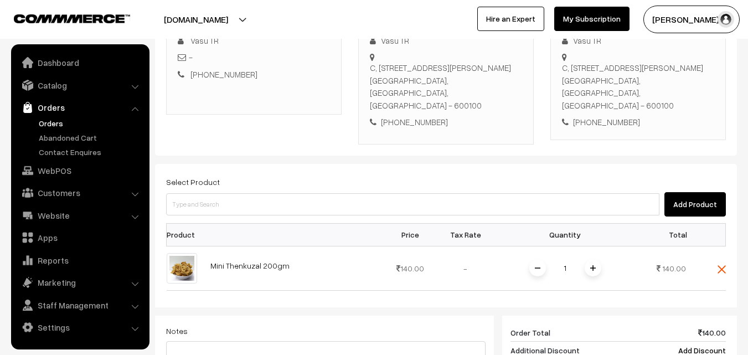
scroll to position [222, 0]
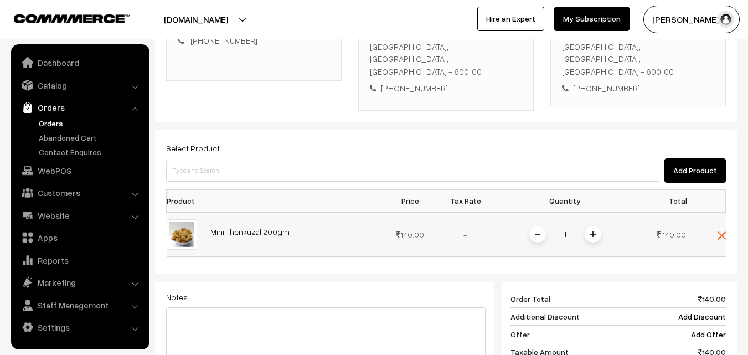
click at [604, 225] on div "1" at bounding box center [565, 234] width 83 height 19
click at [596, 226] on span at bounding box center [593, 234] width 17 height 17
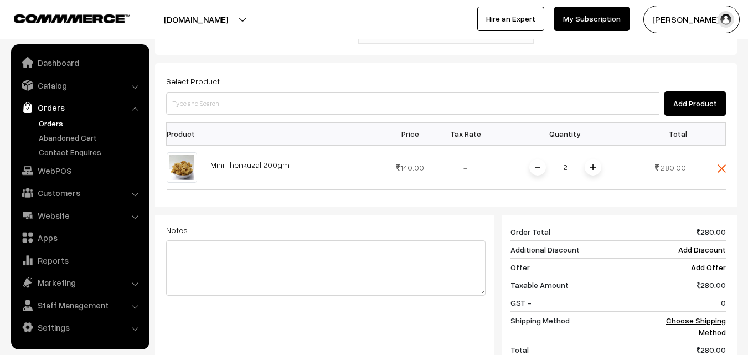
scroll to position [443, 0]
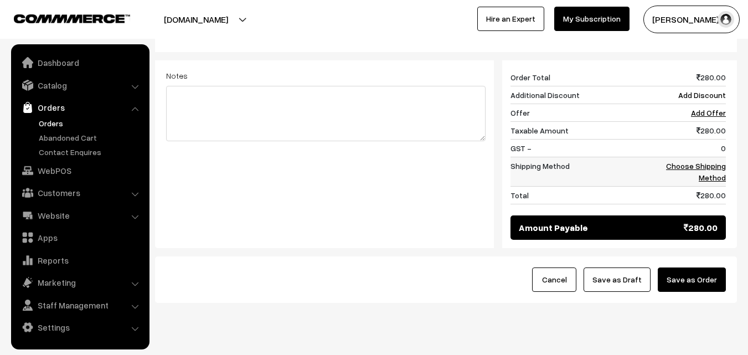
click at [719, 162] on link "Choose Shipping Method" at bounding box center [696, 171] width 60 height 21
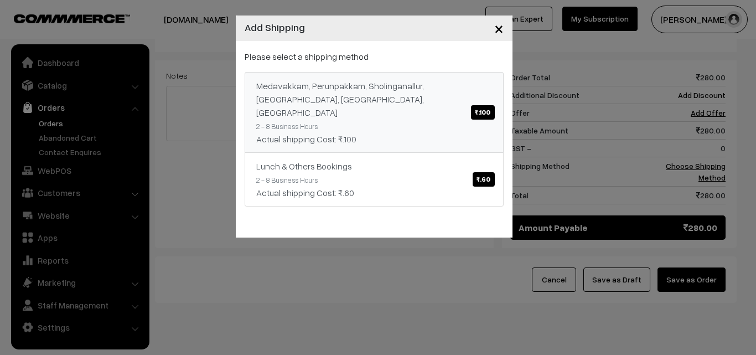
click at [392, 89] on div "Medavakkam, Perunpakkam, Sholinganallur, seliyur, Kirattur, Perambur ₹.100" at bounding box center [374, 99] width 236 height 40
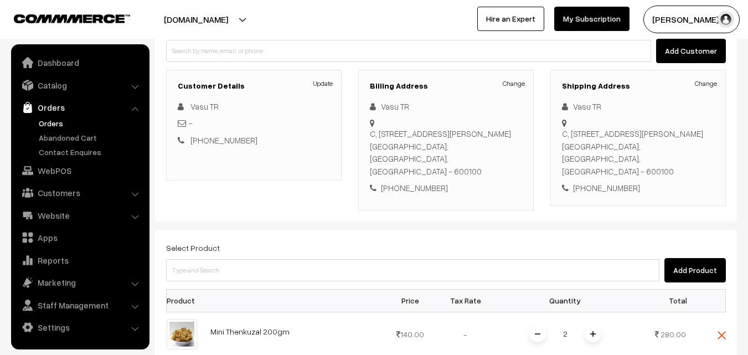
scroll to position [111, 0]
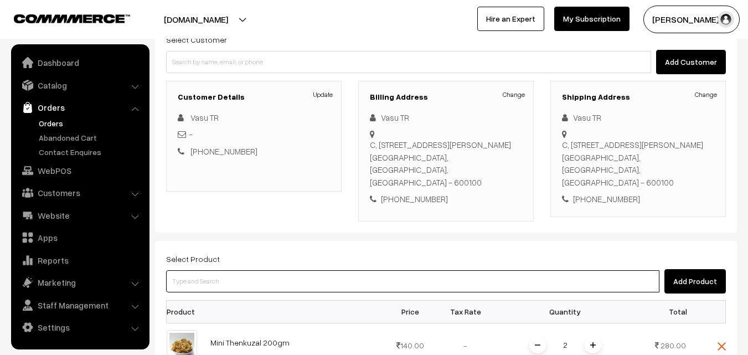
click at [354, 270] on input at bounding box center [412, 281] width 493 height 22
click at [312, 270] on input at bounding box center [412, 281] width 493 height 22
type input "set"
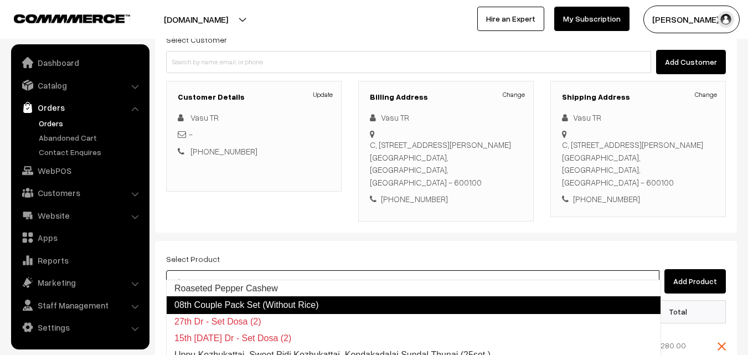
click at [214, 302] on link "08th Couple Pack Set (Without Rice)" at bounding box center [413, 305] width 495 height 18
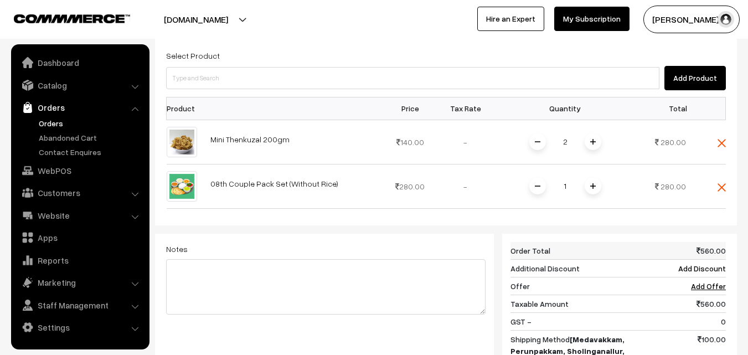
scroll to position [332, 0]
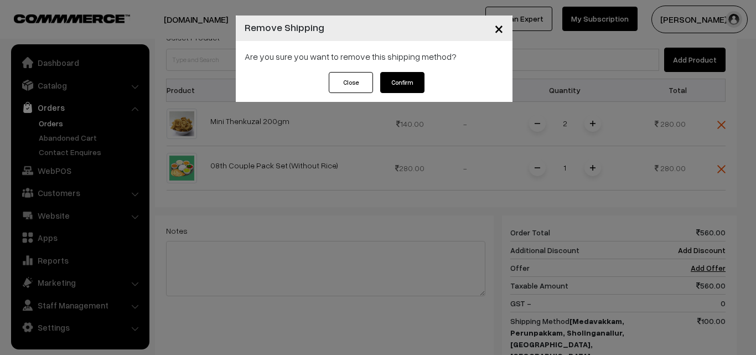
click at [419, 89] on button "Confirm" at bounding box center [402, 82] width 44 height 21
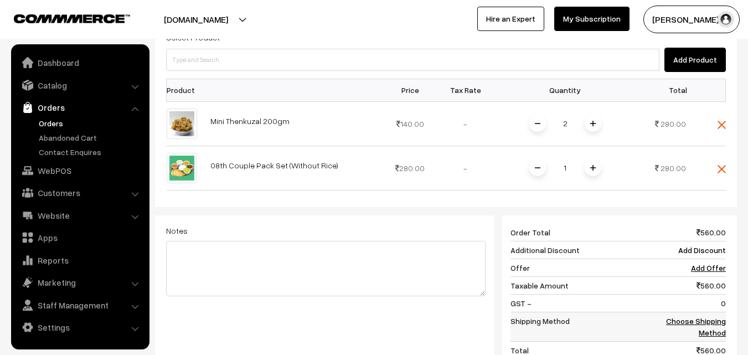
click at [702, 316] on link "Choose Shipping Method" at bounding box center [696, 326] width 60 height 21
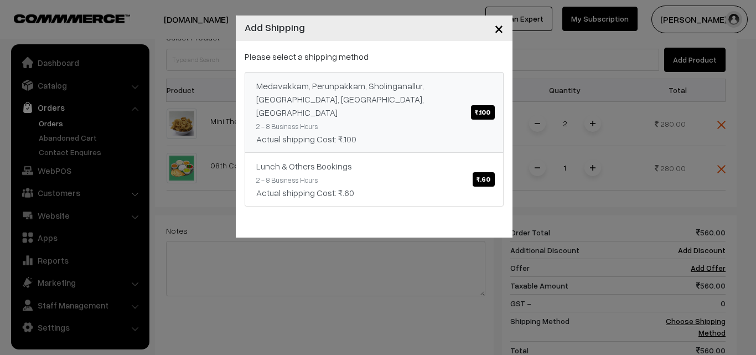
click at [353, 108] on link "Medavakkam, Perunpakkam, Sholinganallur, seliyur, Kirattur, Perambur ₹.100 2 - …" at bounding box center [374, 112] width 259 height 81
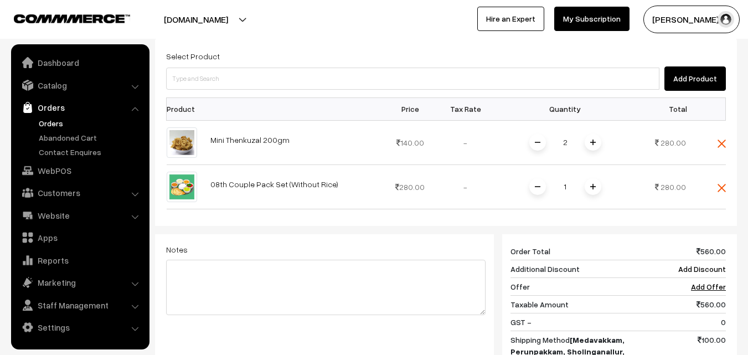
scroll to position [166, 0]
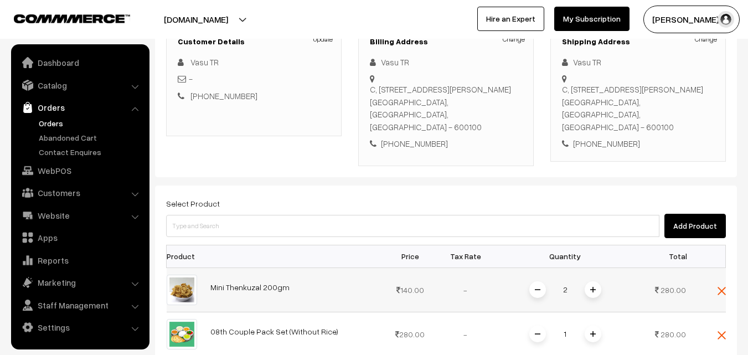
click at [722, 287] on img at bounding box center [722, 291] width 8 height 8
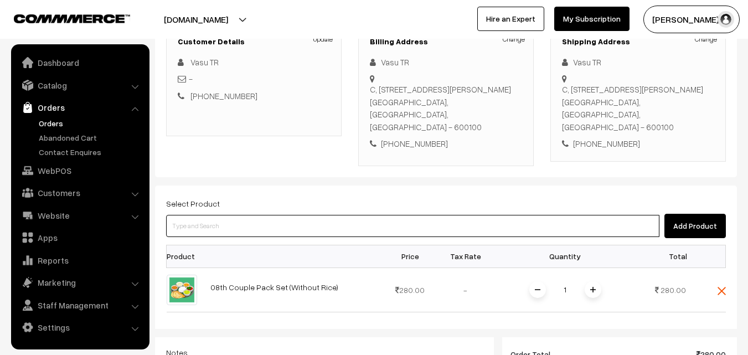
click at [320, 215] on input at bounding box center [412, 226] width 493 height 22
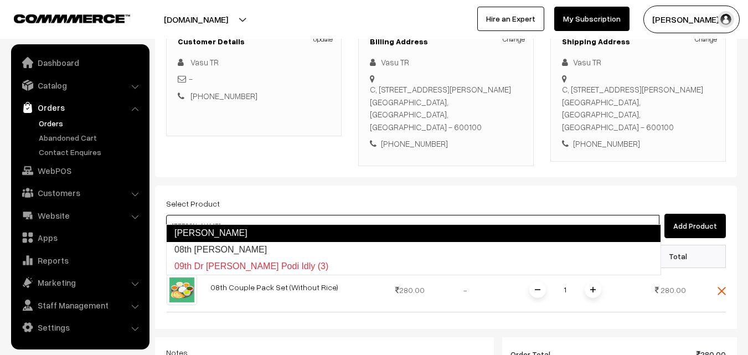
type input "08th [PERSON_NAME]"
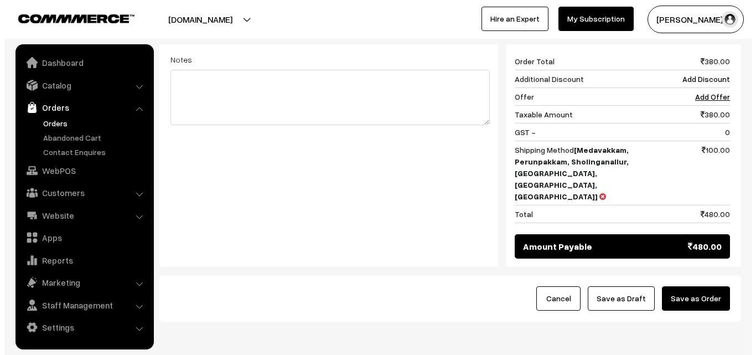
scroll to position [514, 0]
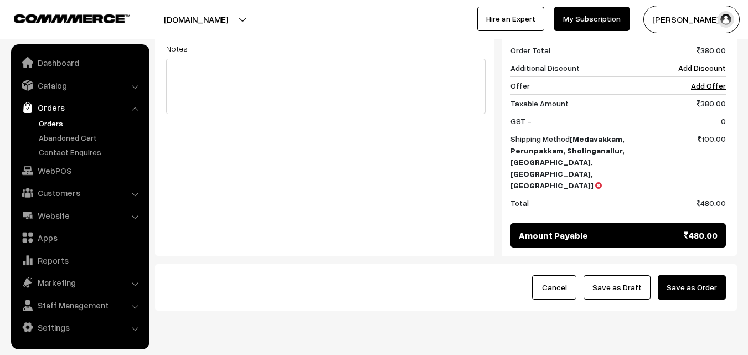
click at [706, 275] on button "Save as Order" at bounding box center [692, 287] width 68 height 24
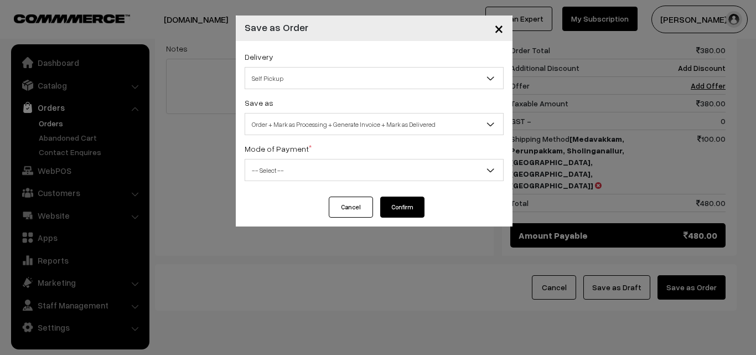
click at [311, 123] on span "Order + Mark as Processing + Generate Invoice + Mark as Delivered" at bounding box center [374, 124] width 258 height 19
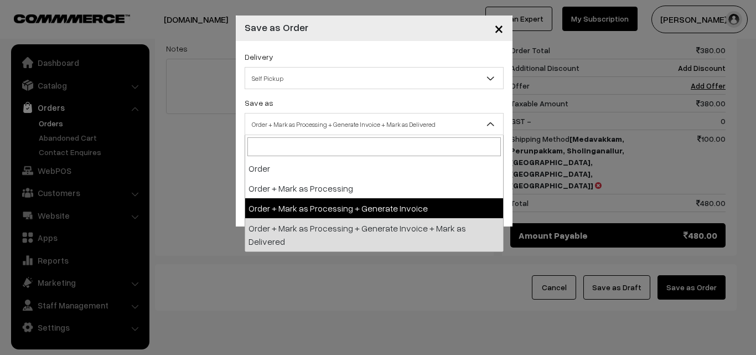
select select "3"
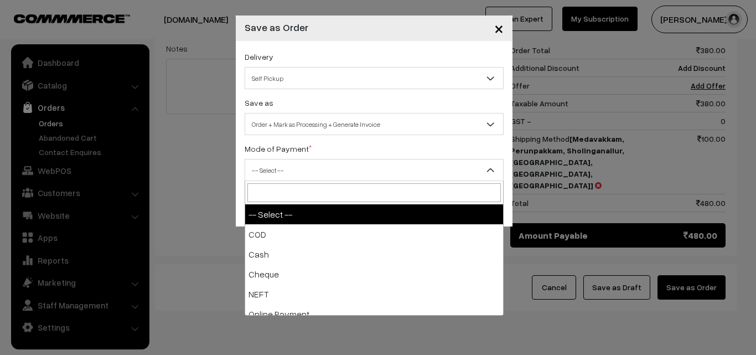
click at [282, 173] on span "-- Select --" at bounding box center [374, 170] width 258 height 19
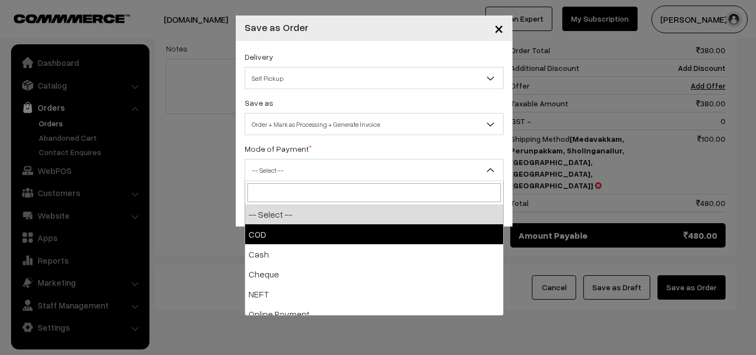
select select "1"
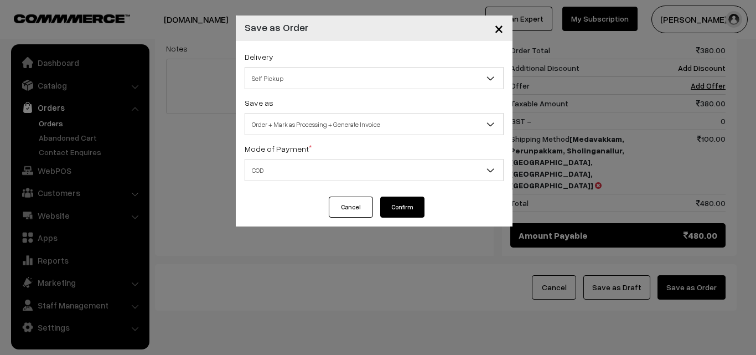
click at [397, 197] on button "Confirm" at bounding box center [402, 207] width 44 height 21
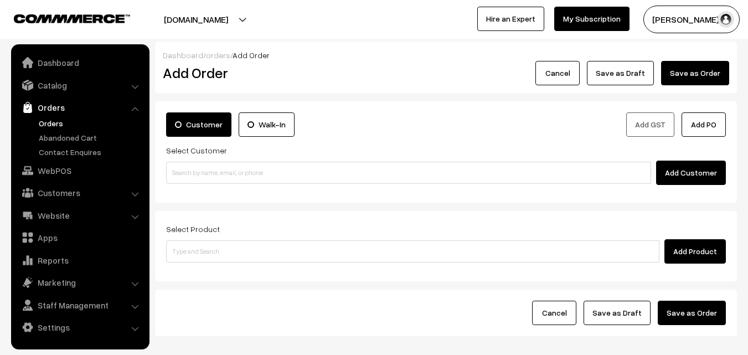
click at [45, 120] on link "Orders" at bounding box center [91, 123] width 110 height 12
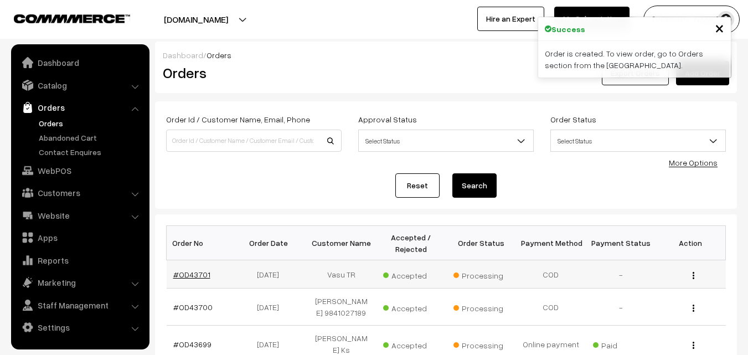
click at [189, 271] on link "#OD43701" at bounding box center [191, 274] width 37 height 9
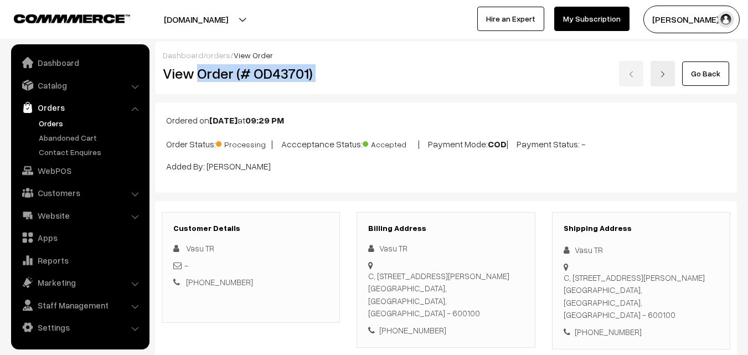
drag, startPoint x: 0, startPoint y: 0, endPoint x: 378, endPoint y: 83, distance: 386.6
click at [384, 84] on div "View Order (# OD43701) Go Back" at bounding box center [445, 73] width 583 height 25
copy div "Order (# OD43701)"
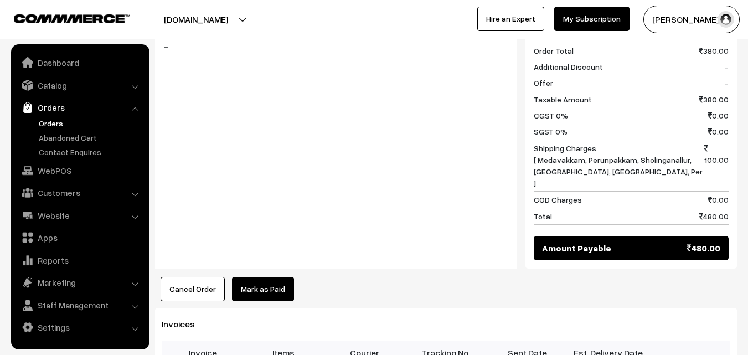
scroll to position [665, 0]
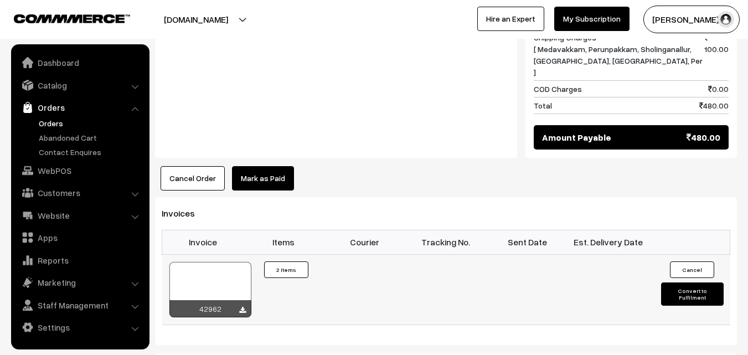
click at [203, 262] on div at bounding box center [210, 289] width 82 height 55
click at [59, 121] on link "Orders" at bounding box center [91, 123] width 110 height 12
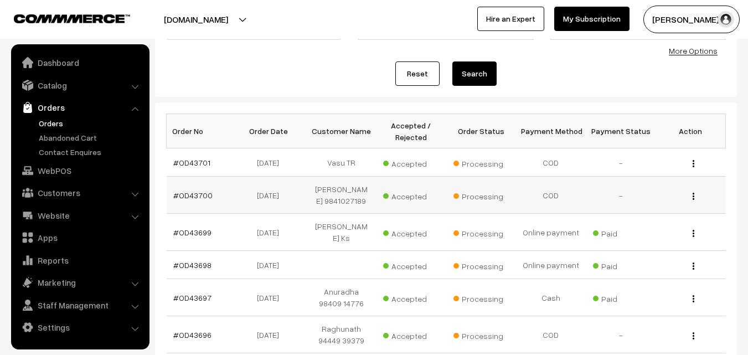
scroll to position [111, 0]
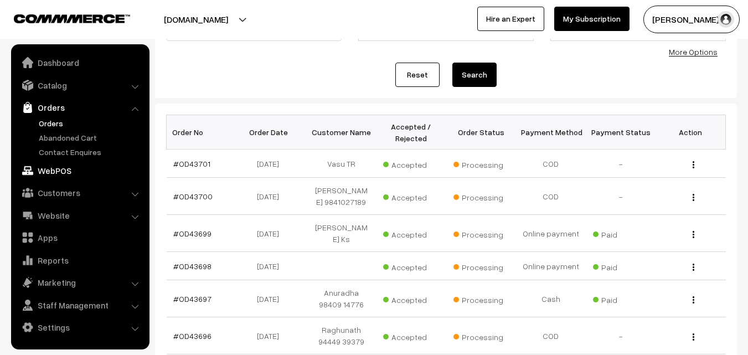
click at [68, 171] on link "WebPOS" at bounding box center [80, 171] width 132 height 20
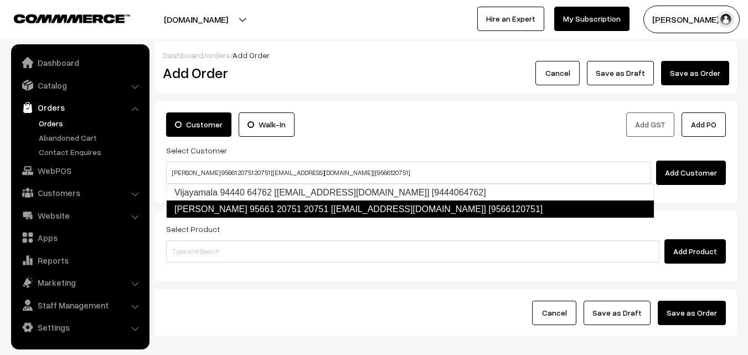
type input "[PERSON_NAME] 95661 20751 20751 [[EMAIL_ADDRESS][DOMAIN_NAME]] [9566120751]"
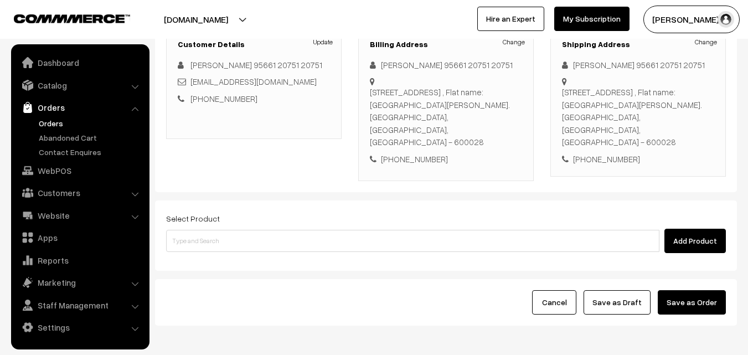
scroll to position [166, 0]
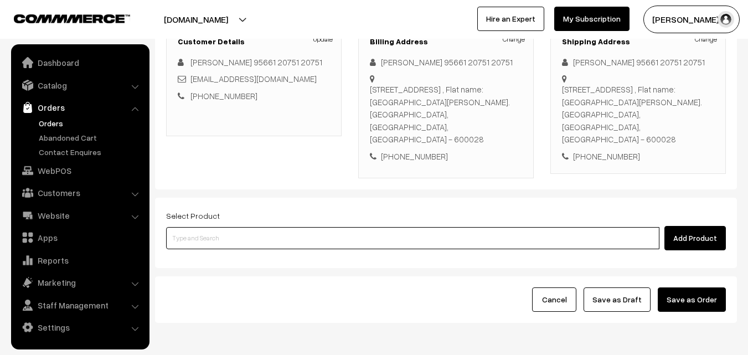
click at [316, 227] on input at bounding box center [412, 238] width 493 height 22
type input "No Products found"
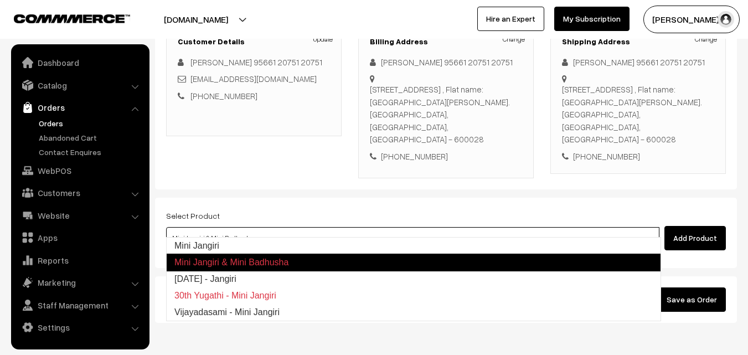
type input "Mini Jangiri"
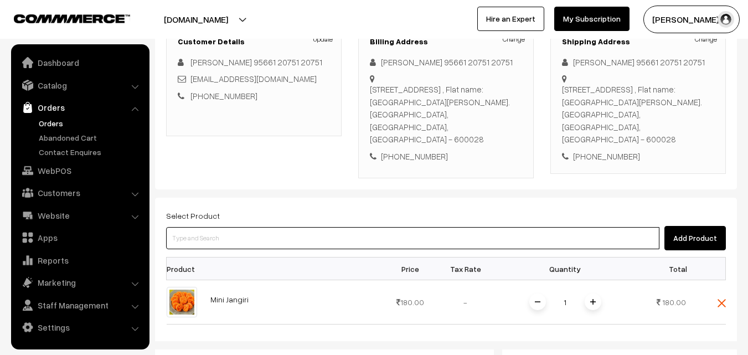
click at [320, 230] on input at bounding box center [412, 238] width 493 height 22
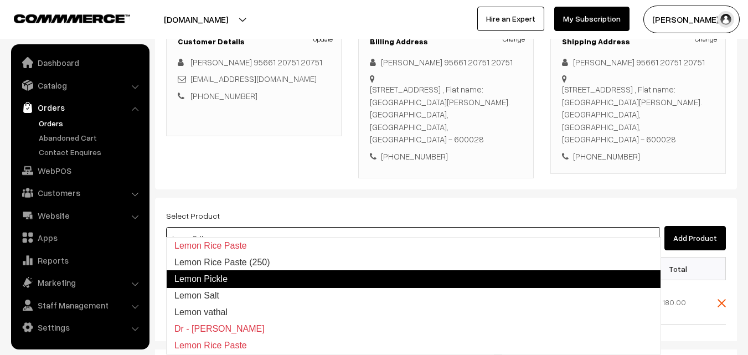
type input "Lemon vathal"
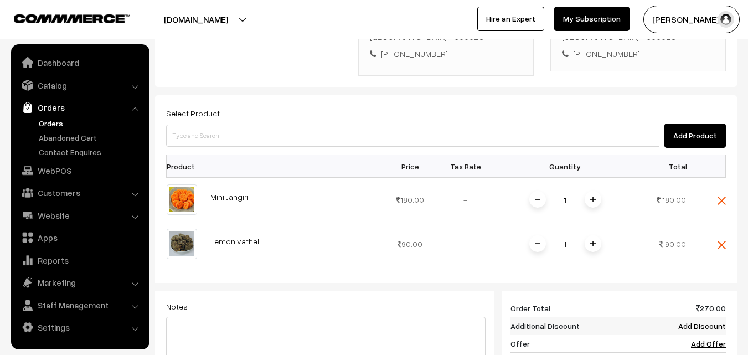
scroll to position [498, 0]
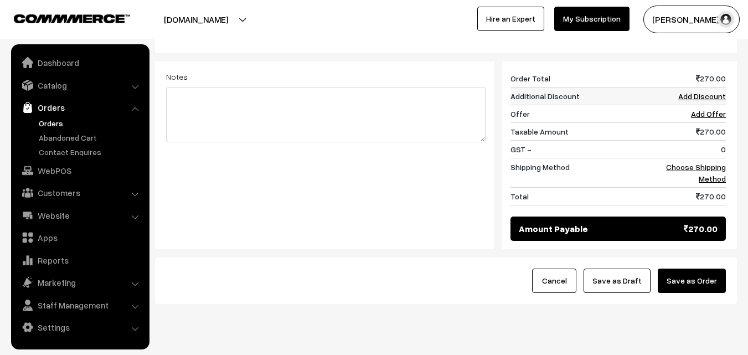
click at [710, 91] on link "Add Discount" at bounding box center [702, 95] width 48 height 9
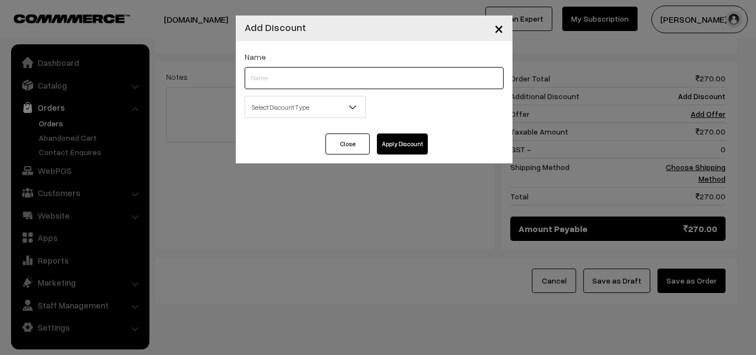
click at [269, 87] on input "text" at bounding box center [374, 78] width 259 height 22
type input "vathal;"
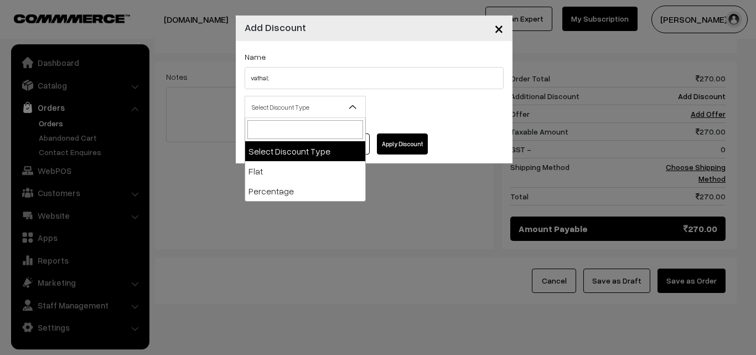
click at [266, 97] on span "Select Discount Type" at bounding box center [305, 106] width 120 height 19
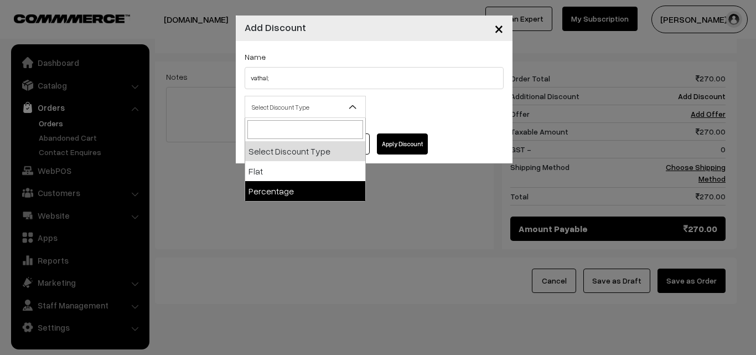
select select "flat"
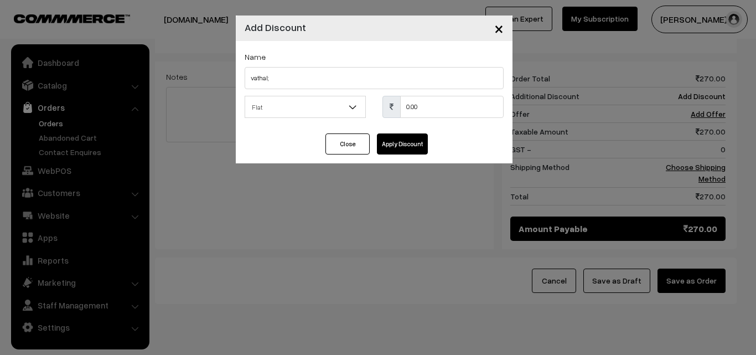
click at [343, 135] on button "Close" at bounding box center [348, 143] width 44 height 21
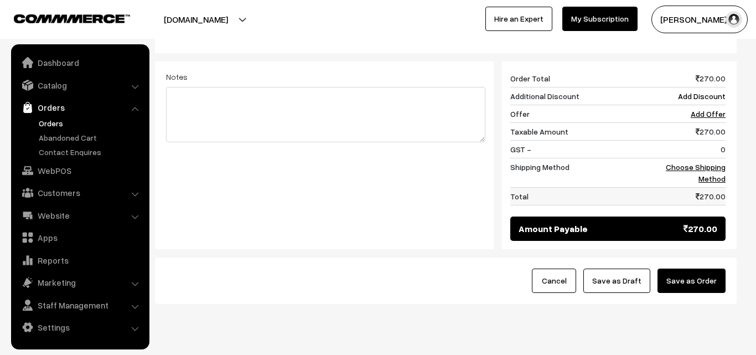
select select "0"
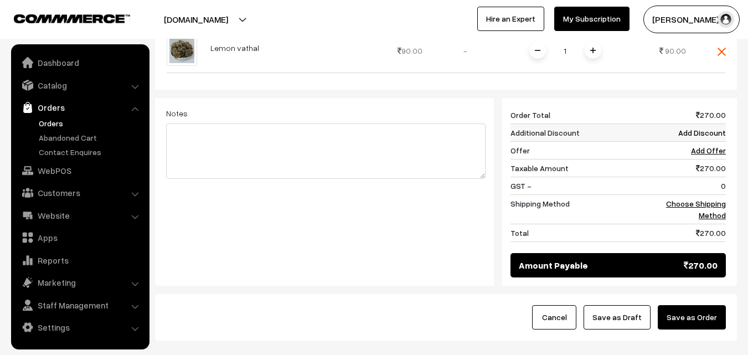
scroll to position [405, 0]
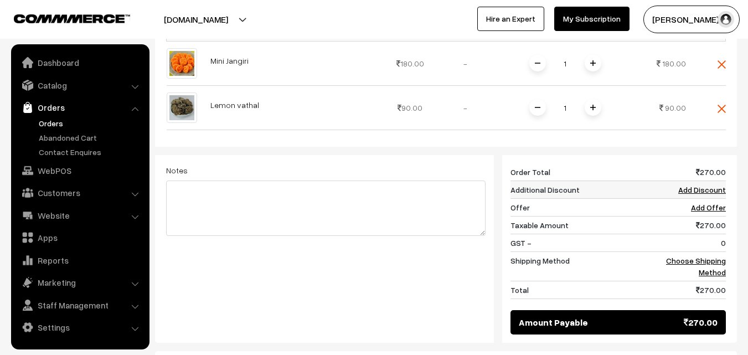
click at [713, 185] on link "Add Discount" at bounding box center [702, 189] width 48 height 9
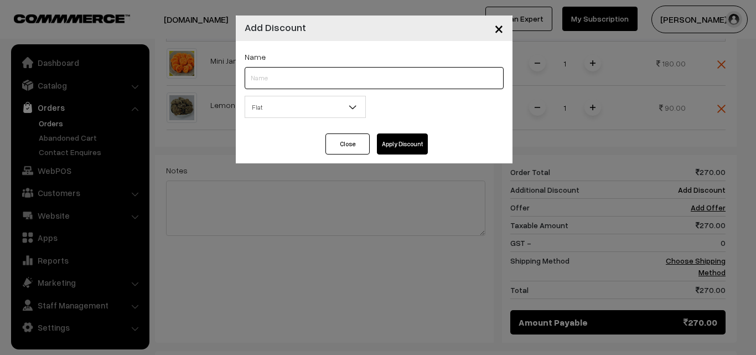
click at [325, 80] on input "text" at bounding box center [374, 78] width 259 height 22
type input "vathal"
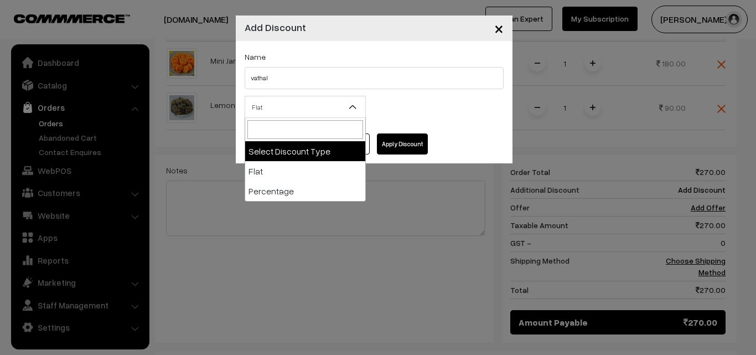
click at [306, 103] on span "Flat" at bounding box center [305, 106] width 120 height 19
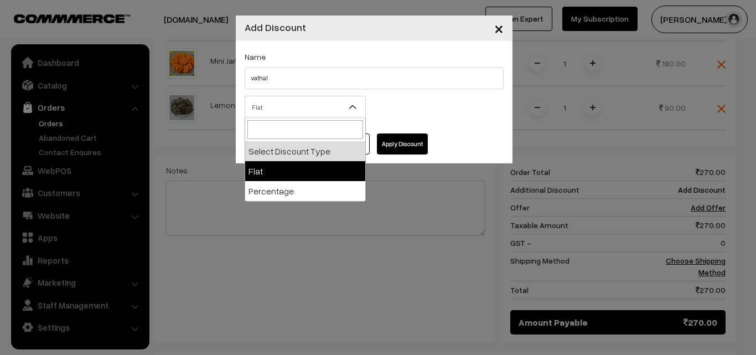
select select "flat"
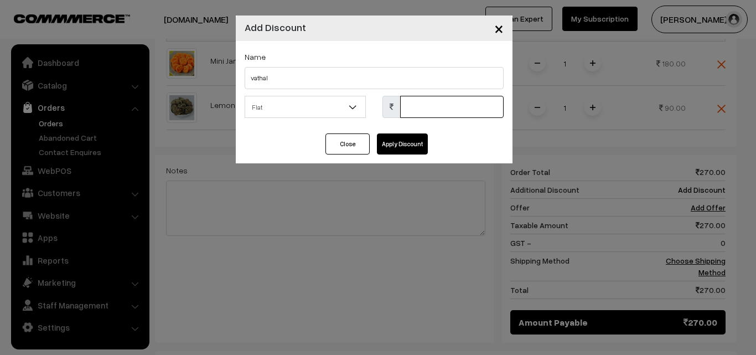
click at [459, 111] on input "text" at bounding box center [452, 107] width 104 height 22
type input "90"
click at [422, 139] on button "Apply Discount" at bounding box center [402, 143] width 51 height 21
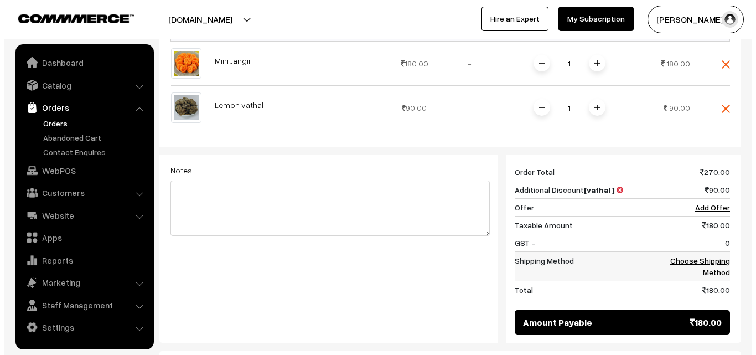
scroll to position [516, 0]
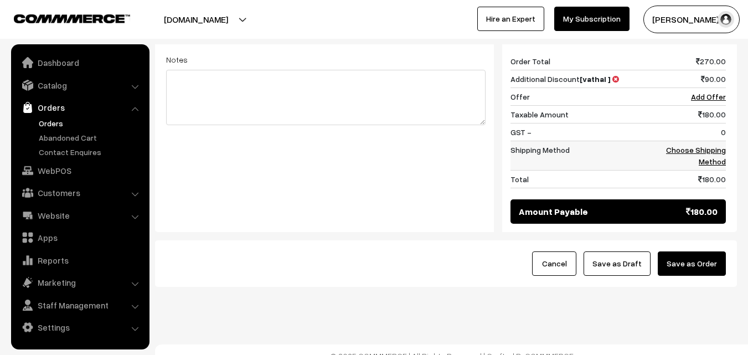
click at [715, 149] on link "Choose Shipping Method" at bounding box center [696, 155] width 60 height 21
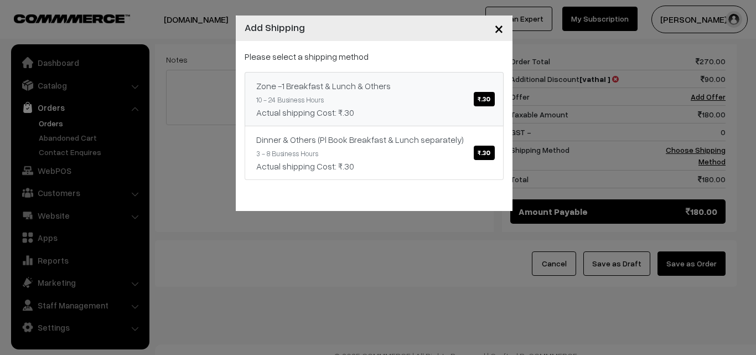
click at [484, 106] on div "Actual shipping Cost: ₹.30" at bounding box center [374, 112] width 236 height 13
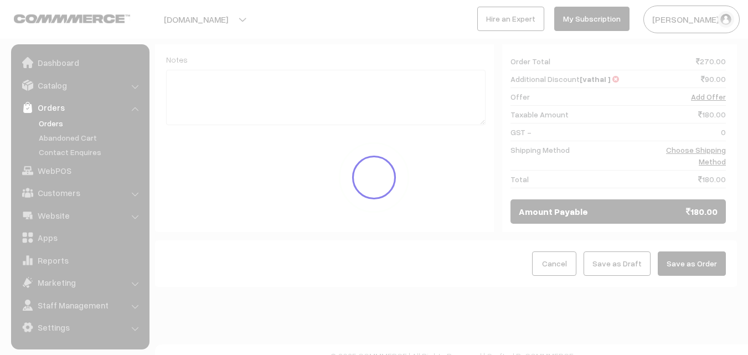
click at [692, 262] on button "Save as Order" at bounding box center [692, 263] width 68 height 24
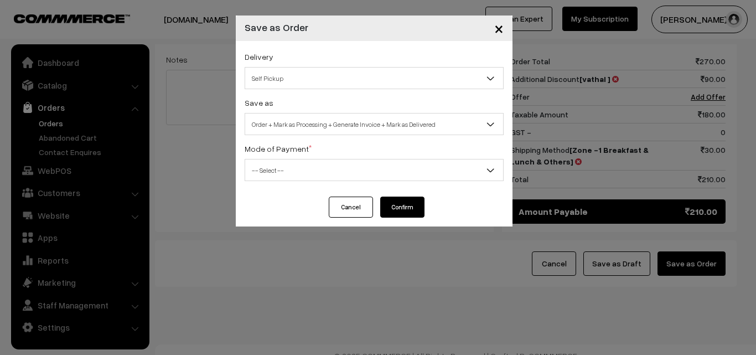
click at [415, 130] on span "Order + Mark as Processing + Generate Invoice + Mark as Delivered" at bounding box center [374, 124] width 258 height 19
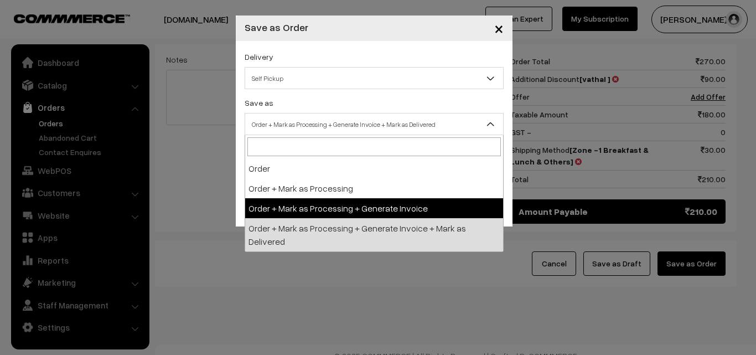
select select "3"
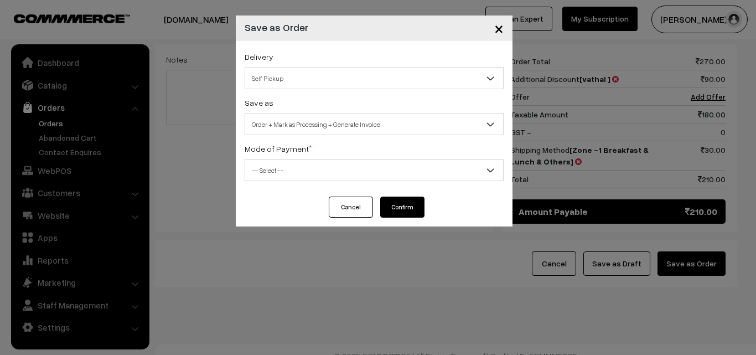
click at [323, 177] on span "-- Select --" at bounding box center [374, 170] width 258 height 19
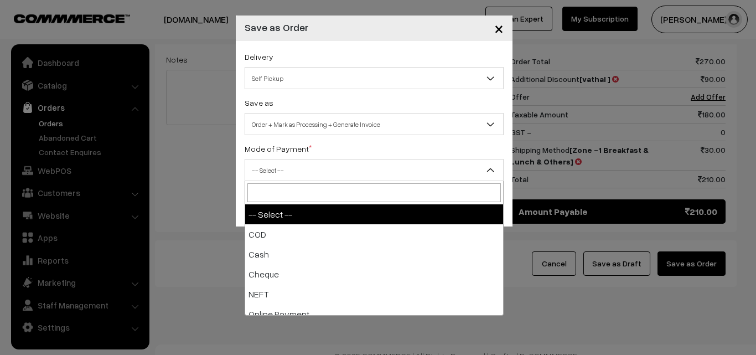
select select "2"
checkbox input "true"
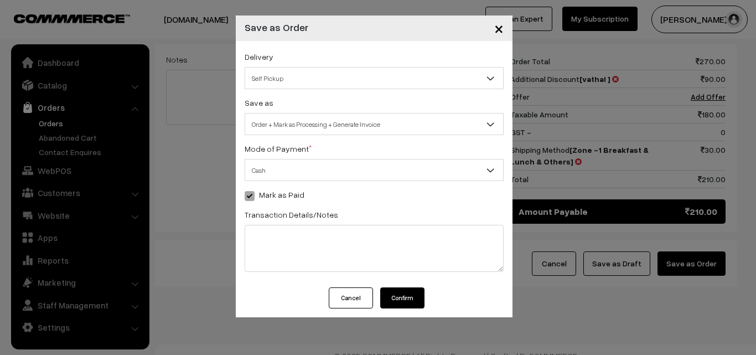
click at [363, 295] on button "Cancel" at bounding box center [351, 297] width 44 height 21
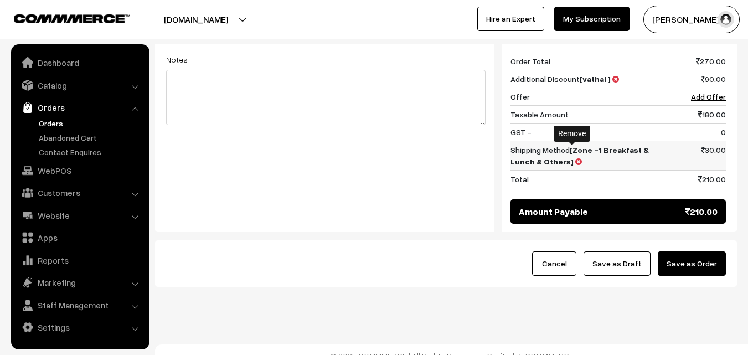
click at [575, 158] on icon at bounding box center [578, 162] width 7 height 8
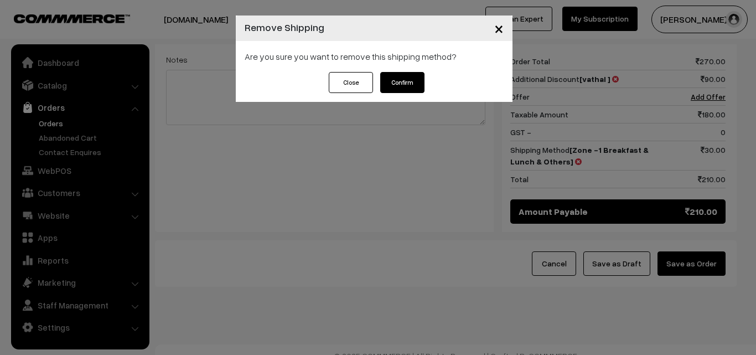
click at [410, 86] on button "Confirm" at bounding box center [402, 82] width 44 height 21
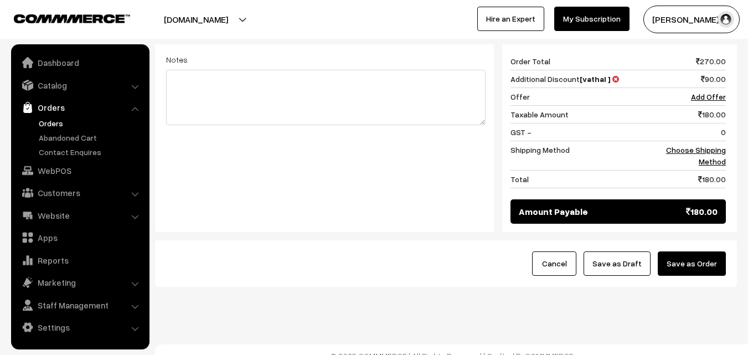
click at [704, 251] on button "Save as Order" at bounding box center [692, 263] width 68 height 24
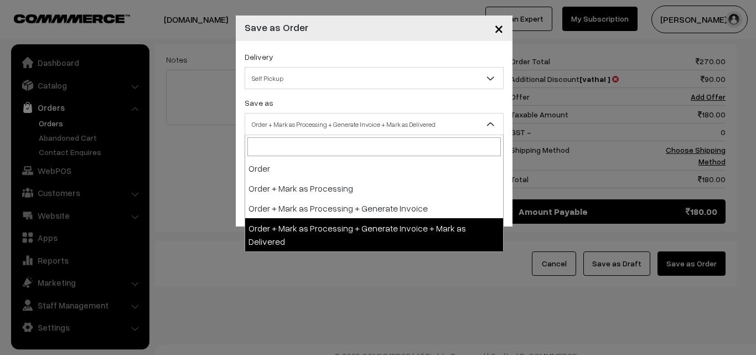
click at [368, 123] on span "Order + Mark as Processing + Generate Invoice + Mark as Delivered" at bounding box center [374, 124] width 258 height 19
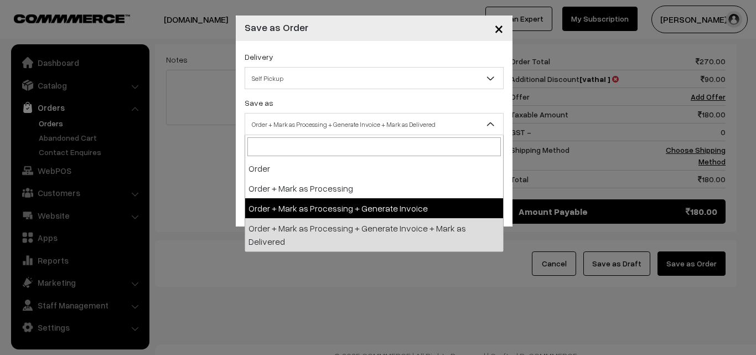
select select "3"
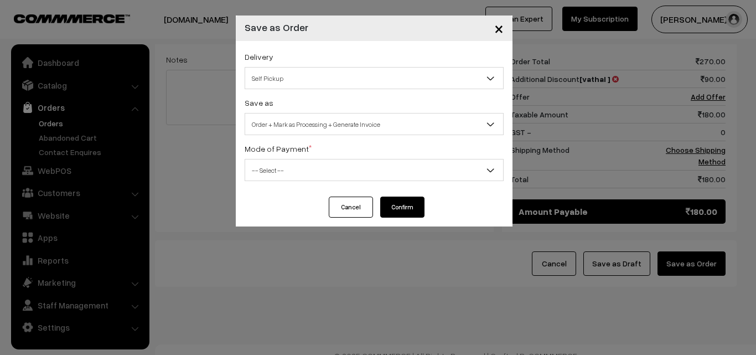
click at [308, 176] on span "-- Select --" at bounding box center [374, 170] width 258 height 19
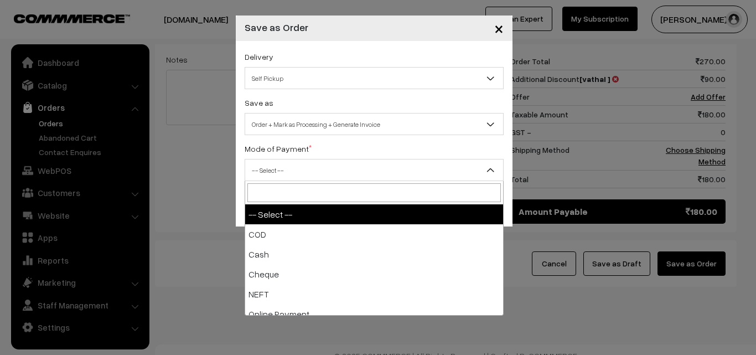
select select "2"
checkbox input "true"
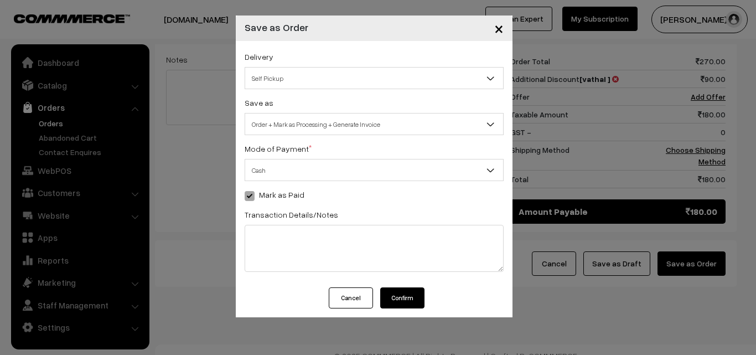
click at [409, 303] on button "Confirm" at bounding box center [402, 297] width 44 height 21
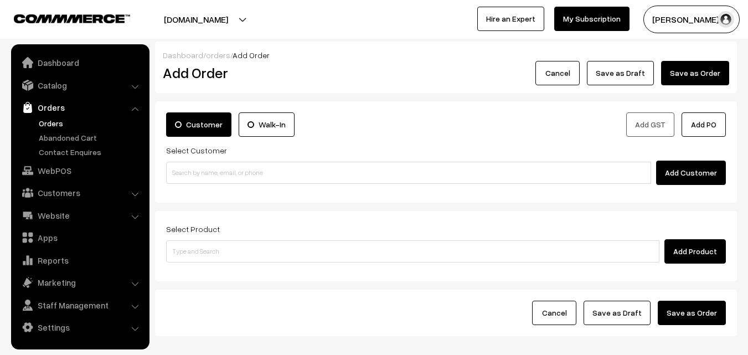
click at [51, 126] on link "Orders" at bounding box center [91, 123] width 110 height 12
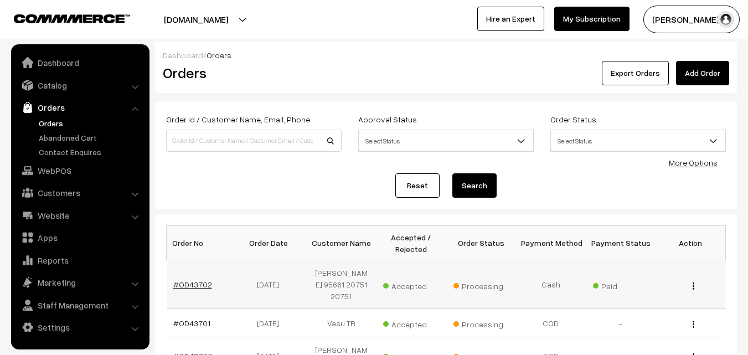
click at [193, 281] on link "#OD43702" at bounding box center [192, 284] width 39 height 9
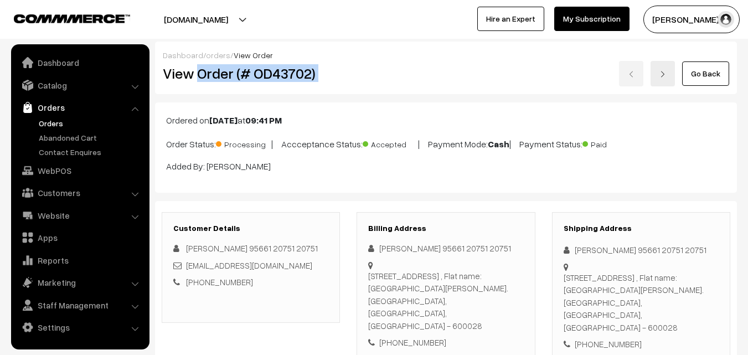
click at [392, 71] on div "View Order (# OD43702) Go Back" at bounding box center [445, 73] width 583 height 25
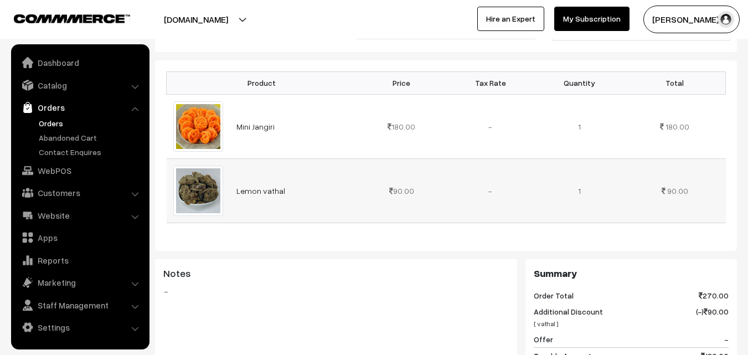
scroll to position [277, 0]
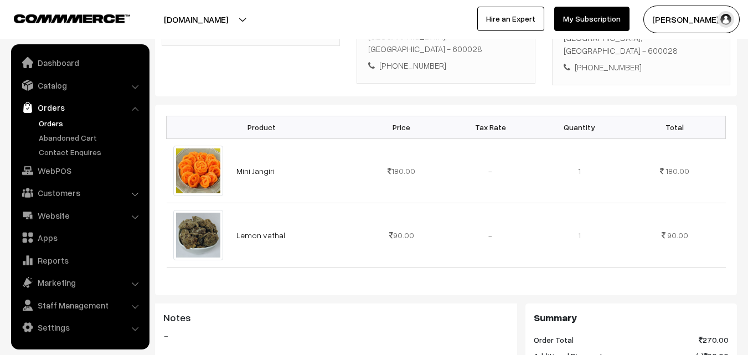
click at [418, 64] on div "Billing Address [PERSON_NAME] 95661 20751 20751 [STREET_ADDRESS] , Flat name: […" at bounding box center [446, 9] width 178 height 148
click at [418, 59] on div "[PHONE_NUMBER]" at bounding box center [445, 65] width 155 height 13
copy div "9566120751"
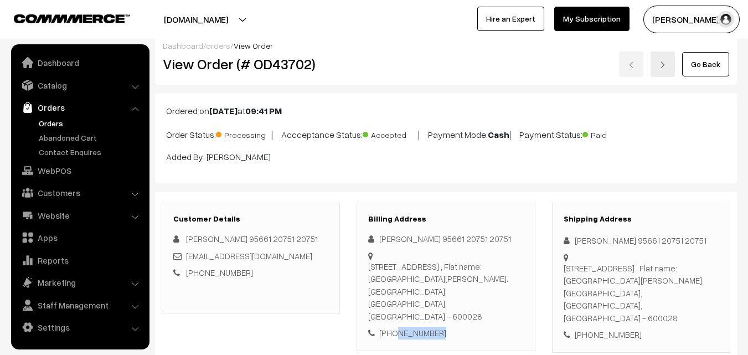
scroll to position [0, 0]
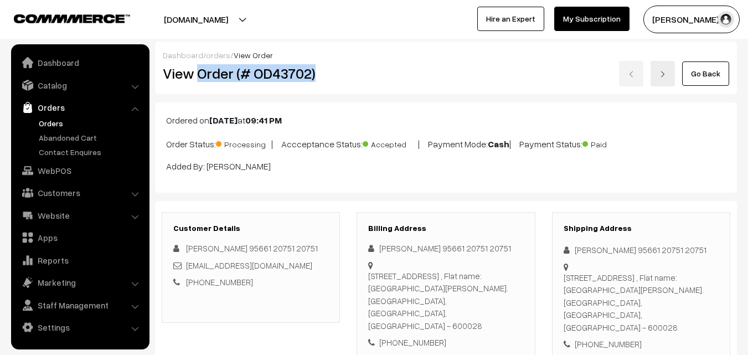
drag, startPoint x: 248, startPoint y: 79, endPoint x: 329, endPoint y: 77, distance: 82.0
click at [331, 79] on h2 "View Order (# OD43702)" at bounding box center [252, 73] width 178 height 17
copy h2 "Order (# OD43702)"
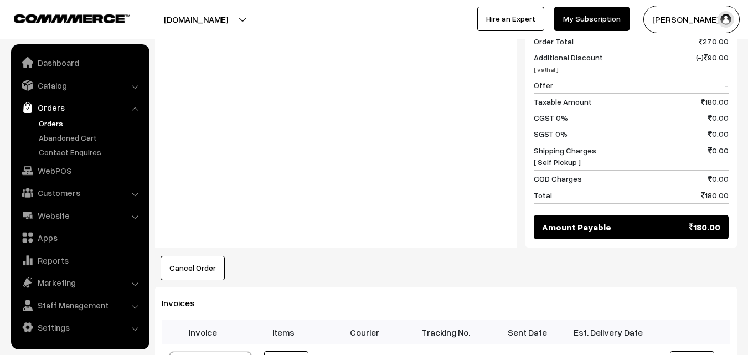
scroll to position [665, 0]
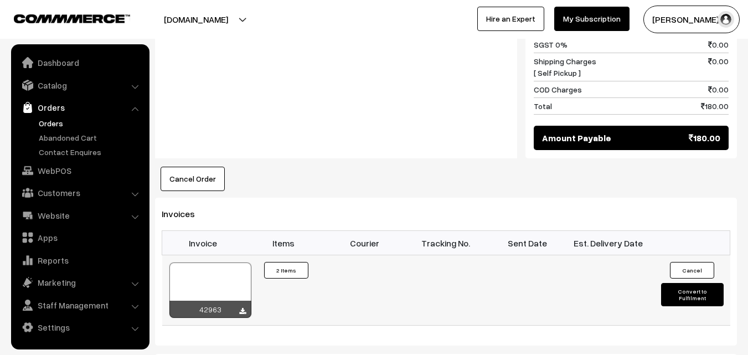
click at [202, 272] on div at bounding box center [210, 289] width 82 height 55
click at [65, 170] on link "WebPOS" at bounding box center [80, 171] width 132 height 20
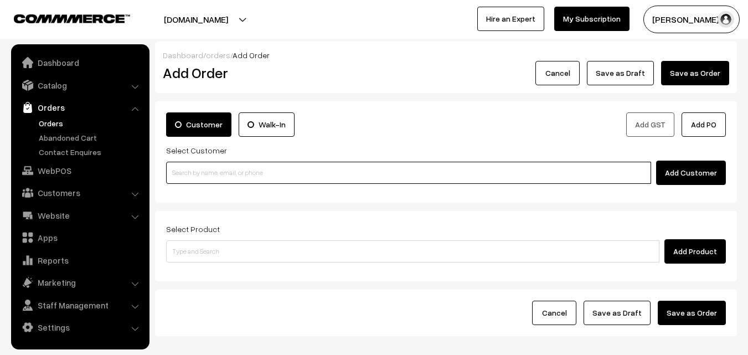
click at [210, 176] on input at bounding box center [408, 173] width 485 height 22
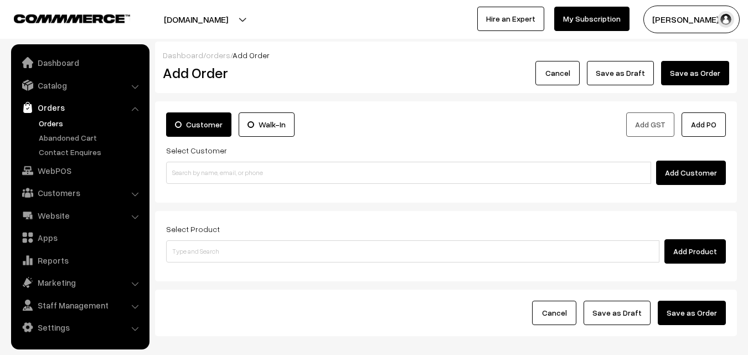
click at [61, 119] on link "Orders" at bounding box center [91, 123] width 110 height 12
